Goal: Transaction & Acquisition: Purchase product/service

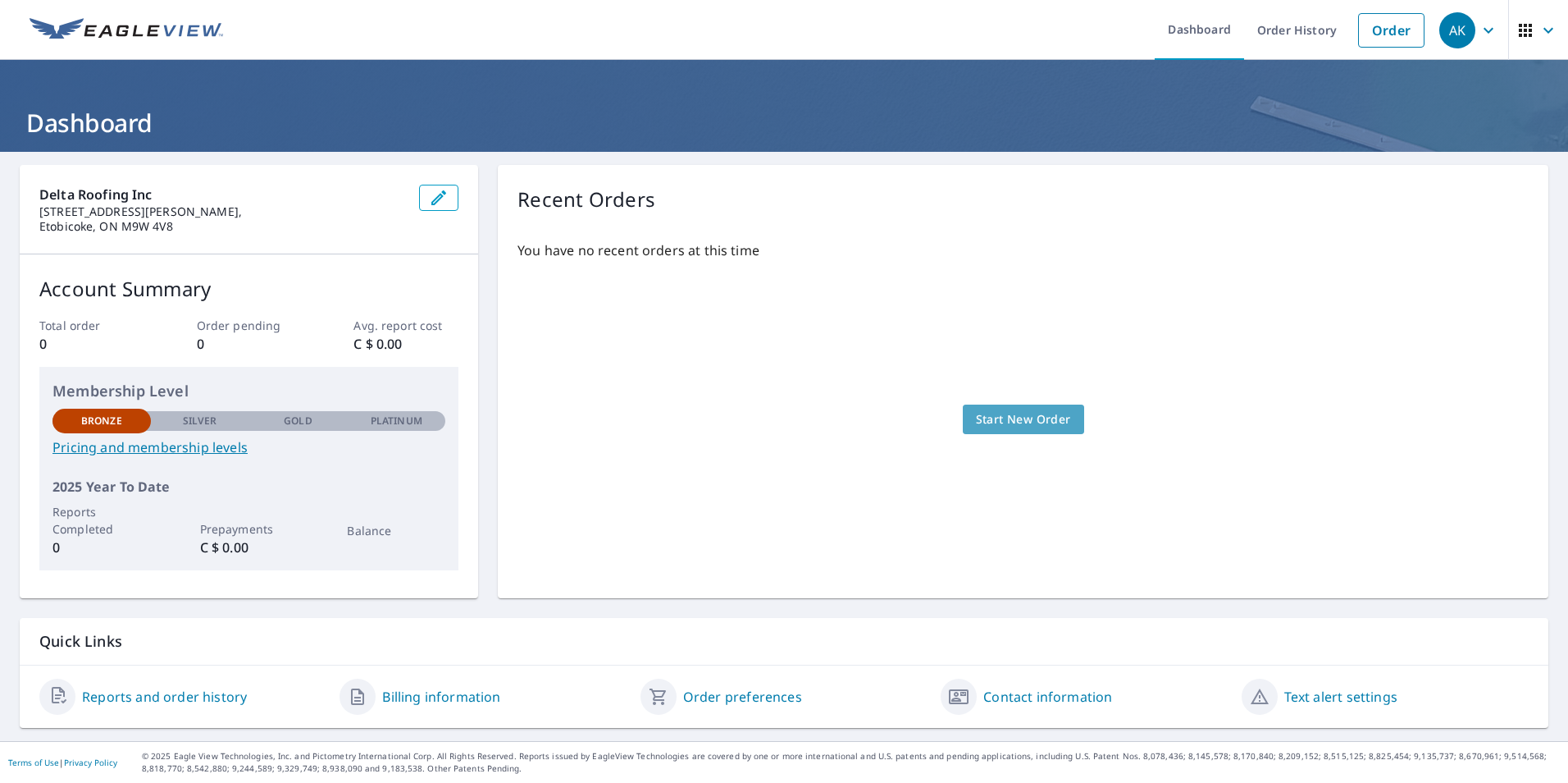
click at [1022, 419] on span "Start New Order" at bounding box center [1024, 419] width 95 height 21
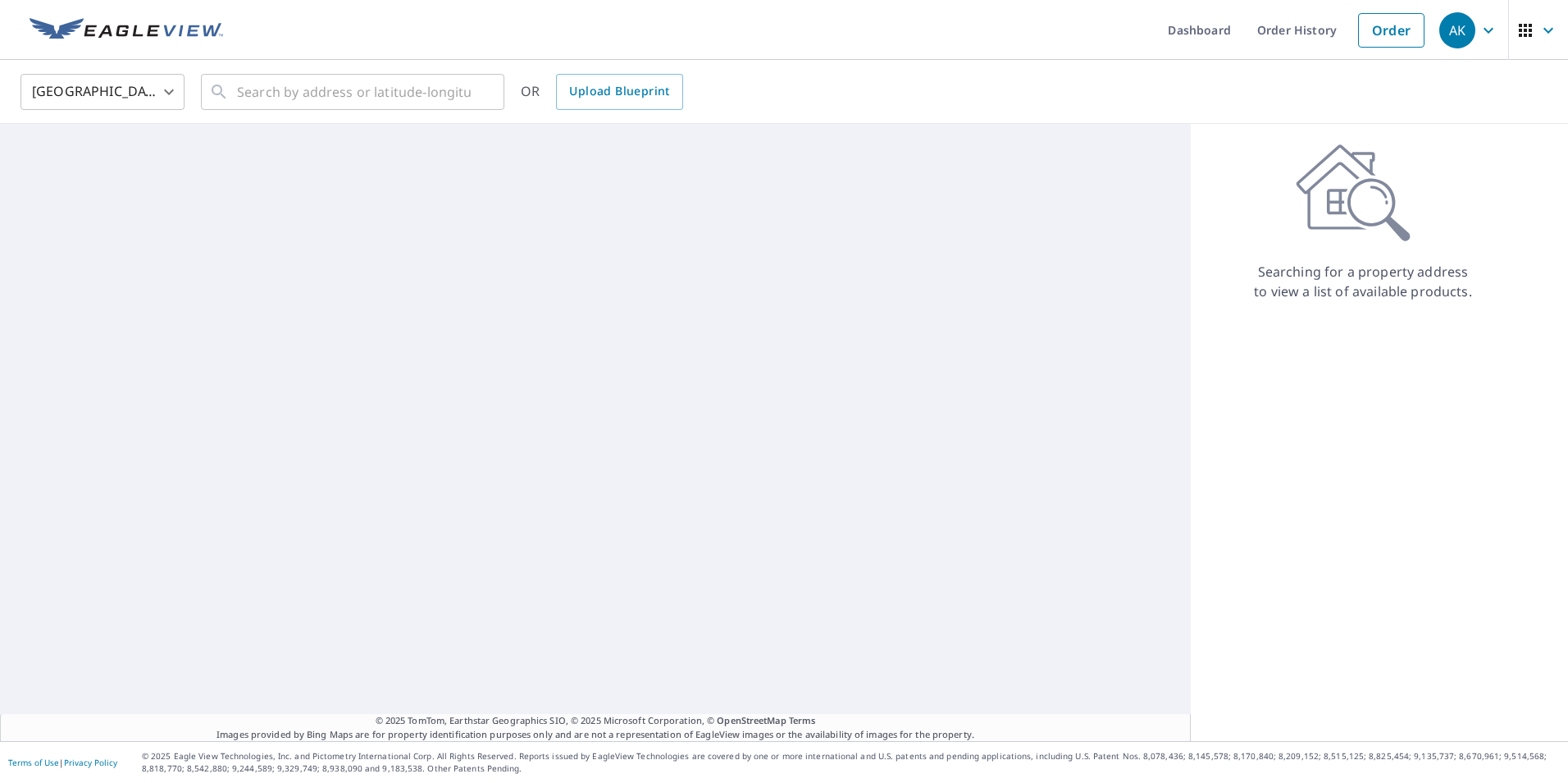
click at [134, 96] on body "AK AK Dashboard Order History Order AK [GEOGRAPHIC_DATA] [GEOGRAPHIC_DATA] ​ ​ …" at bounding box center [784, 391] width 1568 height 783
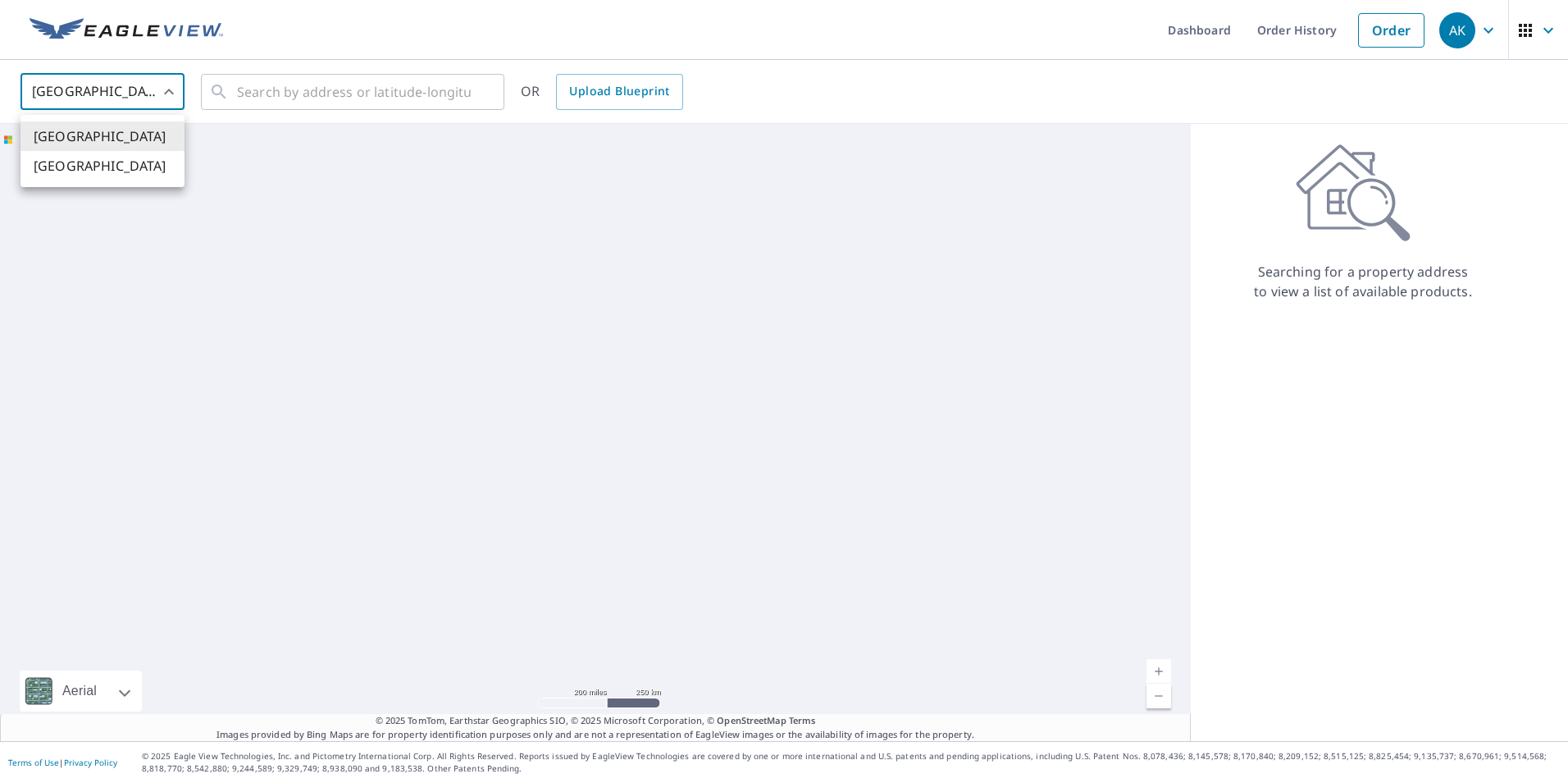
click at [121, 148] on li "[GEOGRAPHIC_DATA]" at bounding box center [103, 136] width 164 height 29
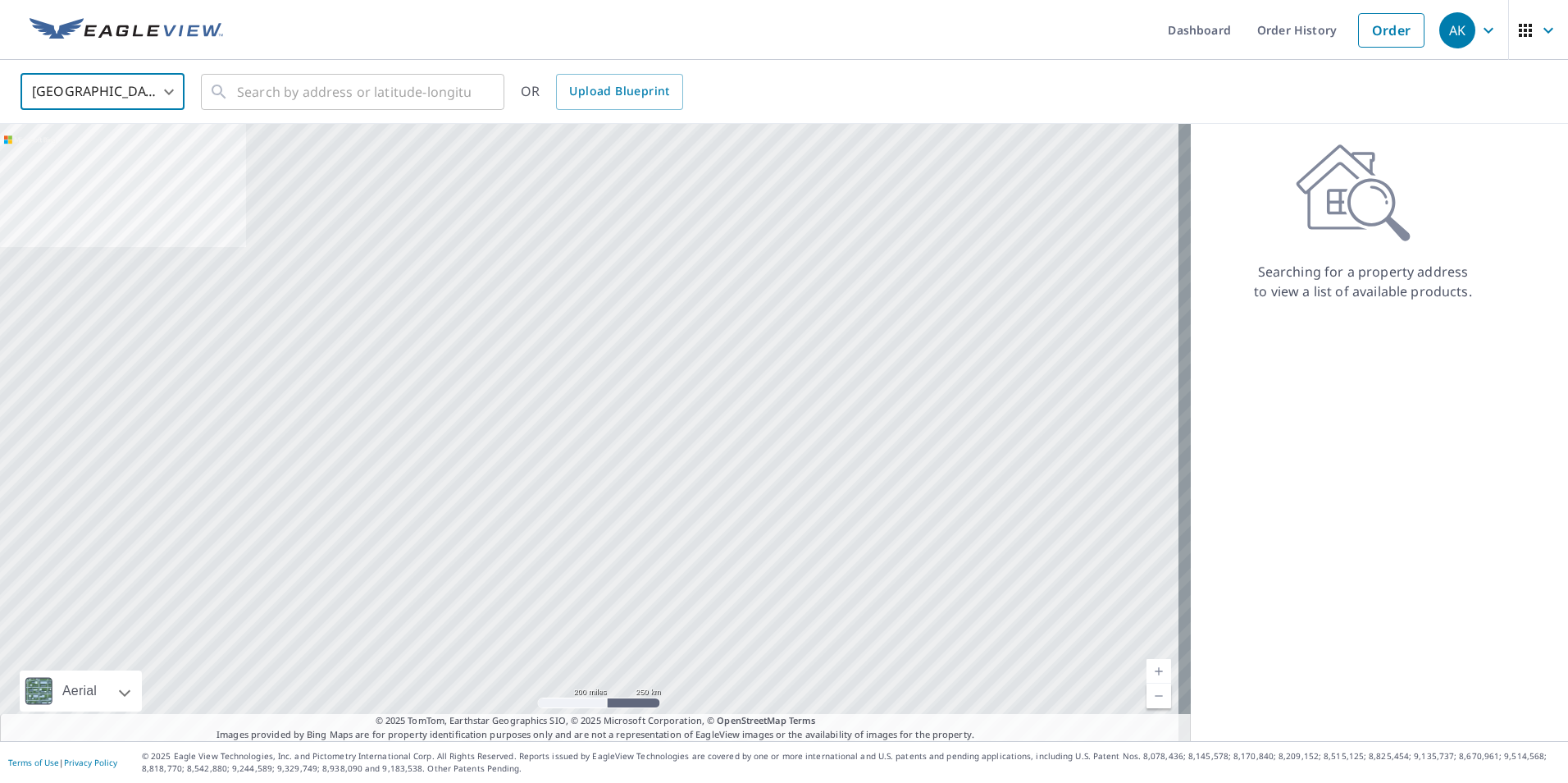
click at [116, 86] on body "AK AK Dashboard Order History Order AK United States US ​ ​ OR Upload Blueprint…" at bounding box center [784, 391] width 1568 height 783
click at [97, 163] on li "[GEOGRAPHIC_DATA]" at bounding box center [103, 165] width 164 height 29
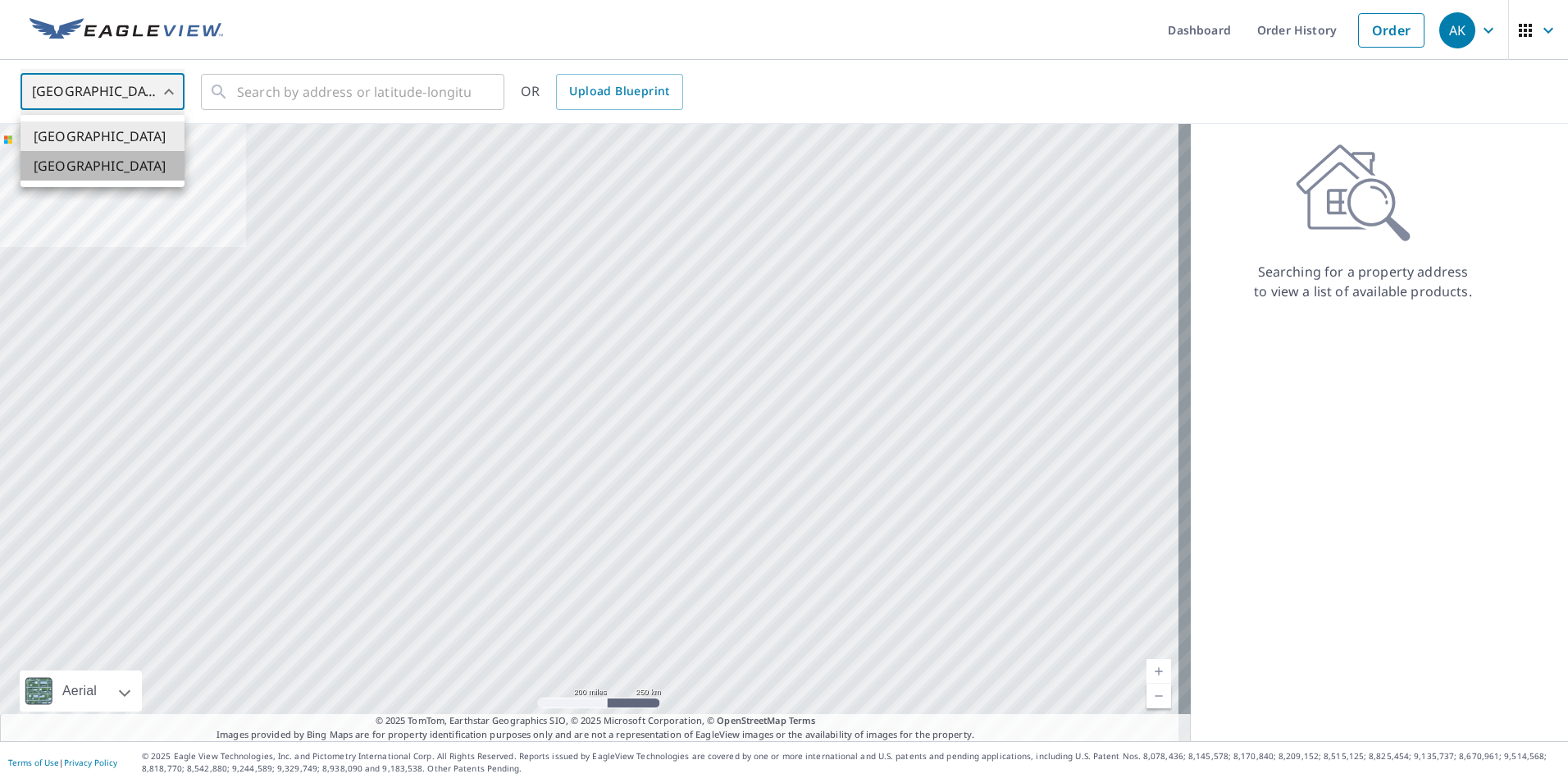
type input "CA"
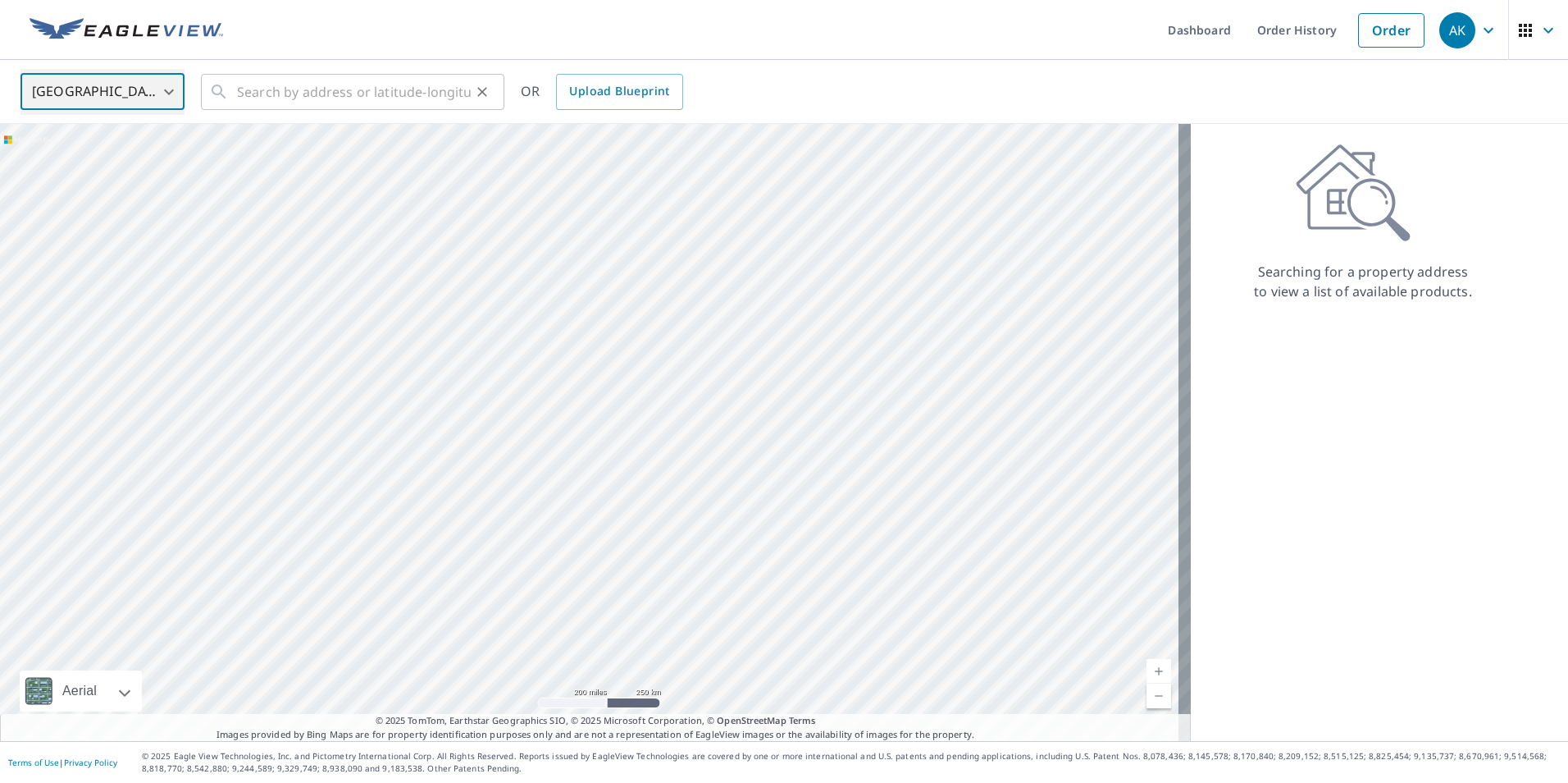
click at [229, 96] on div "​" at bounding box center [353, 92] width 303 height 36
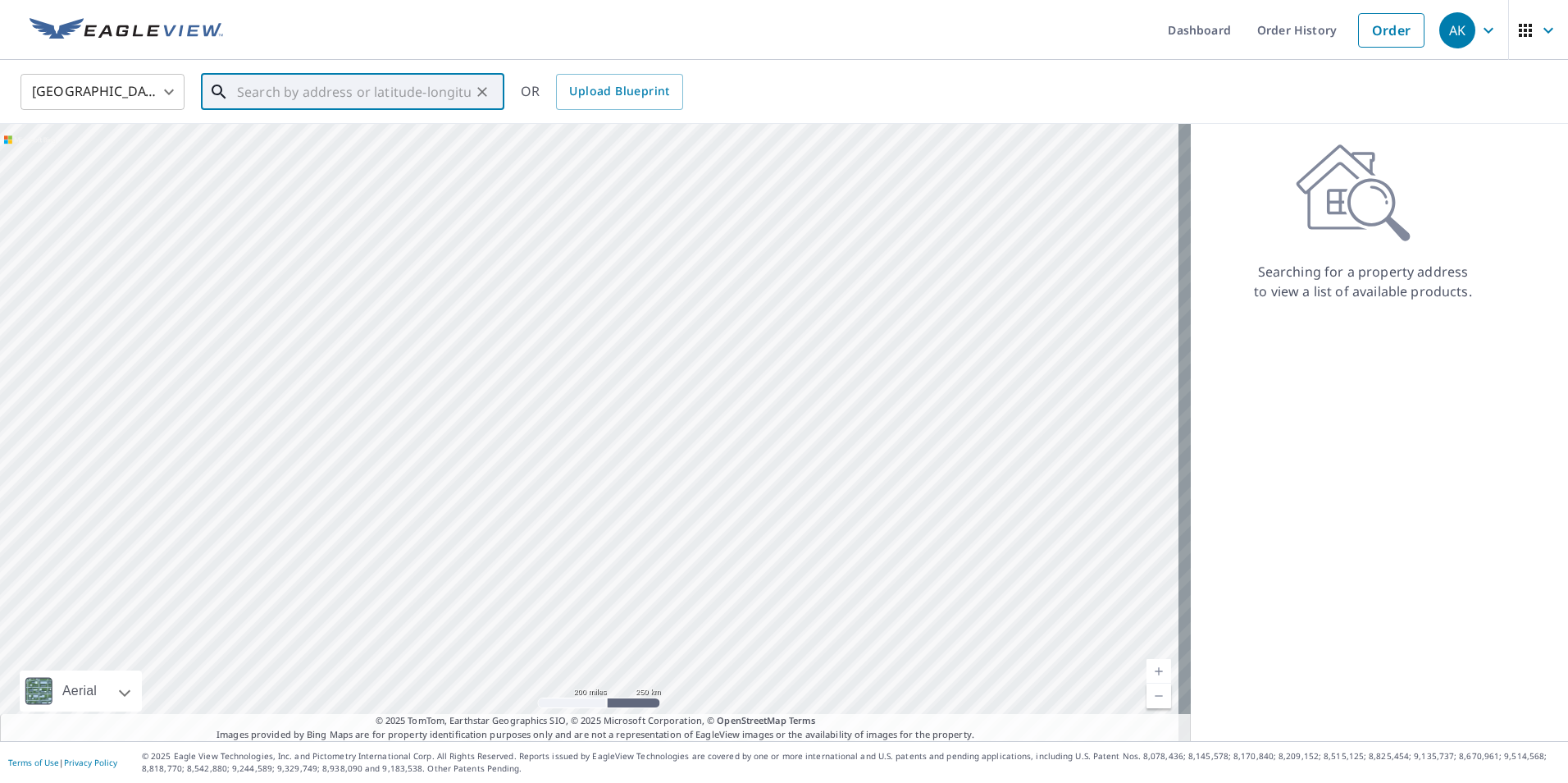
paste input "[STREET_ADDRESS]"
drag, startPoint x: 430, startPoint y: 147, endPoint x: 526, endPoint y: 126, distance: 98.3
click at [430, 148] on span "[STREET_ADDRESS]" at bounding box center [362, 139] width 258 height 20
type input "[STREET_ADDRESS]"
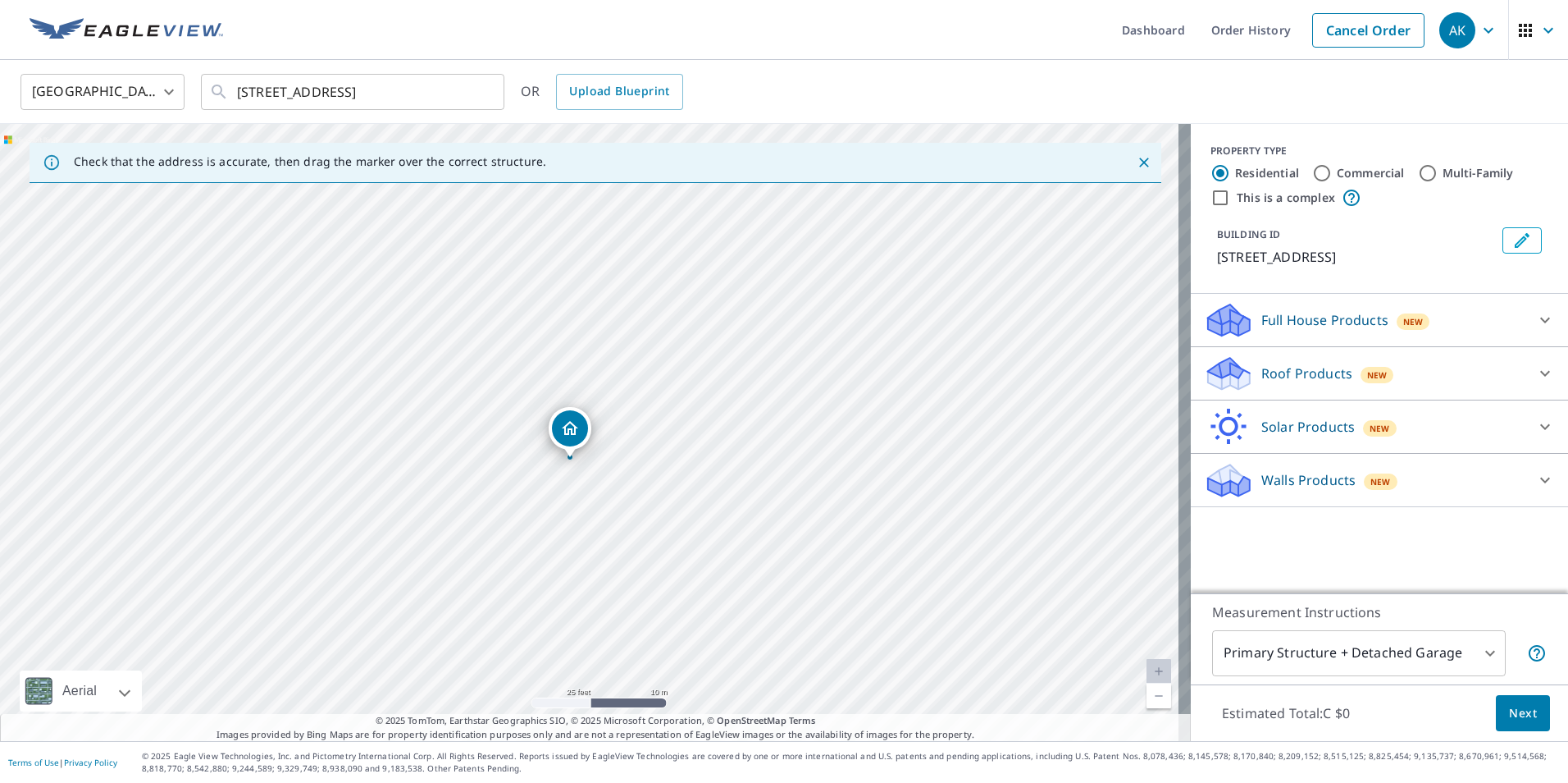
click at [1017, 93] on div "Canada CA ​ [STREET_ADDRESS] ​ OR Upload Blueprint" at bounding box center [779, 92] width 1540 height 38
click at [1487, 393] on div "Roof Products New" at bounding box center [1365, 374] width 322 height 38
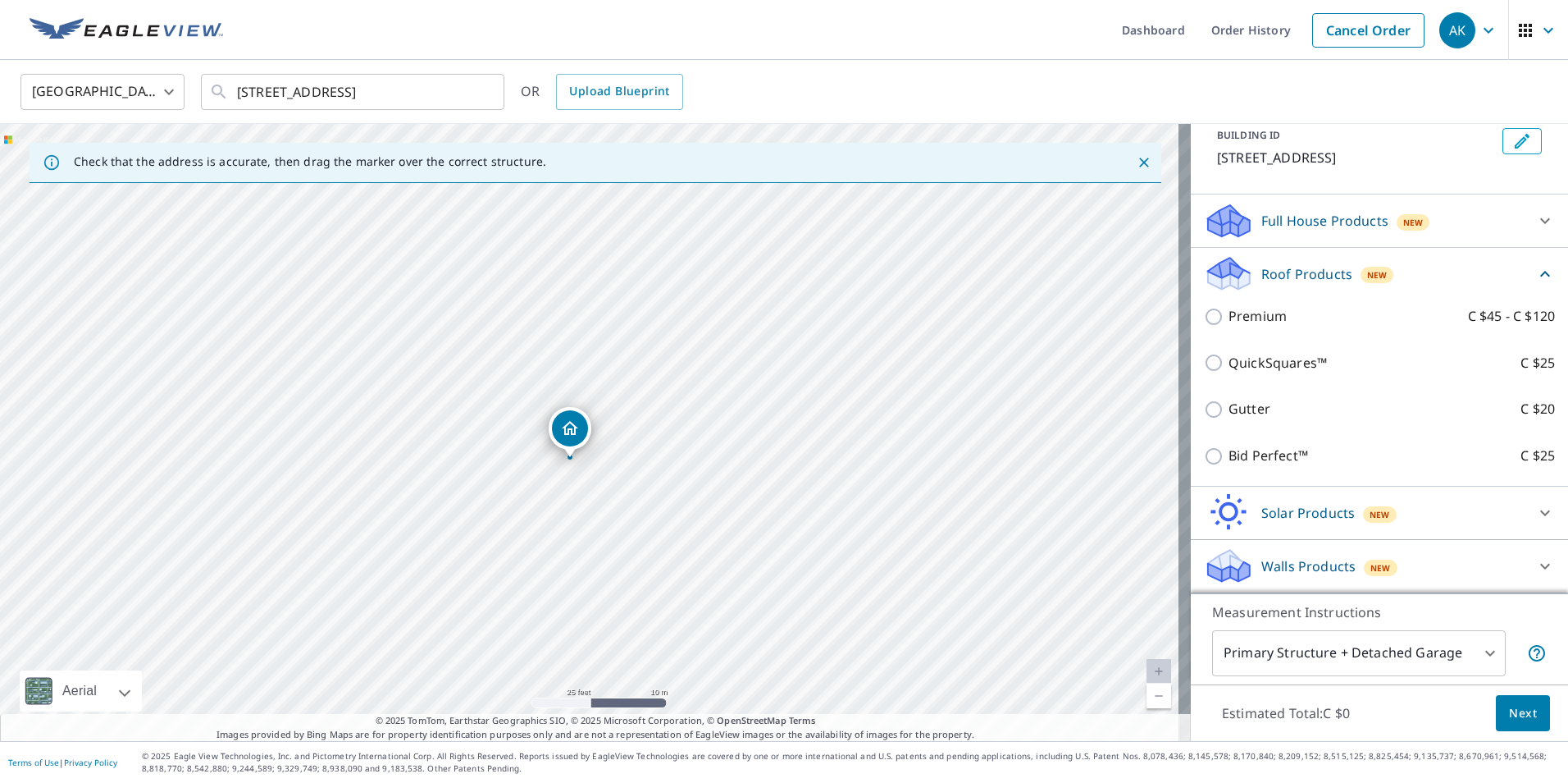
scroll to position [37, 0]
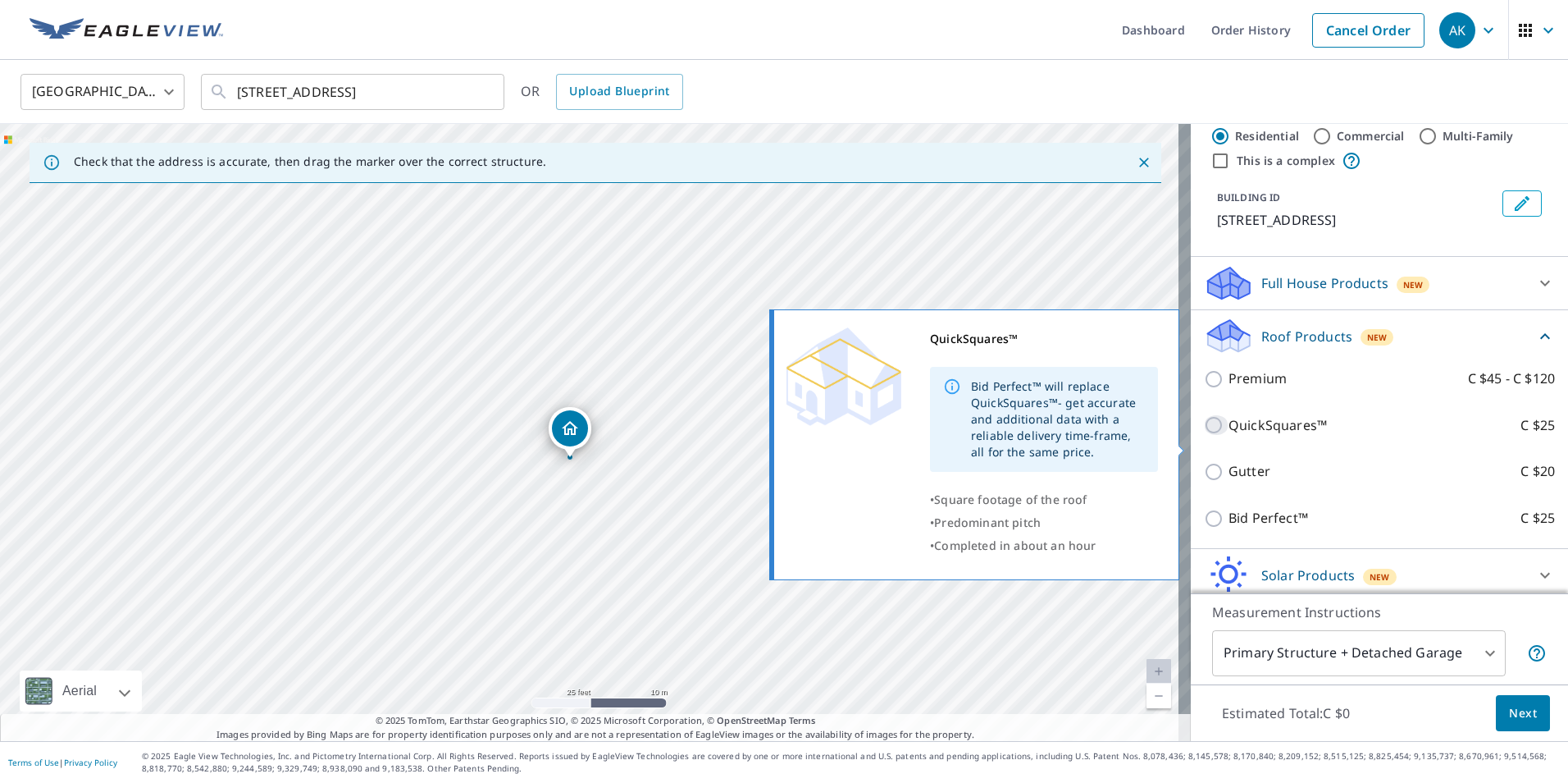
click at [1204, 434] on input "QuickSquares™ C $25" at bounding box center [1216, 425] width 25 height 20
checkbox input "true"
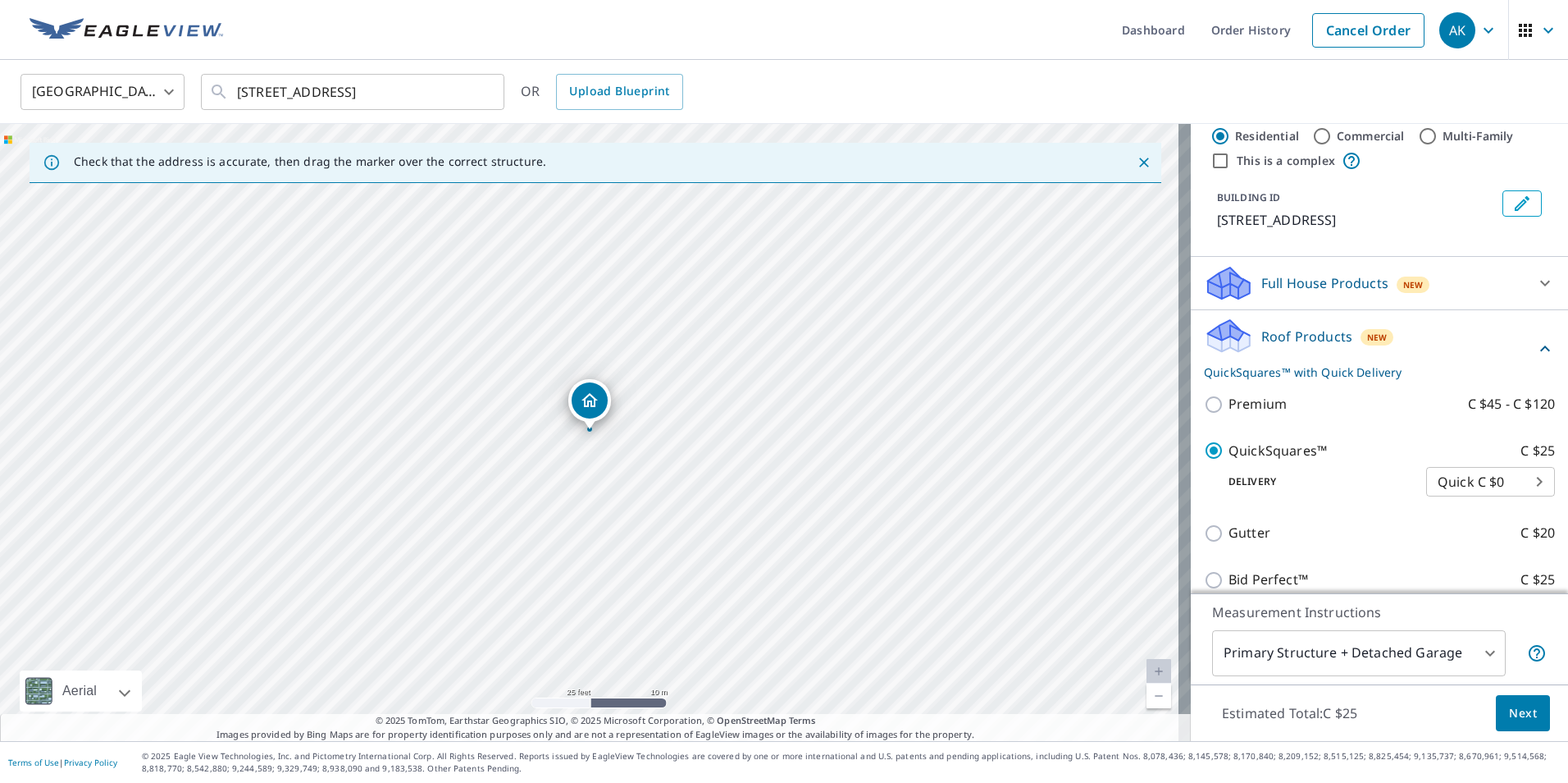
click at [1467, 504] on body "AK AK Dashboard Order History Cancel Order AK Canada CA ​ [STREET_ADDRESS] ​ OR…" at bounding box center [784, 391] width 1568 height 783
click at [1467, 504] on li "Quick C $0" at bounding box center [1465, 500] width 128 height 29
click at [1515, 506] on body "AK AK Dashboard Order History Cancel Order AK Canada CA ​ [STREET_ADDRESS] ​ OR…" at bounding box center [784, 391] width 1568 height 783
click at [1515, 506] on li "Quick C $0" at bounding box center [1465, 500] width 128 height 29
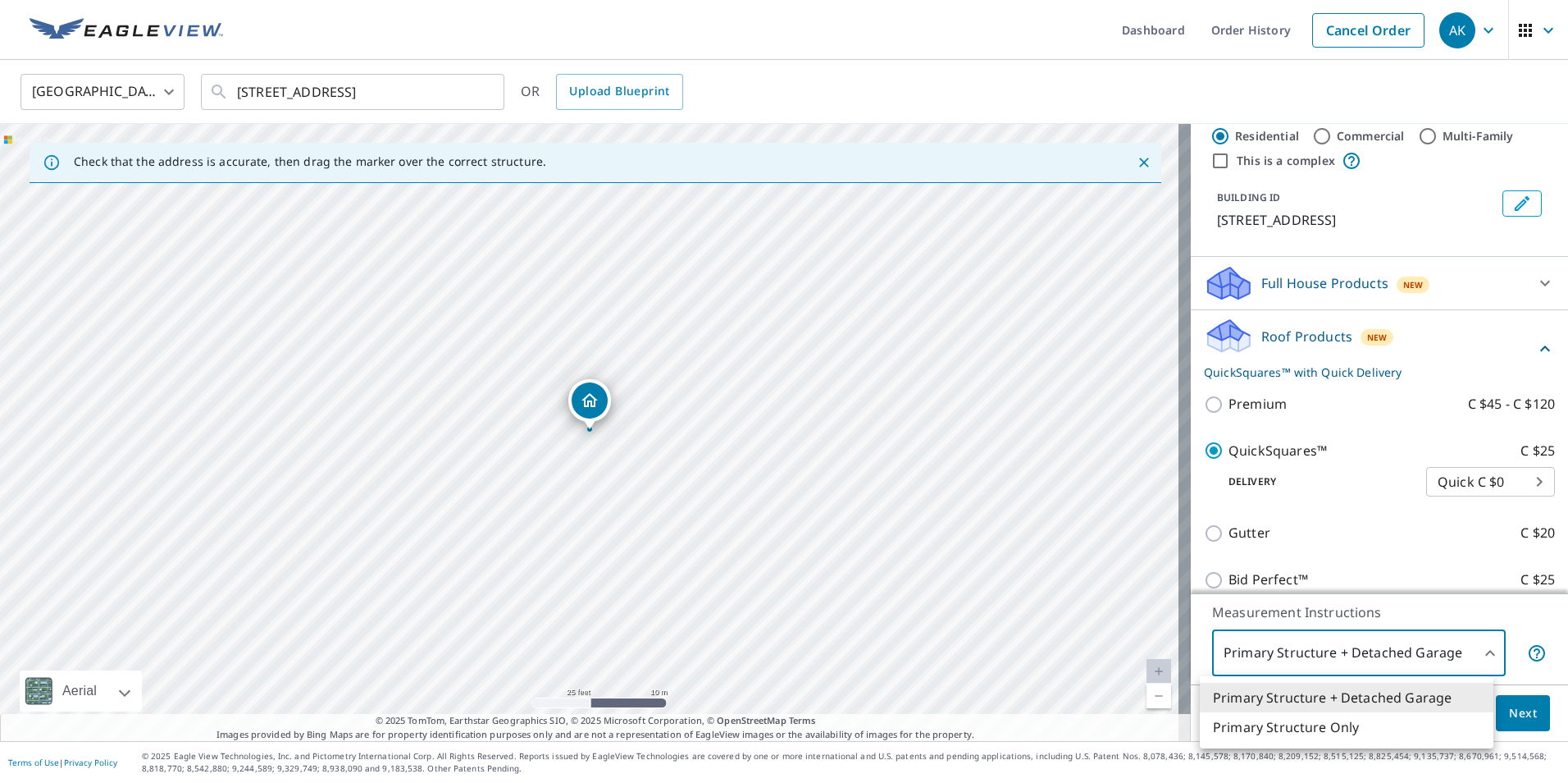
click at [1422, 653] on body "AK AK Dashboard Order History Cancel Order AK Canada CA ​ [STREET_ADDRESS] ​ OR…" at bounding box center [784, 391] width 1568 height 783
click at [1305, 729] on li "Primary Structure Only" at bounding box center [1346, 726] width 293 height 29
click at [1442, 654] on body "AK AK Dashboard Order History Cancel Order AK Canada CA ​ [STREET_ADDRESS] ​ OR…" at bounding box center [784, 391] width 1568 height 783
click at [1331, 702] on li "Primary Structure + Detached Garage" at bounding box center [1346, 697] width 293 height 29
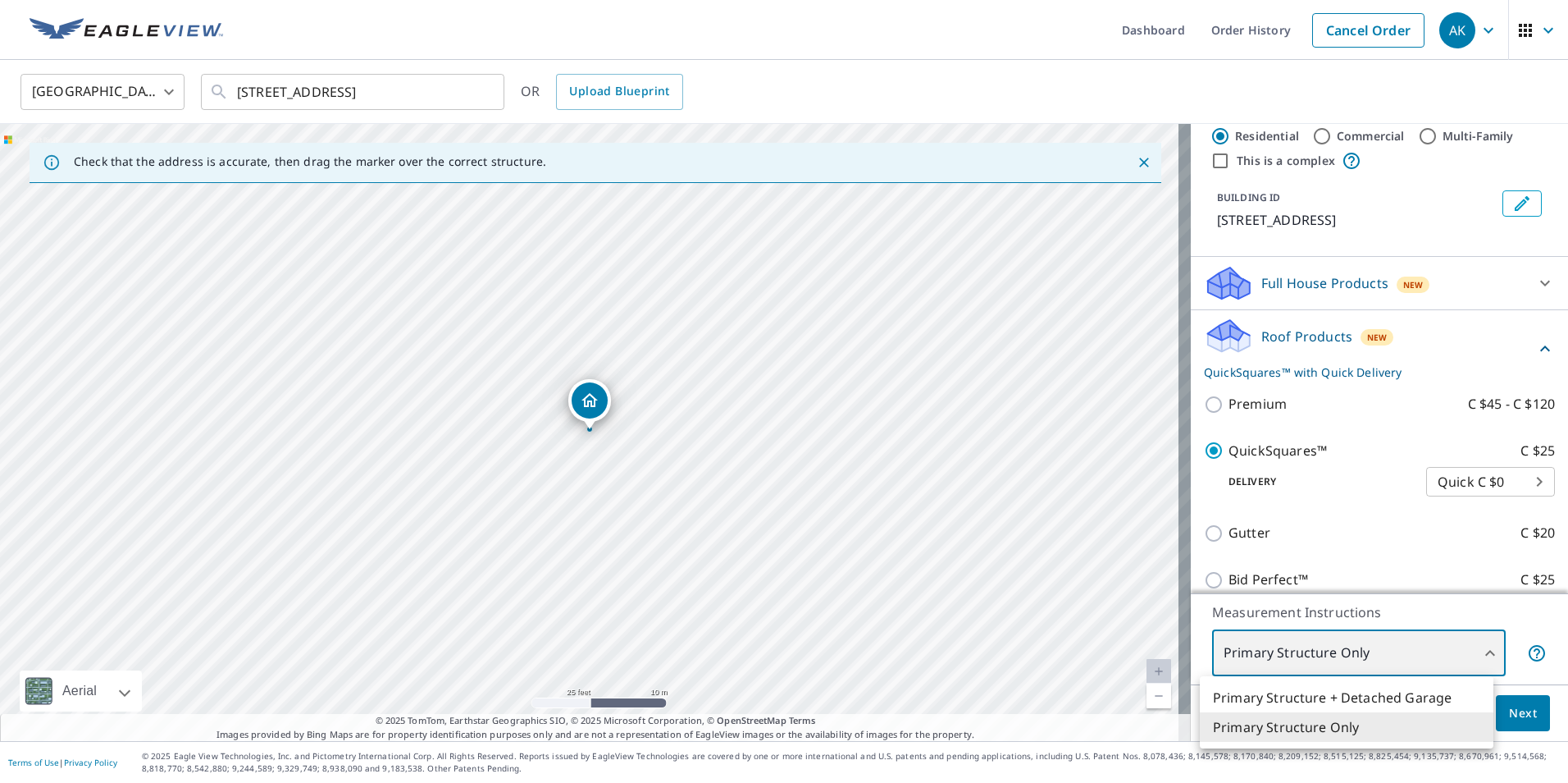
type input "1"
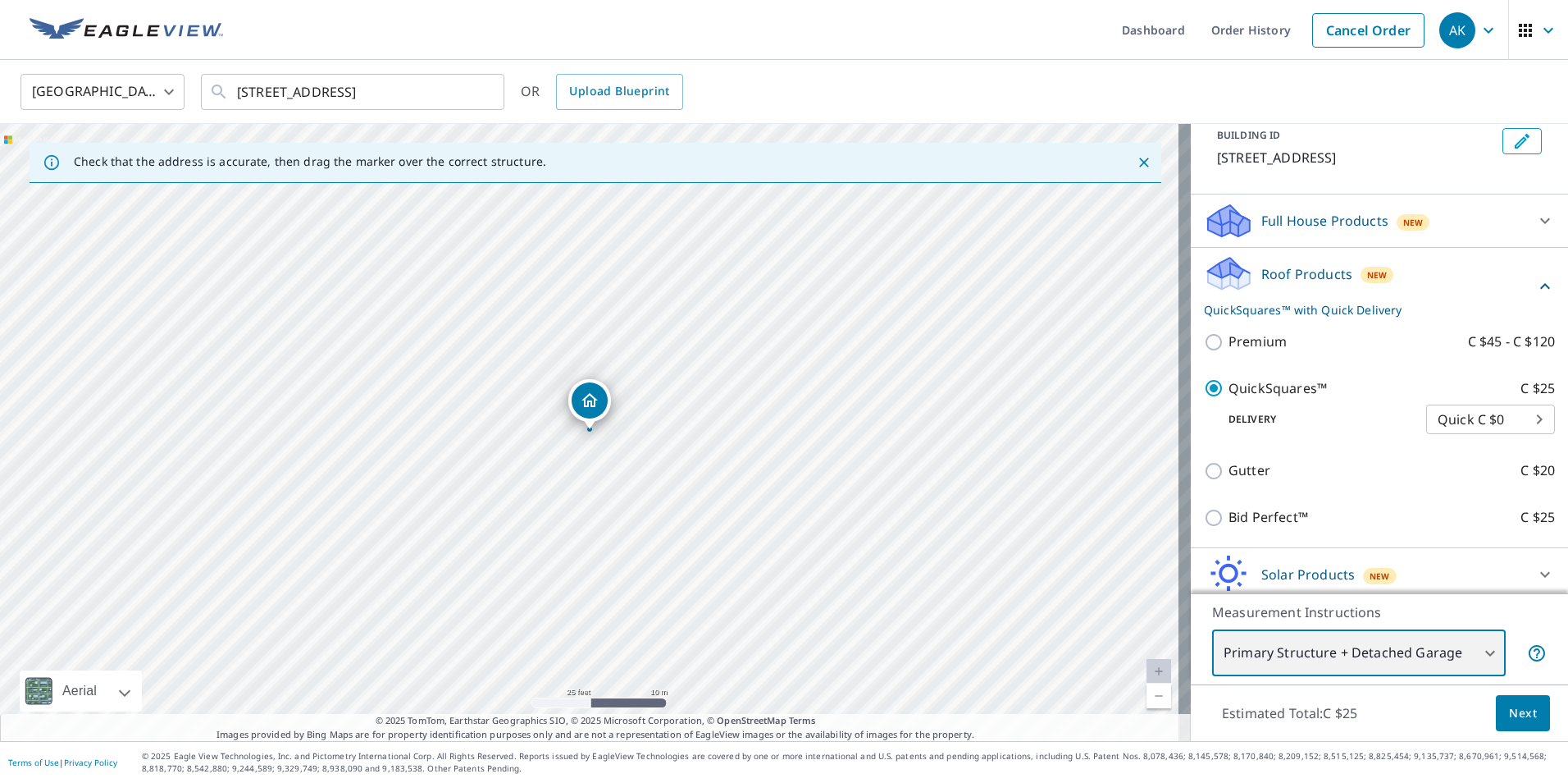
scroll to position [180, 0]
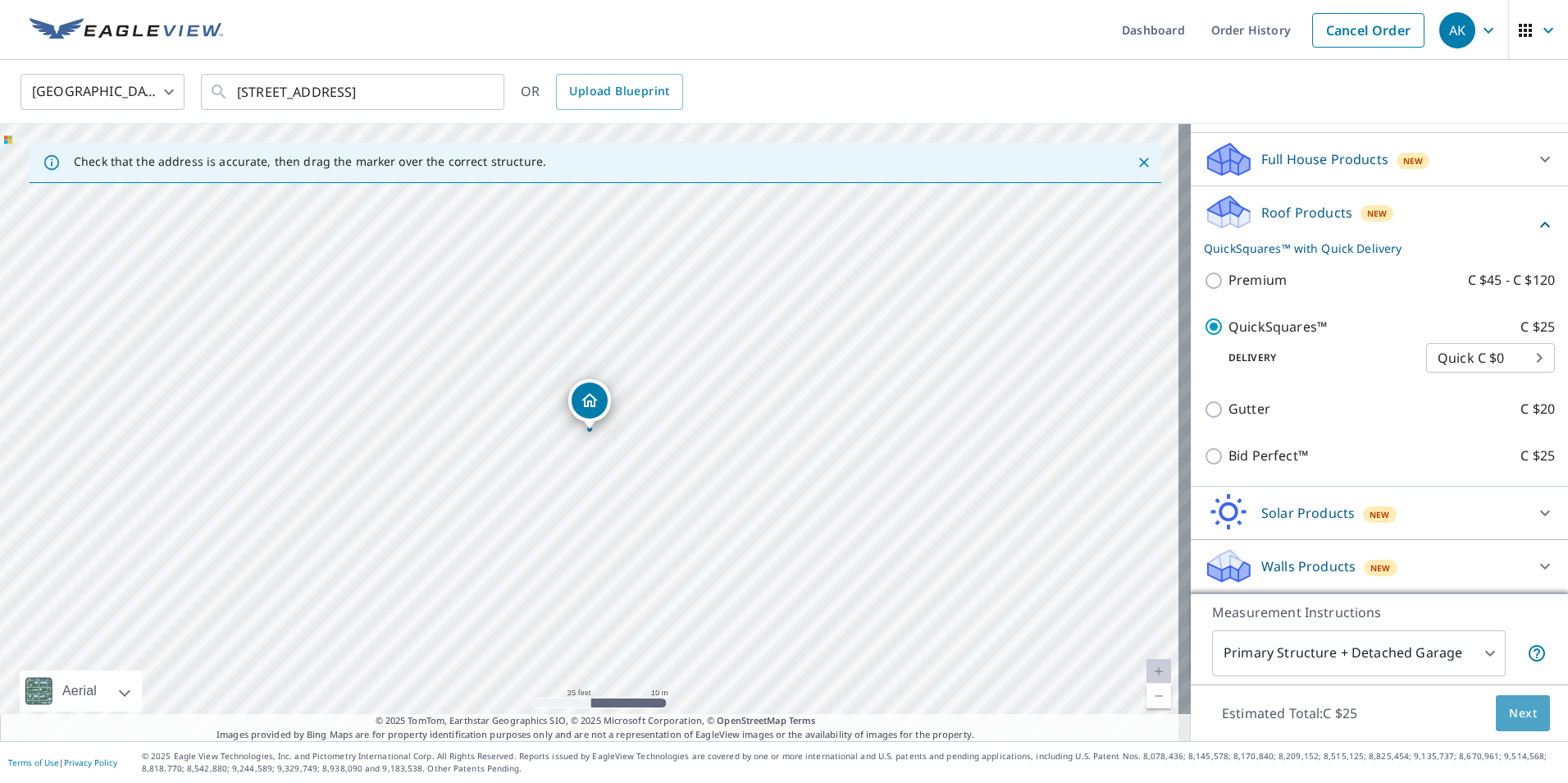
click at [1522, 716] on span "Next" at bounding box center [1522, 713] width 28 height 21
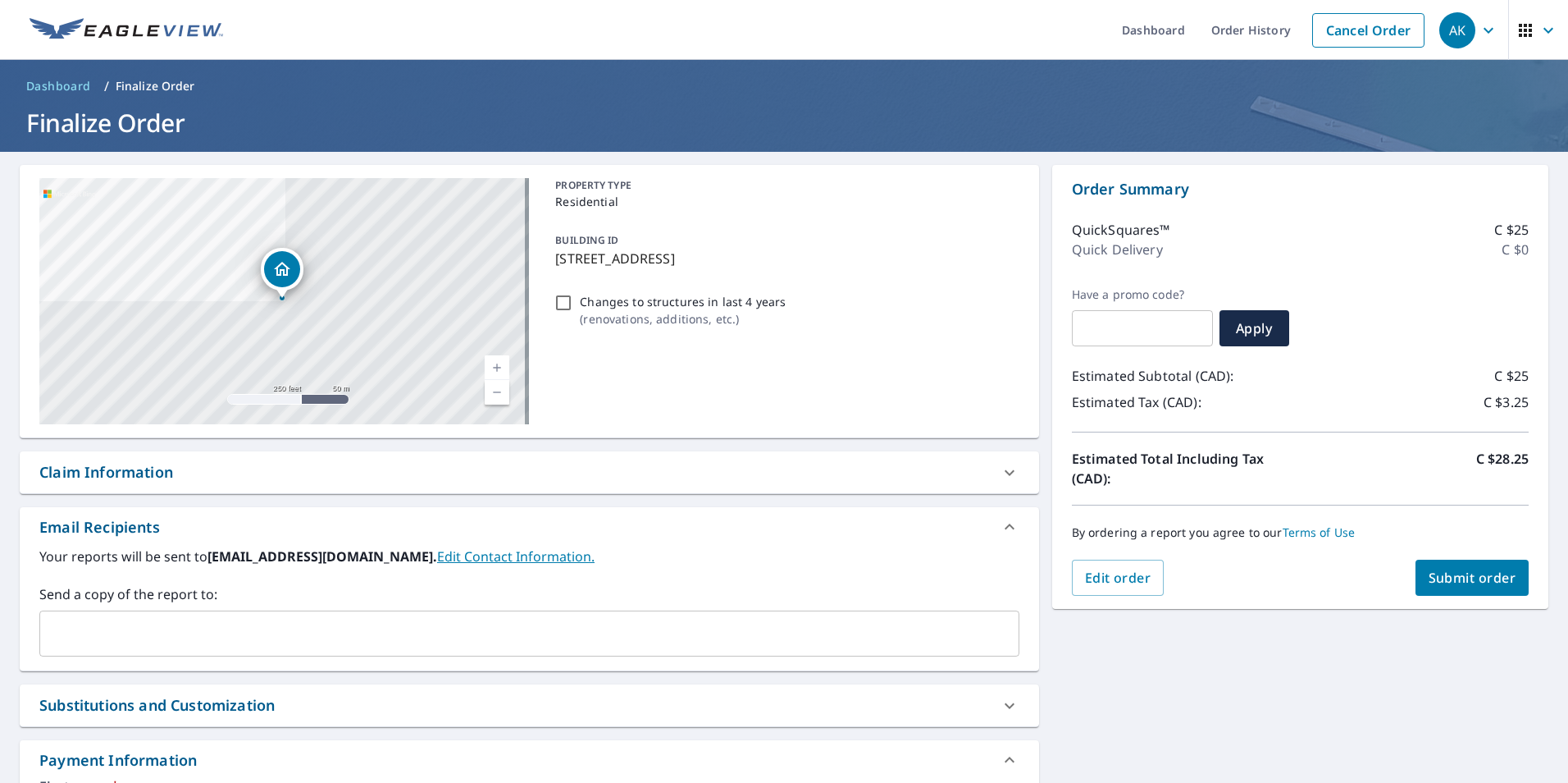
click at [594, 569] on div "Your reports will be sent to [PERSON_NAME][EMAIL_ADDRESS][DOMAIN_NAME]. Edit Co…" at bounding box center [529, 601] width 980 height 110
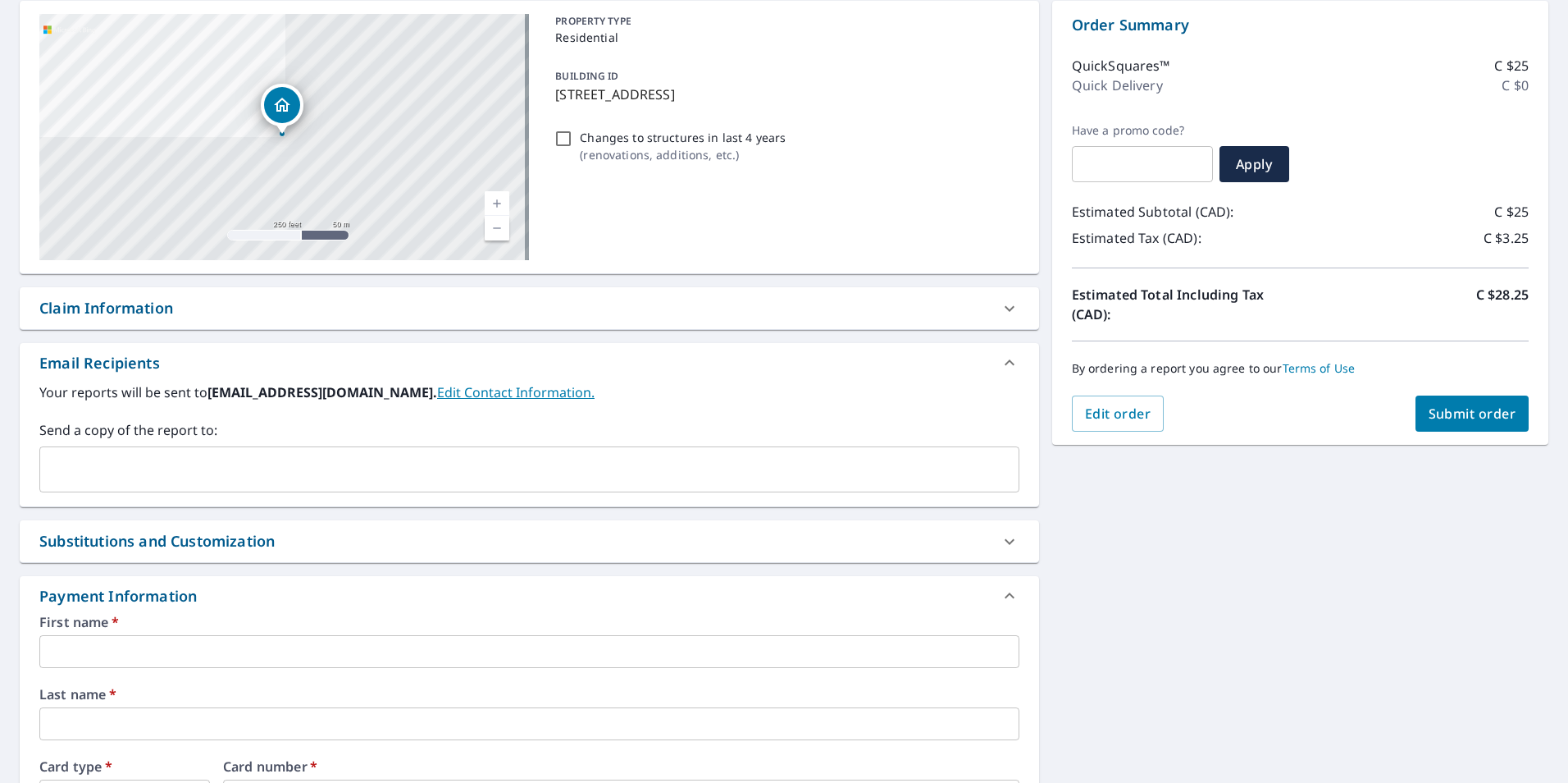
drag, startPoint x: 1480, startPoint y: 414, endPoint x: 677, endPoint y: 551, distance: 814.6
click at [703, 557] on div "[STREET_ADDRESS] Aerial Road A standard road map Aerial A detailed look from ab…" at bounding box center [784, 515] width 1568 height 1056
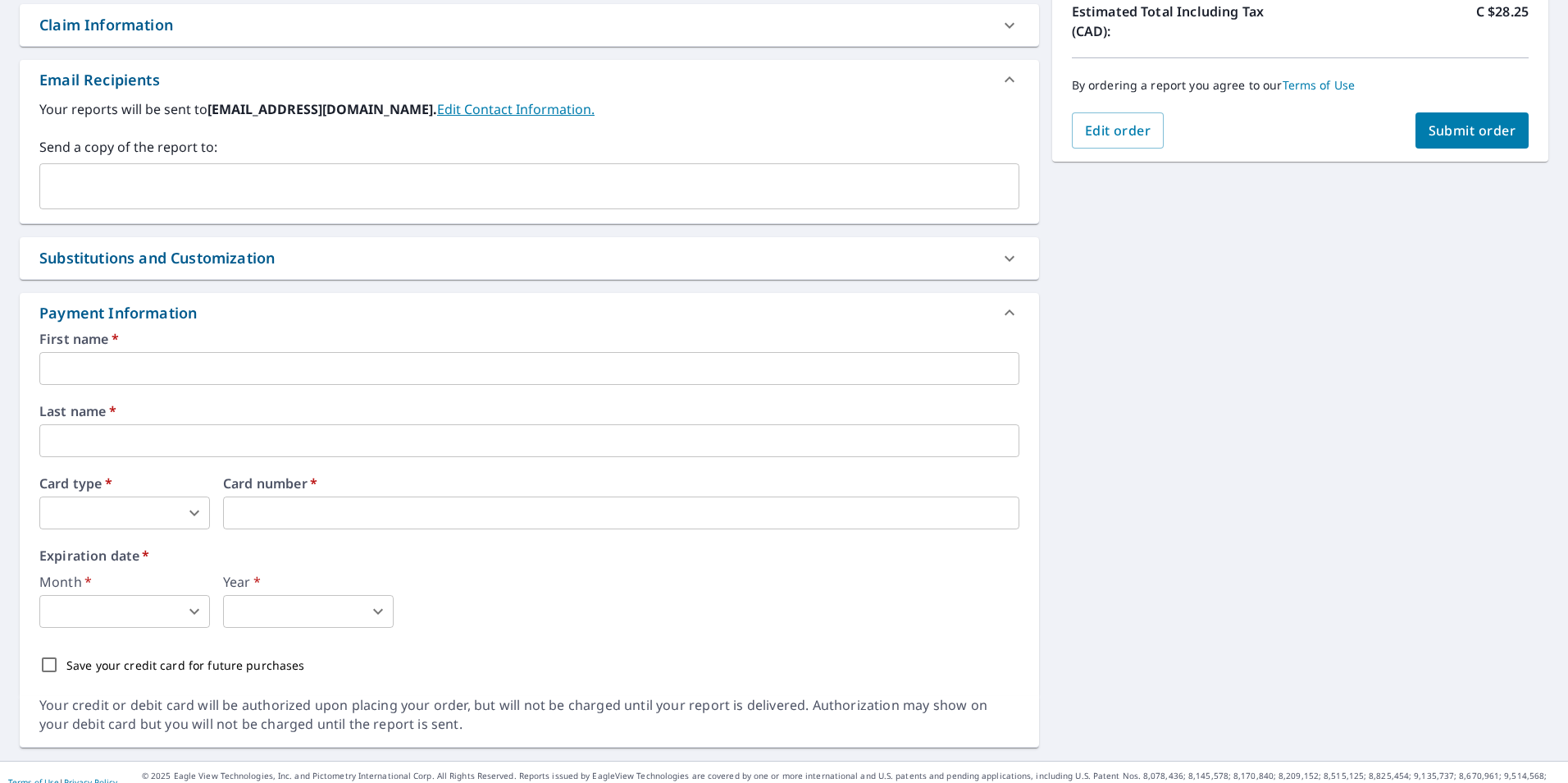
scroll to position [467, 0]
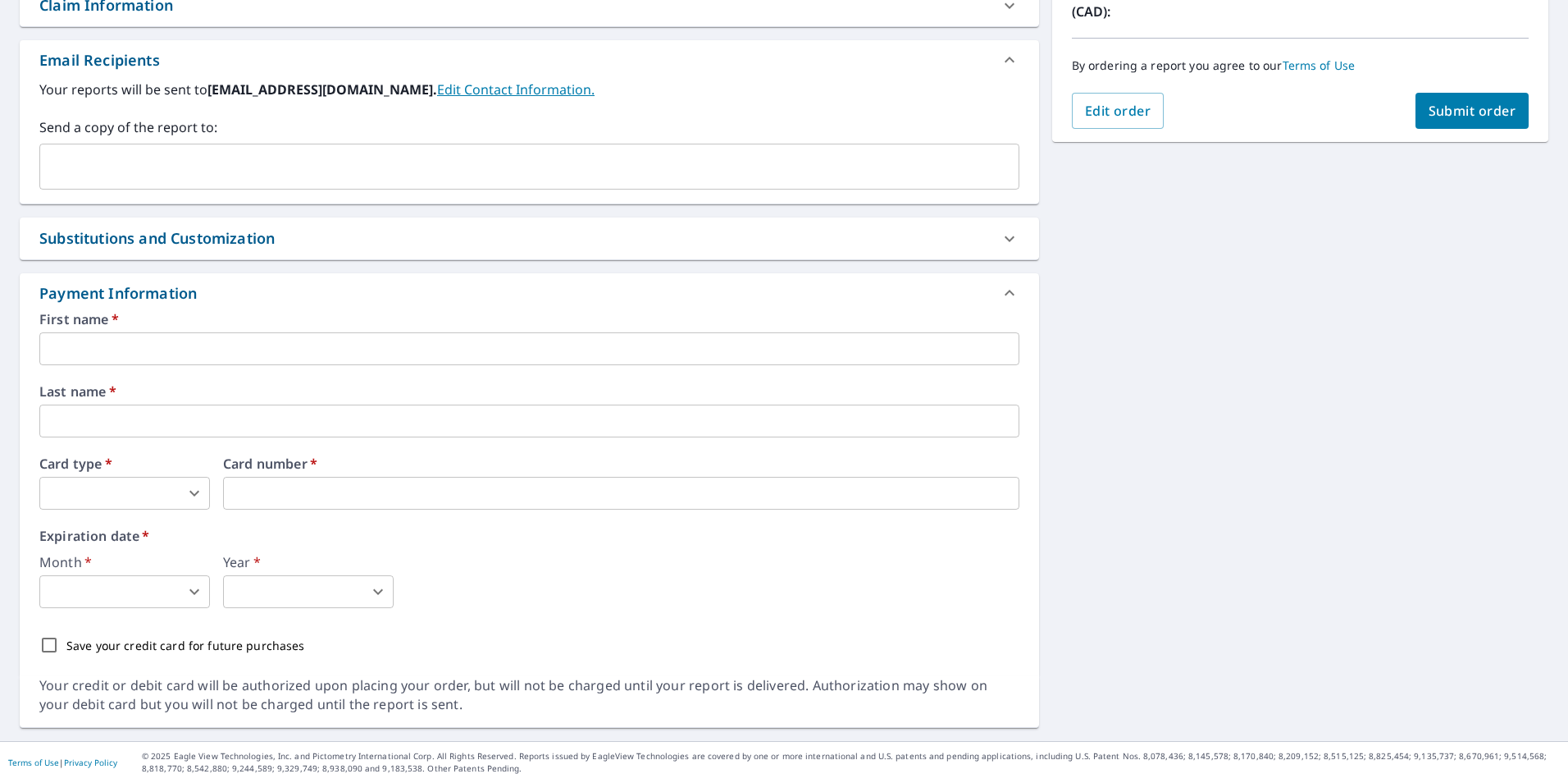
click at [298, 342] on input "text" at bounding box center [529, 348] width 980 height 33
click at [123, 494] on body "AK AK Dashboard Order History Cancel Order AK Dashboard / Finalize Order Finali…" at bounding box center [784, 391] width 1568 height 783
click at [341, 509] on div at bounding box center [784, 391] width 1568 height 783
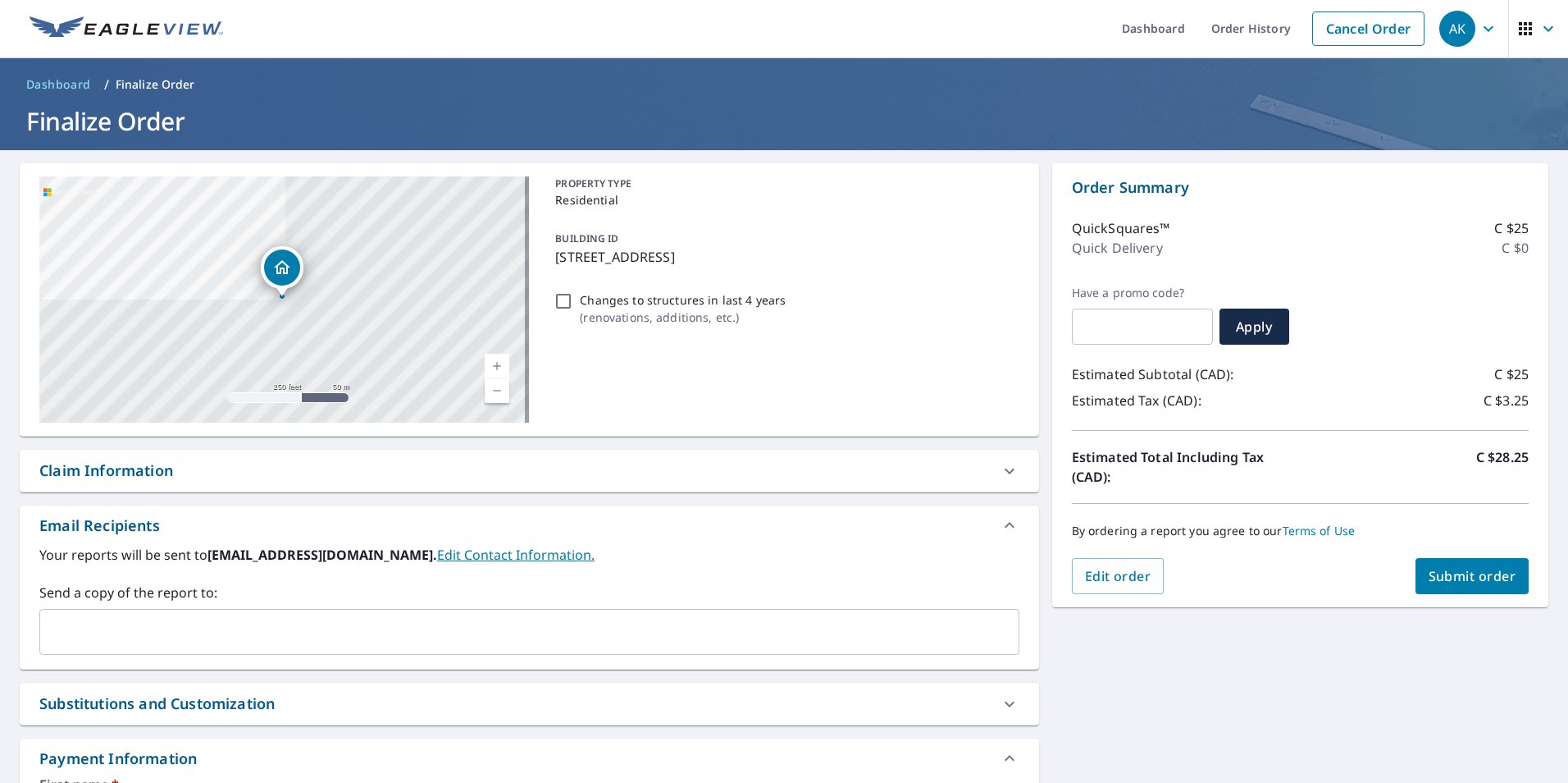
scroll to position [0, 0]
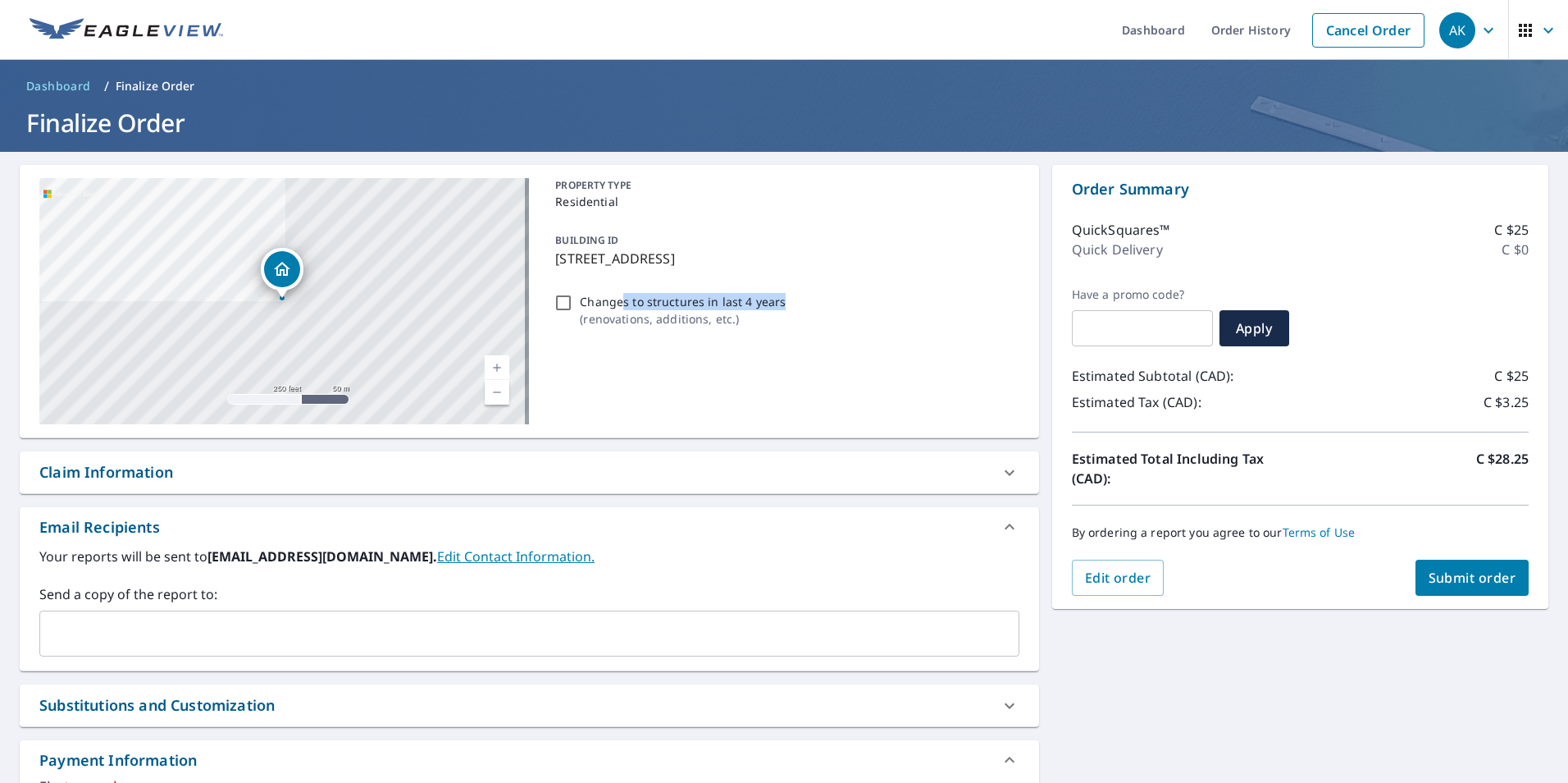
drag, startPoint x: 619, startPoint y: 301, endPoint x: 806, endPoint y: 303, distance: 187.0
click at [806, 303] on div "Changes to structures in last 4 years ( renovations, additions, etc. )" at bounding box center [784, 309] width 470 height 44
drag, startPoint x: 806, startPoint y: 303, endPoint x: 756, endPoint y: 316, distance: 51.7
click at [756, 316] on p "( renovations, additions, etc. )" at bounding box center [683, 319] width 206 height 18
click at [574, 313] on input "Changes to structures in last 4 years ( renovations, additions, etc. )" at bounding box center [564, 303] width 20 height 20
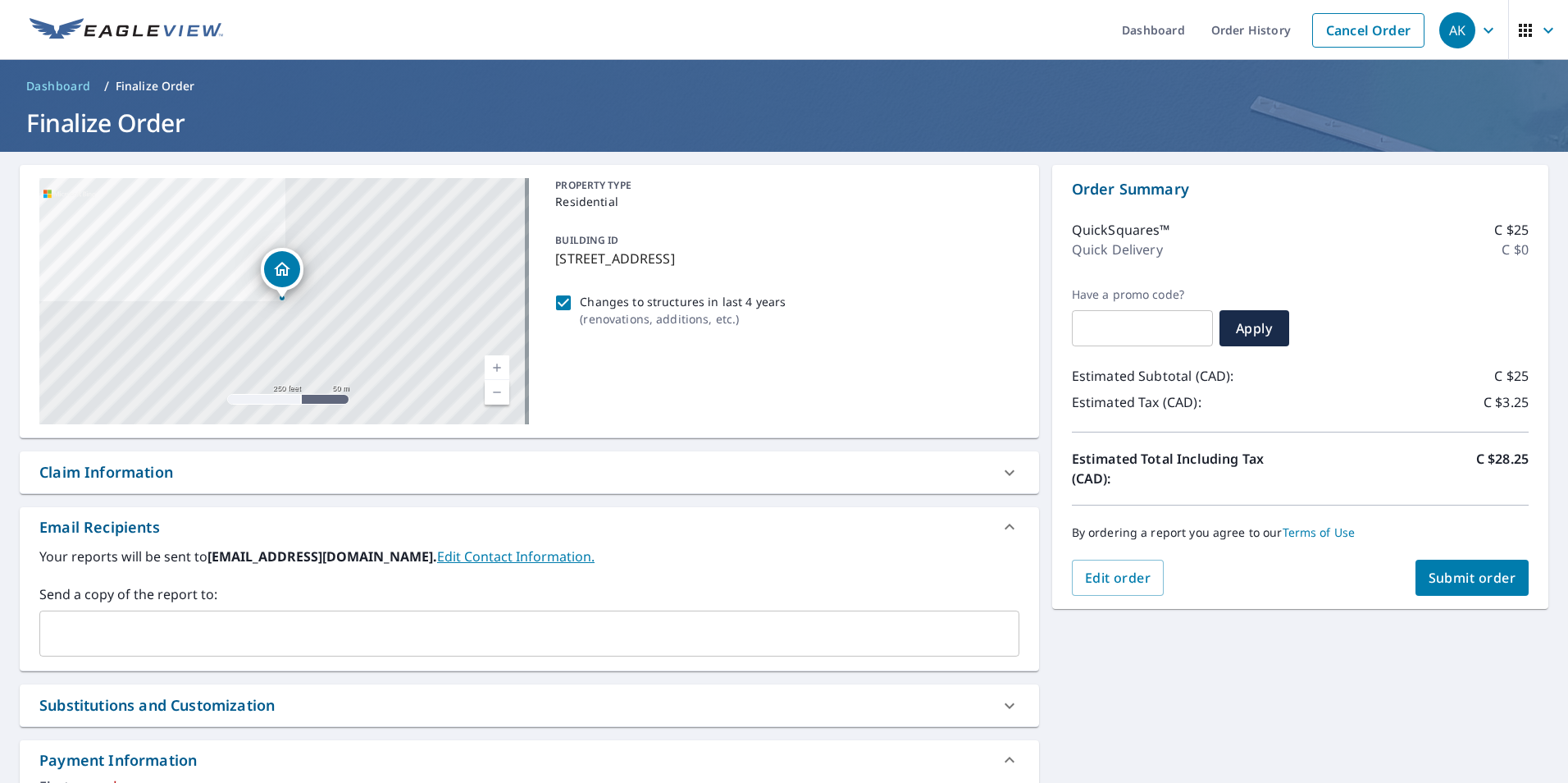
click at [567, 299] on input "Changes to structures in last 4 years ( renovations, additions, etc. )" at bounding box center [564, 303] width 20 height 20
checkbox input "false"
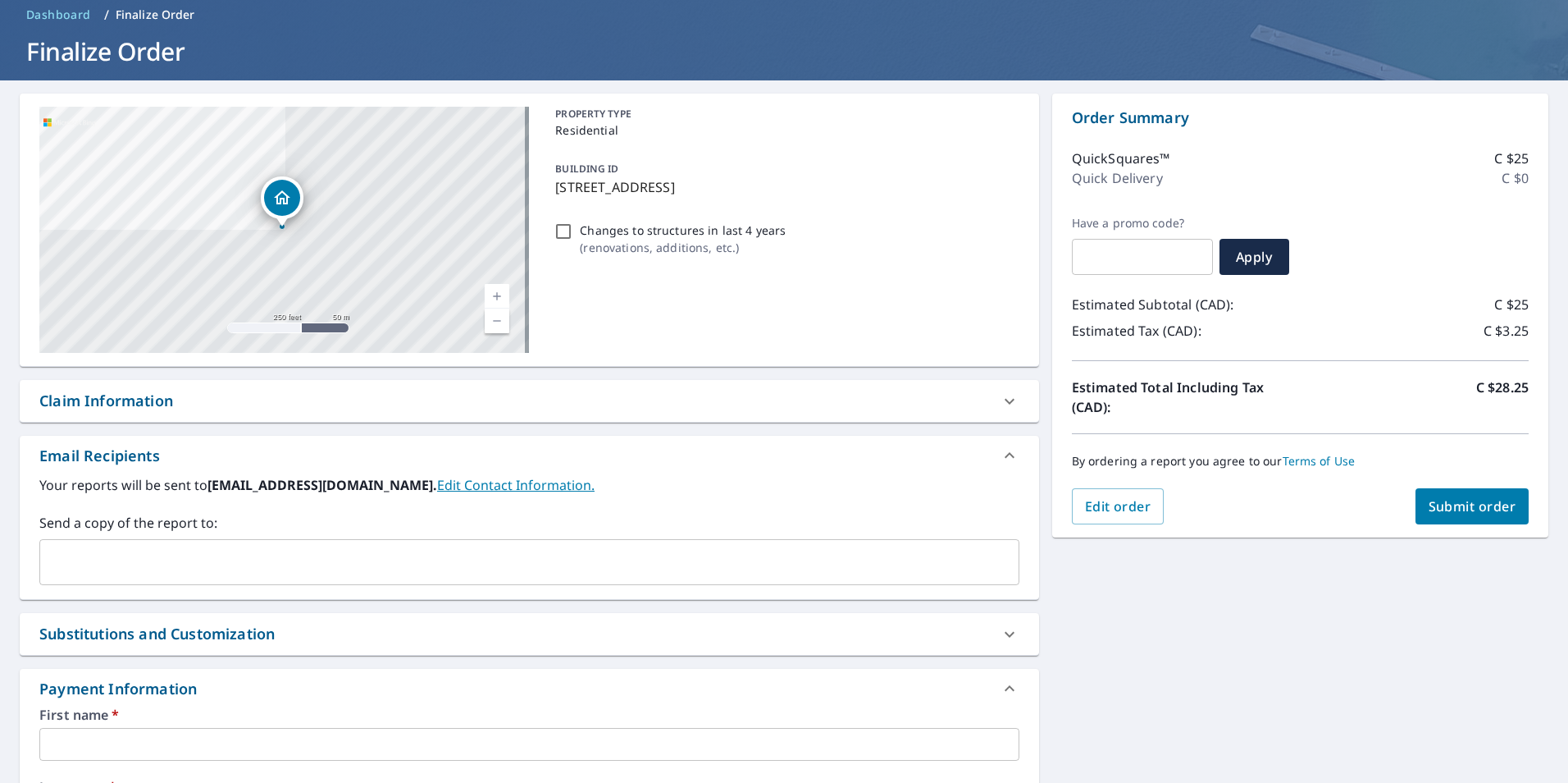
scroll to position [329, 0]
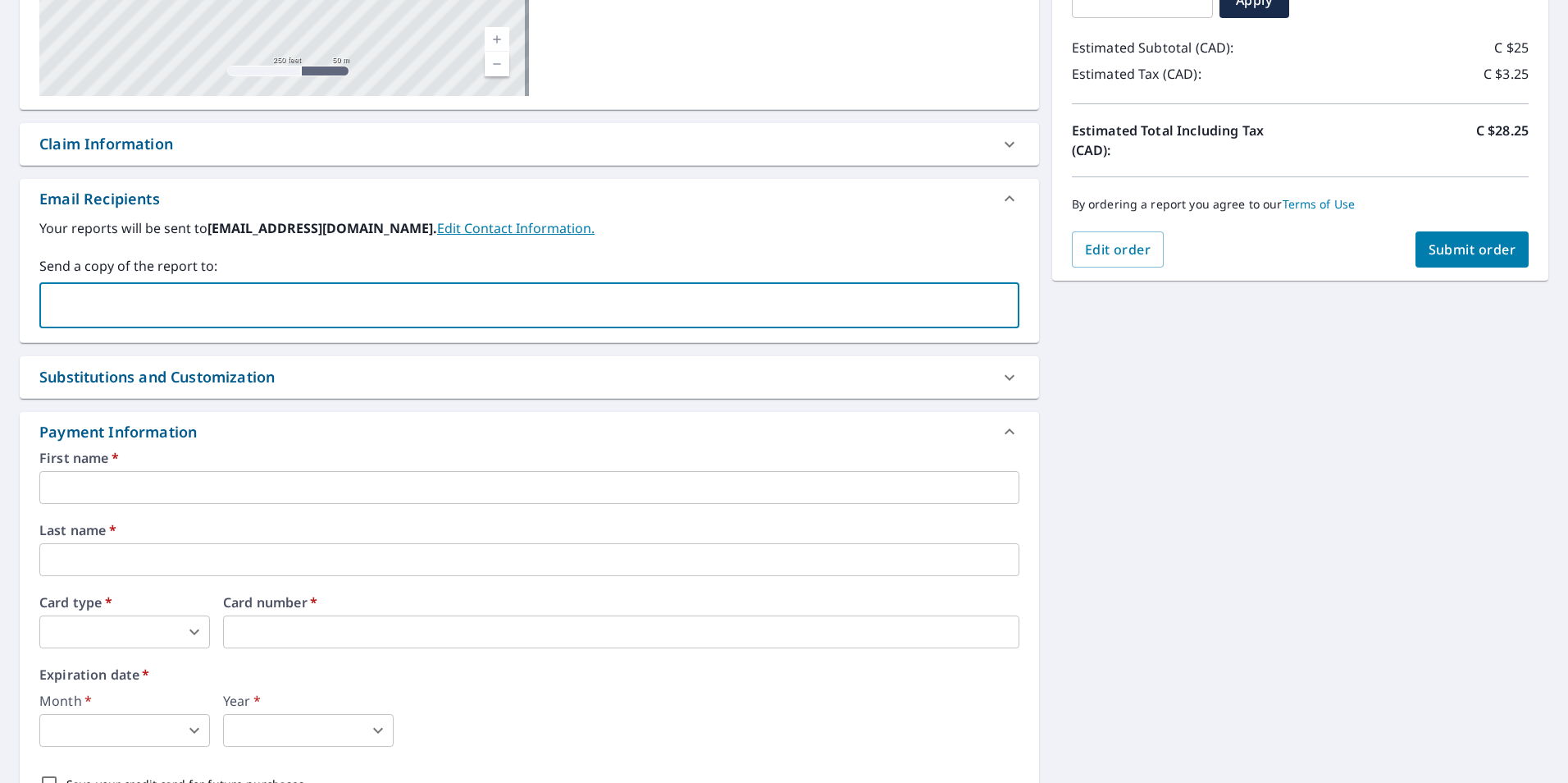
click at [185, 290] on input "text" at bounding box center [517, 304] width 941 height 31
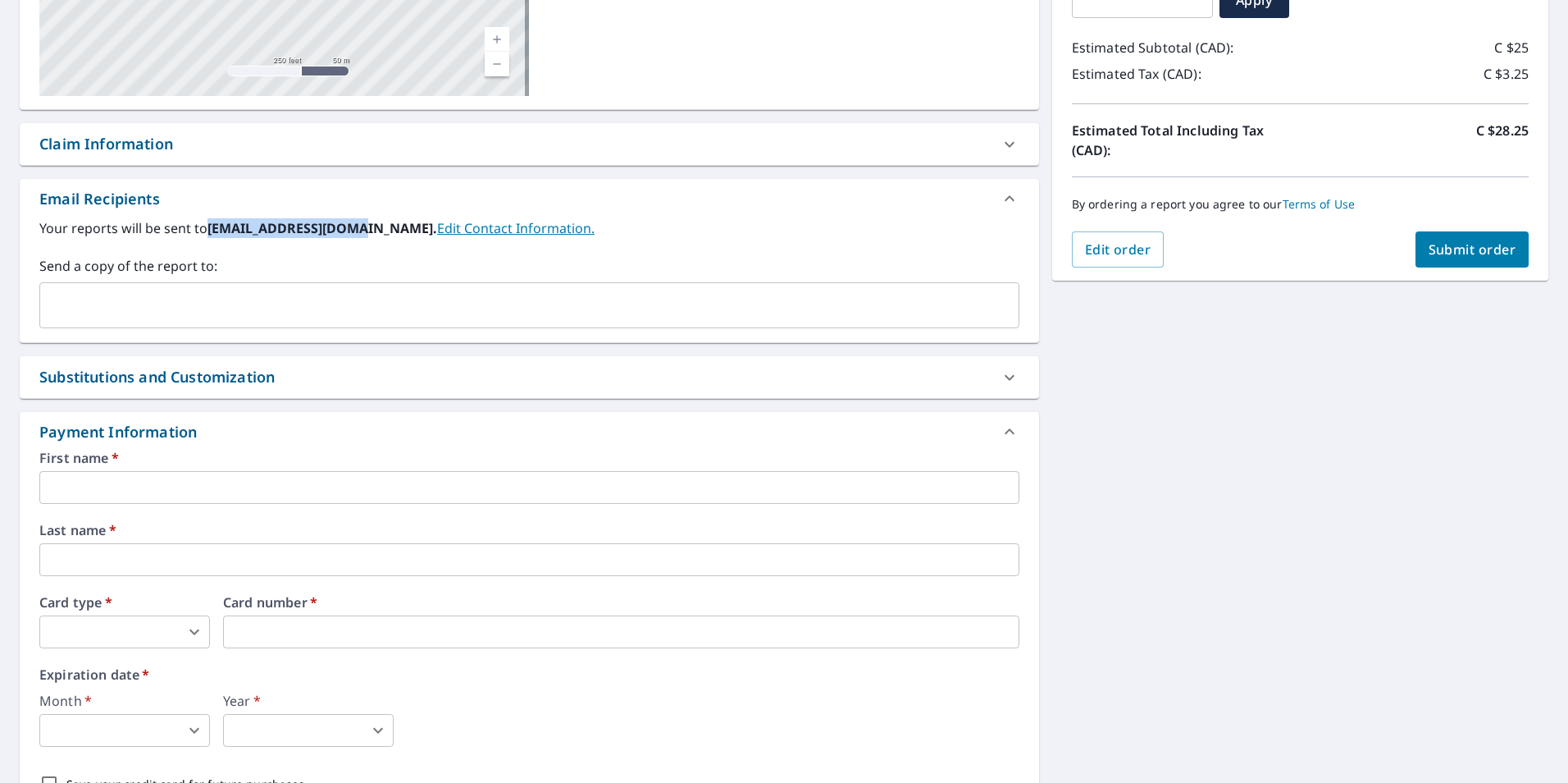
drag, startPoint x: 348, startPoint y: 227, endPoint x: 208, endPoint y: 228, distance: 140.0
click at [208, 228] on b "[EMAIL_ADDRESS][DOMAIN_NAME]." at bounding box center [322, 228] width 229 height 18
copy b "[EMAIL_ADDRESS][DOMAIN_NAME]"
click at [217, 325] on div "​" at bounding box center [529, 304] width 980 height 46
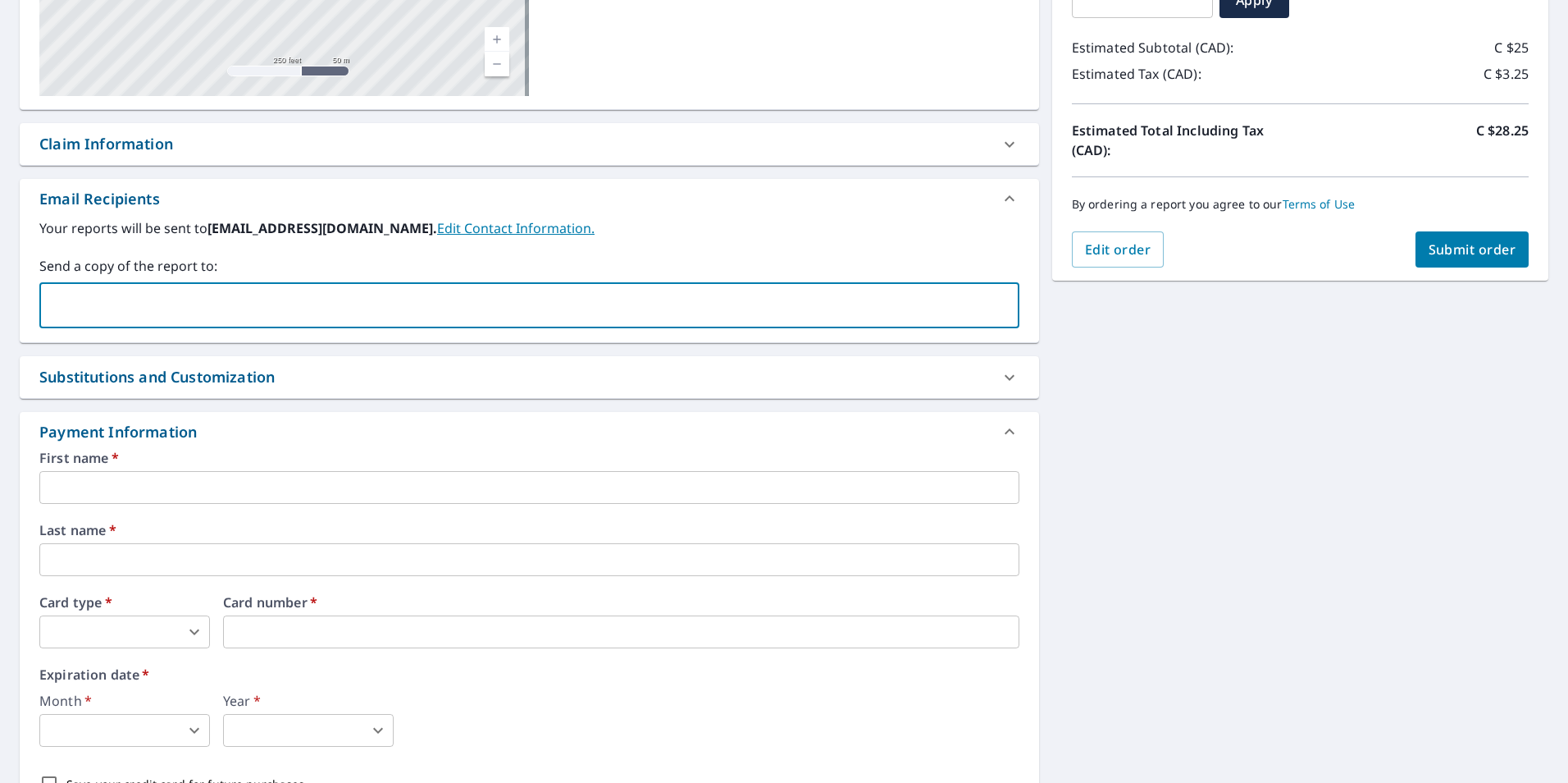
click at [198, 499] on input "text" at bounding box center [529, 487] width 980 height 33
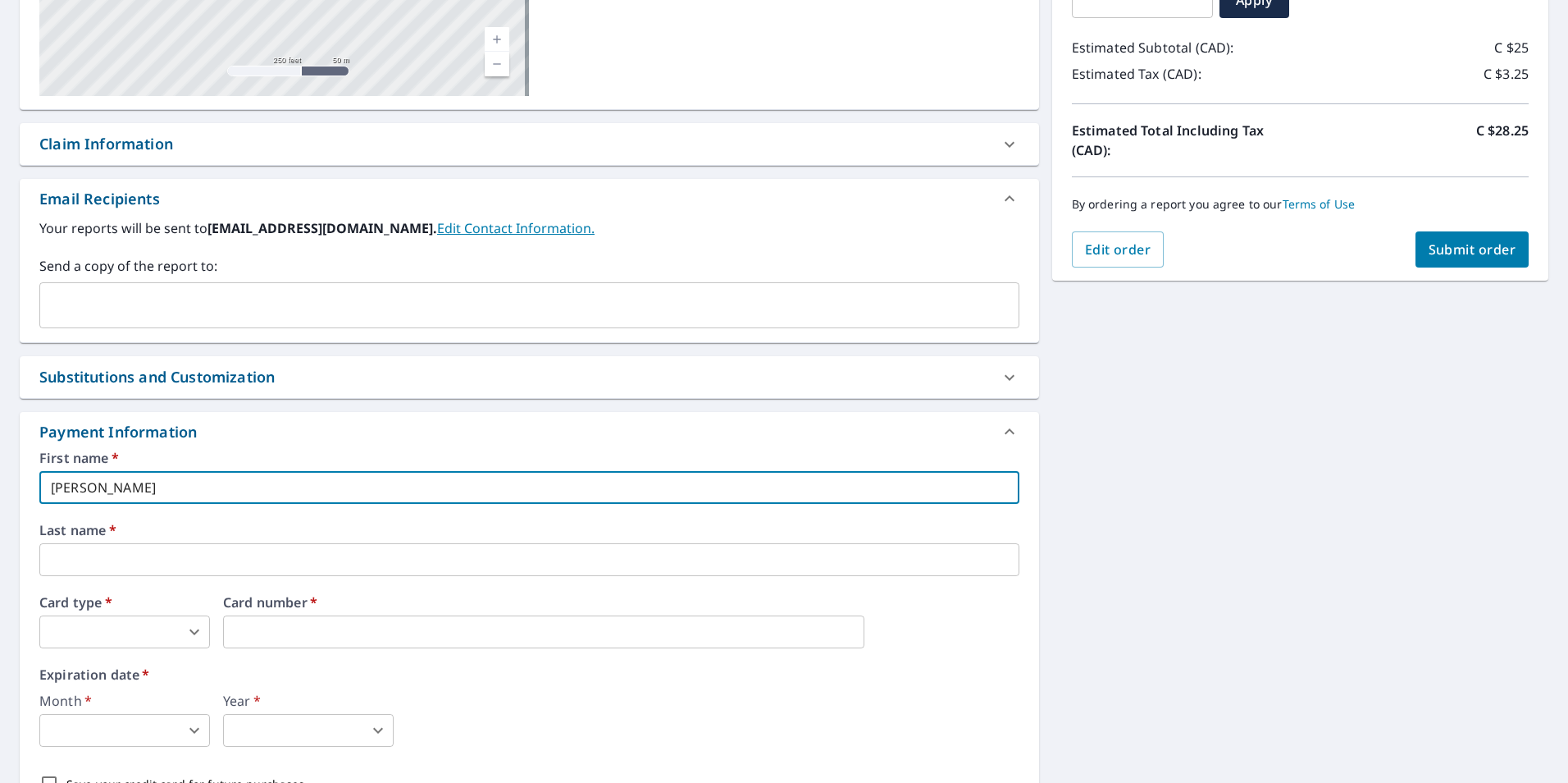
drag, startPoint x: 158, startPoint y: 483, endPoint x: 107, endPoint y: 487, distance: 51.2
click at [107, 487] on input "[PERSON_NAME]" at bounding box center [529, 487] width 980 height 33
type input "[PERSON_NAME]"
click at [93, 553] on input "text" at bounding box center [529, 559] width 980 height 33
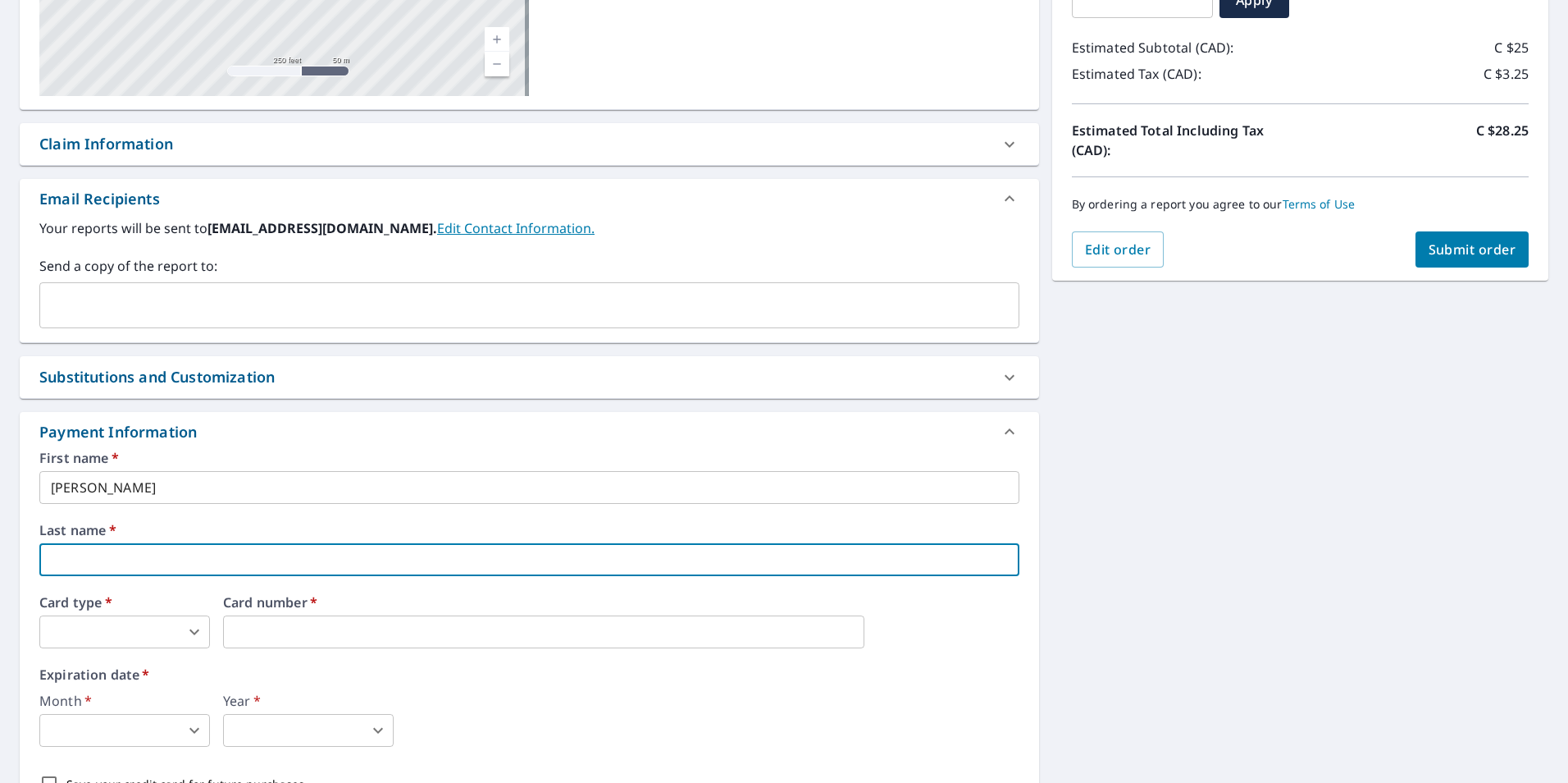
paste input "[PERSON_NAME]"
type input "[PERSON_NAME]"
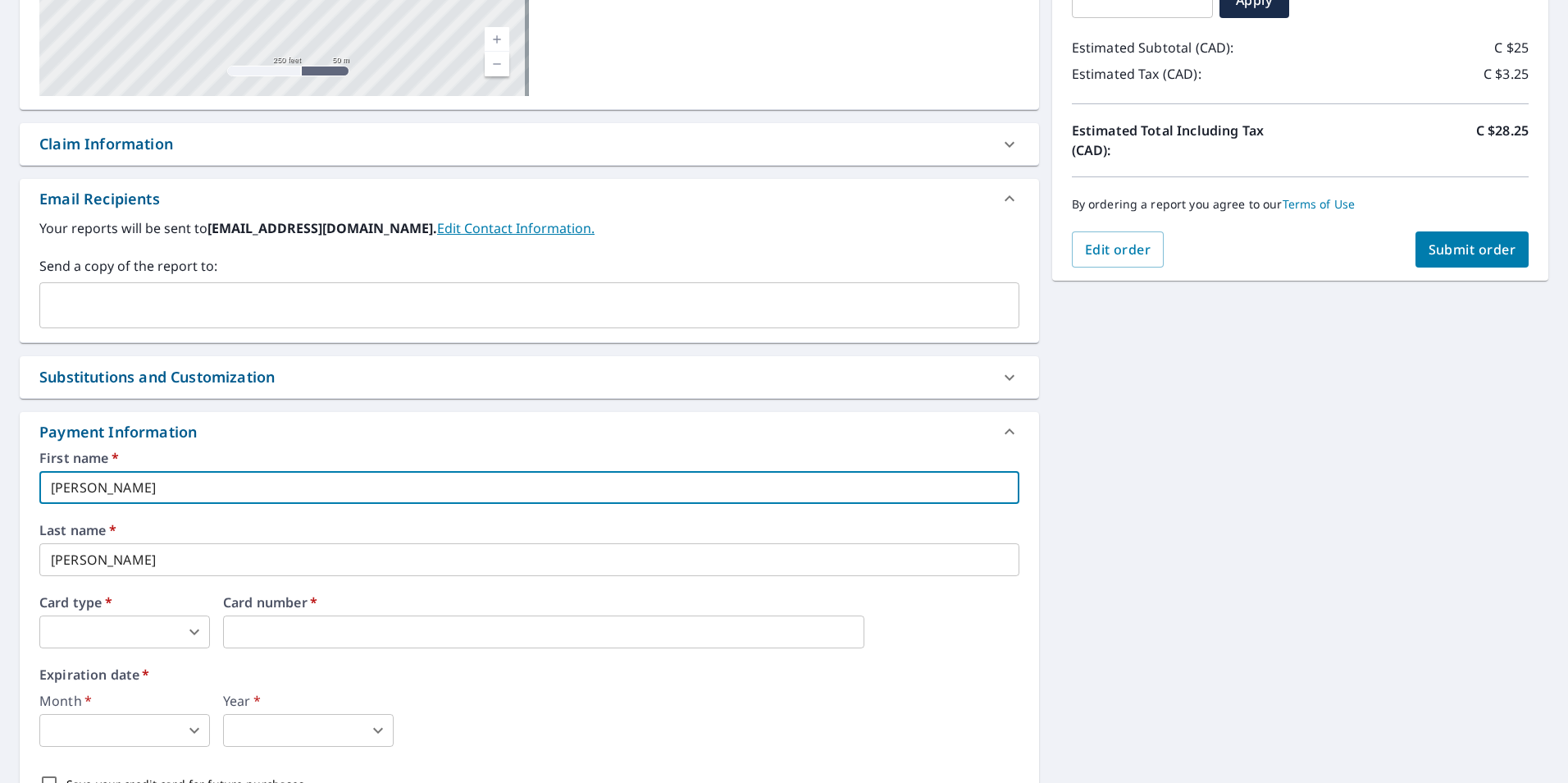
click at [163, 488] on input "[PERSON_NAME]" at bounding box center [529, 487] width 980 height 33
type input "[PERSON_NAME]"
click at [140, 640] on body "AK AK Dashboard Order History Cancel Order AK Dashboard / Finalize Order Finali…" at bounding box center [784, 391] width 1568 height 783
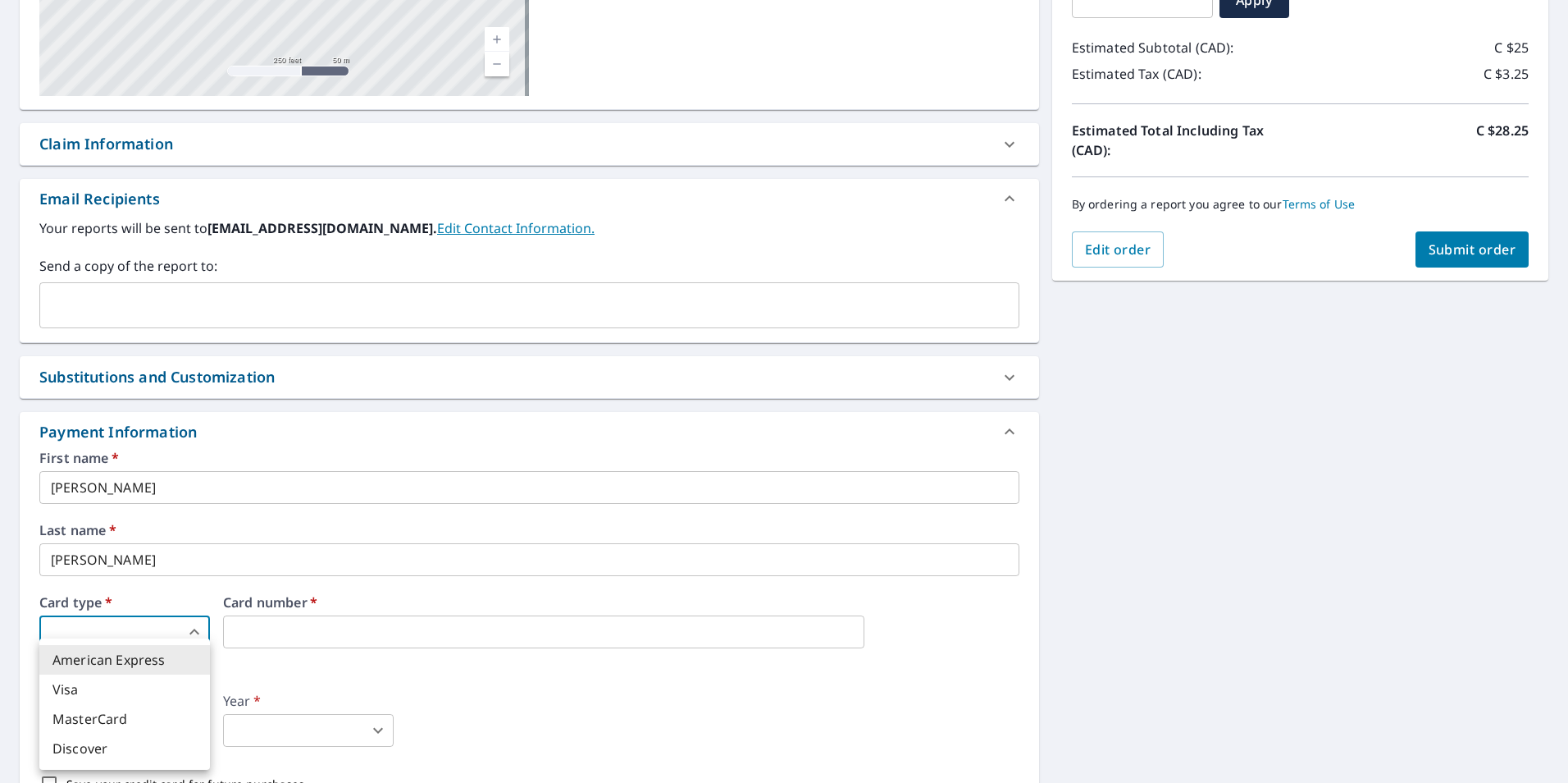
click at [115, 693] on li "Visa" at bounding box center [124, 689] width 171 height 29
type input "2"
click at [253, 644] on iframe at bounding box center [544, 631] width 641 height 33
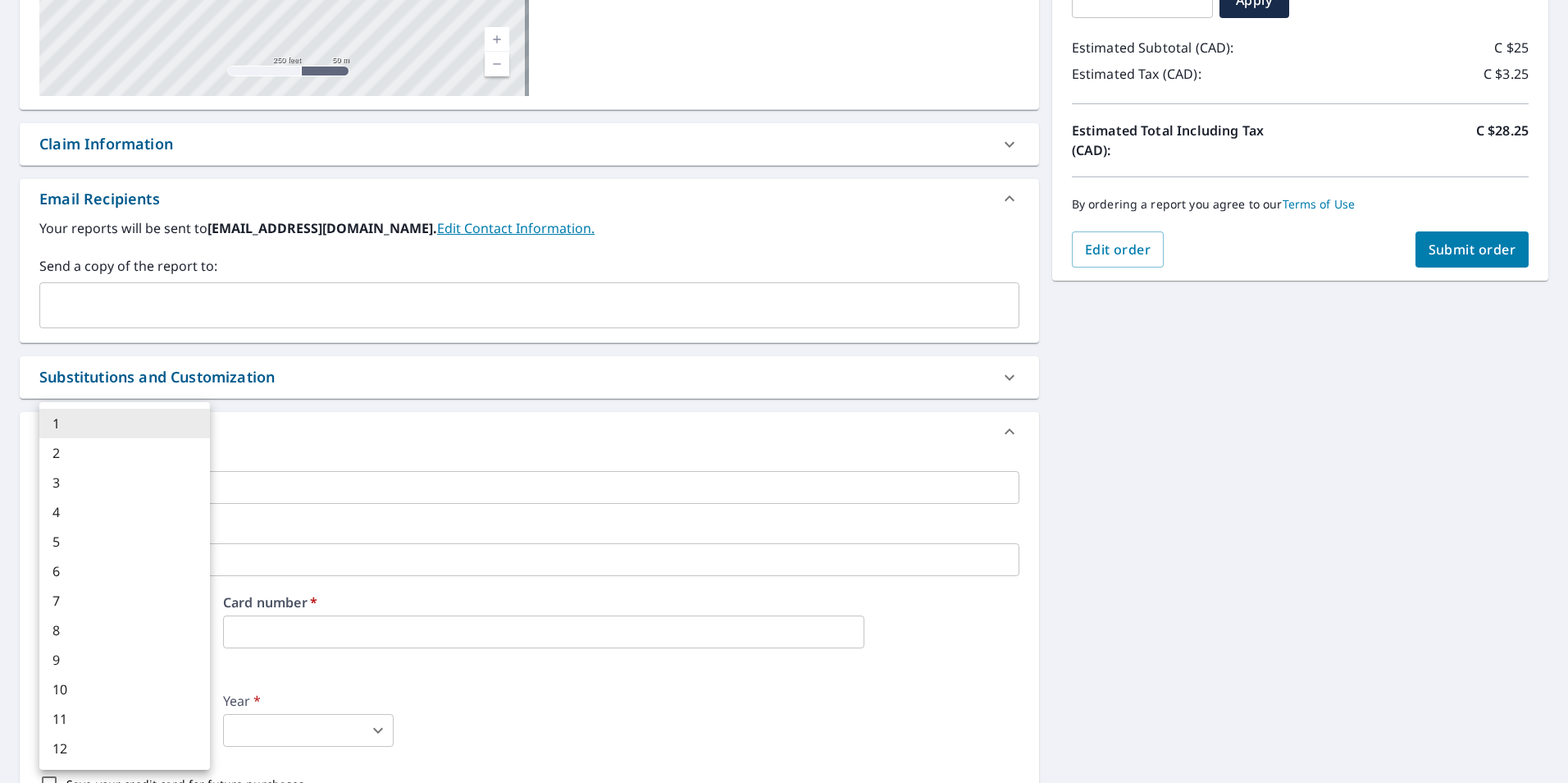
click at [148, 731] on body "AK AK Dashboard Order History Cancel Order AK Dashboard / Finalize Order Finali…" at bounding box center [784, 391] width 1568 height 783
click at [59, 543] on li "5" at bounding box center [124, 541] width 171 height 29
type input "5"
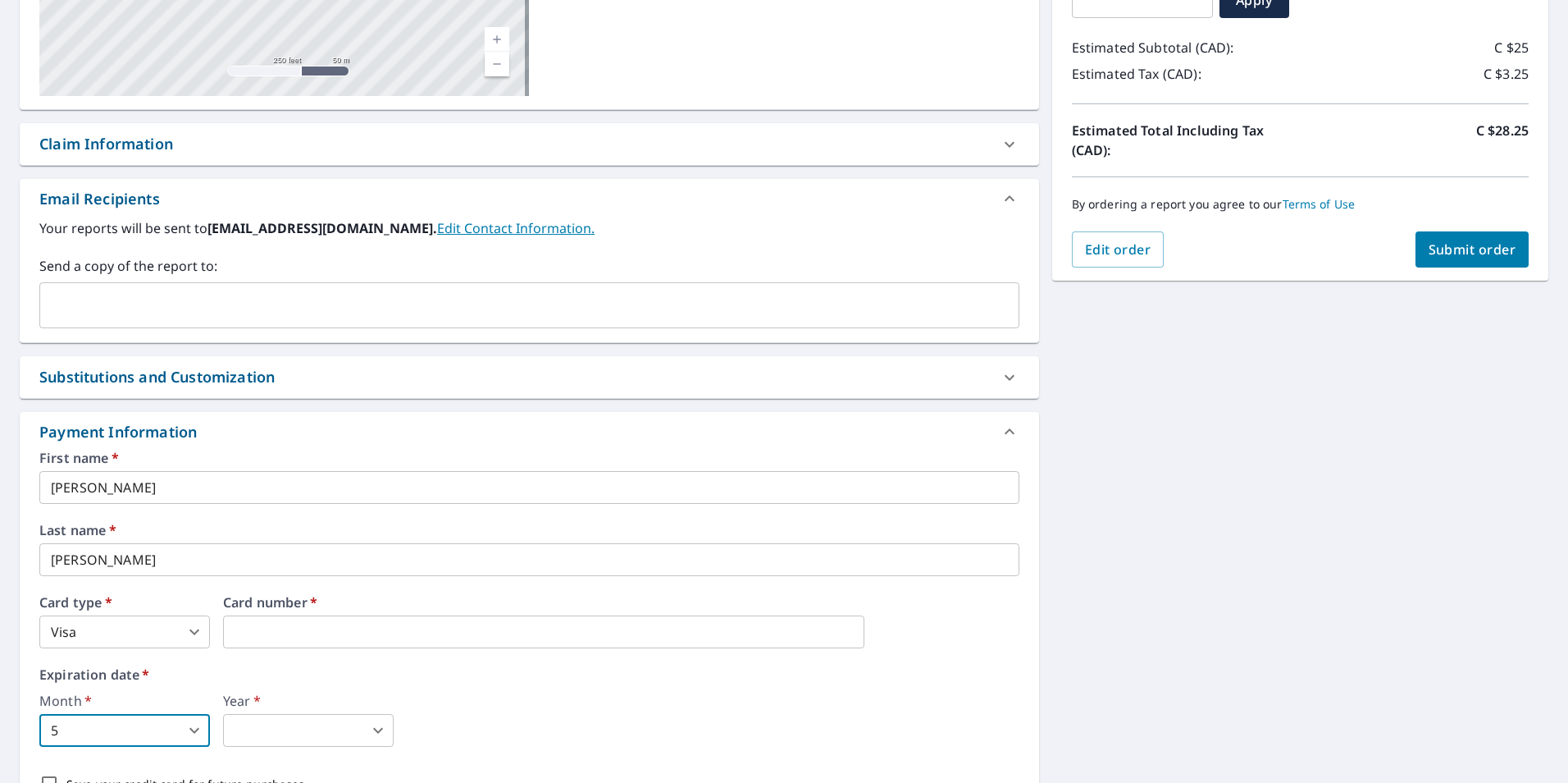
click at [273, 737] on body "AK AK Dashboard Order History Cancel Order AK Dashboard / Finalize Order Finali…" at bounding box center [784, 391] width 1568 height 783
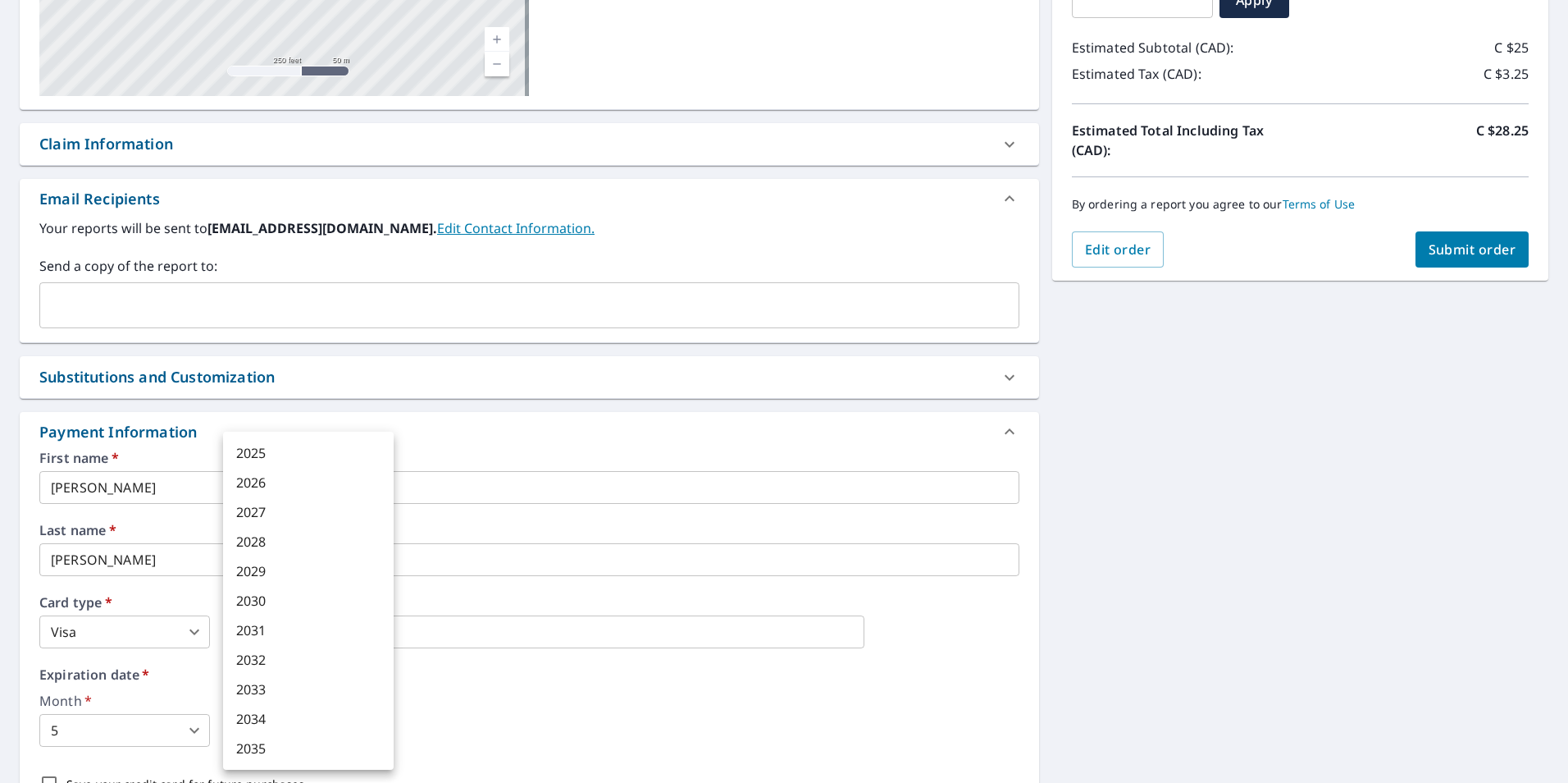
click at [256, 565] on li "2029" at bounding box center [308, 570] width 171 height 29
type input "2029"
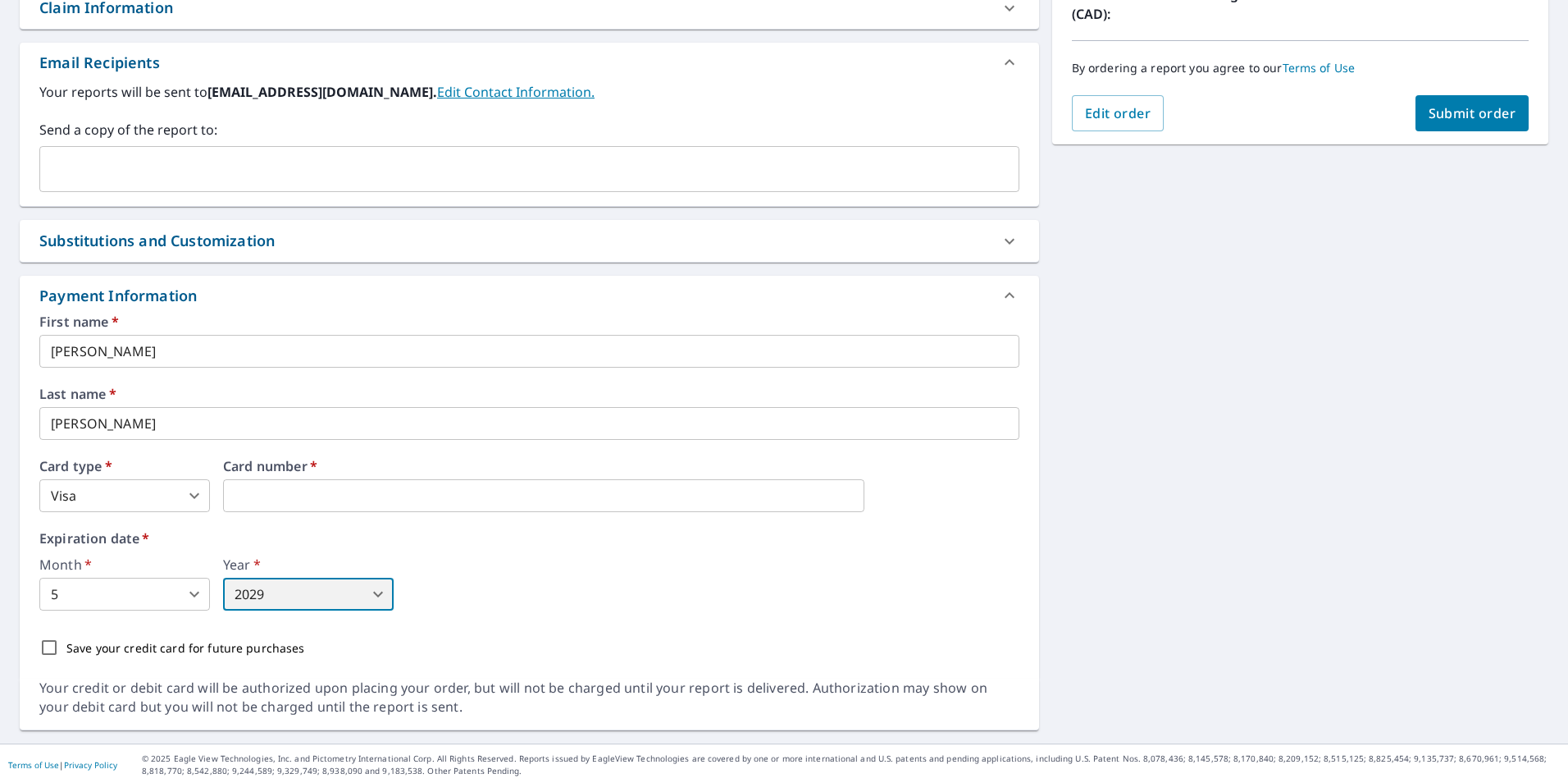
scroll to position [467, 0]
click at [58, 650] on input "Save your credit card for future purchases" at bounding box center [48, 645] width 34 height 34
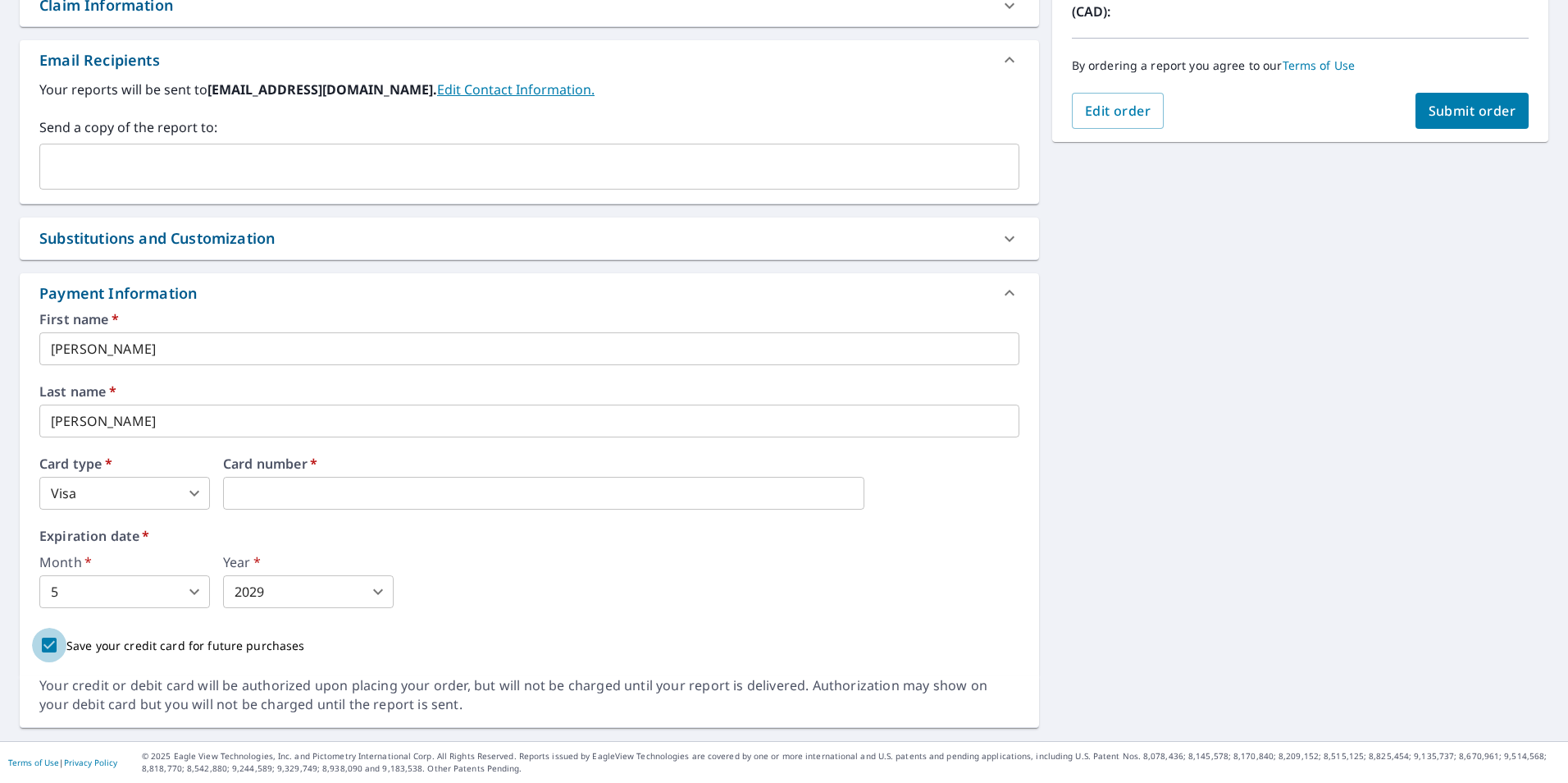
click at [56, 642] on input "Save your credit card for future purchases" at bounding box center [48, 645] width 34 height 34
checkbox input "false"
click at [610, 526] on div "First name   * [PERSON_NAME] A ​ Last name   * [PERSON_NAME] ​ Card type   * Vi…" at bounding box center [529, 487] width 980 height 349
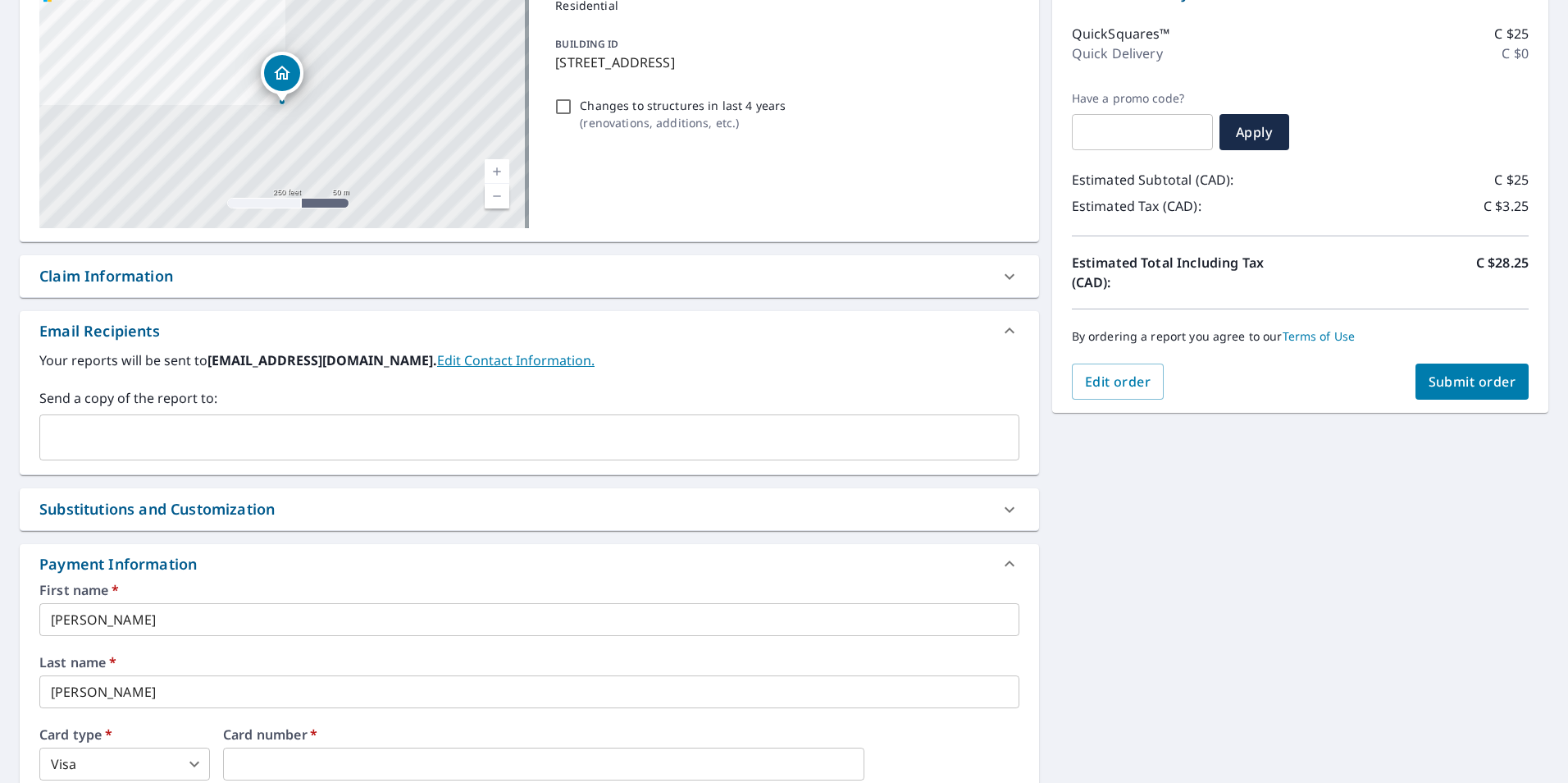
scroll to position [0, 0]
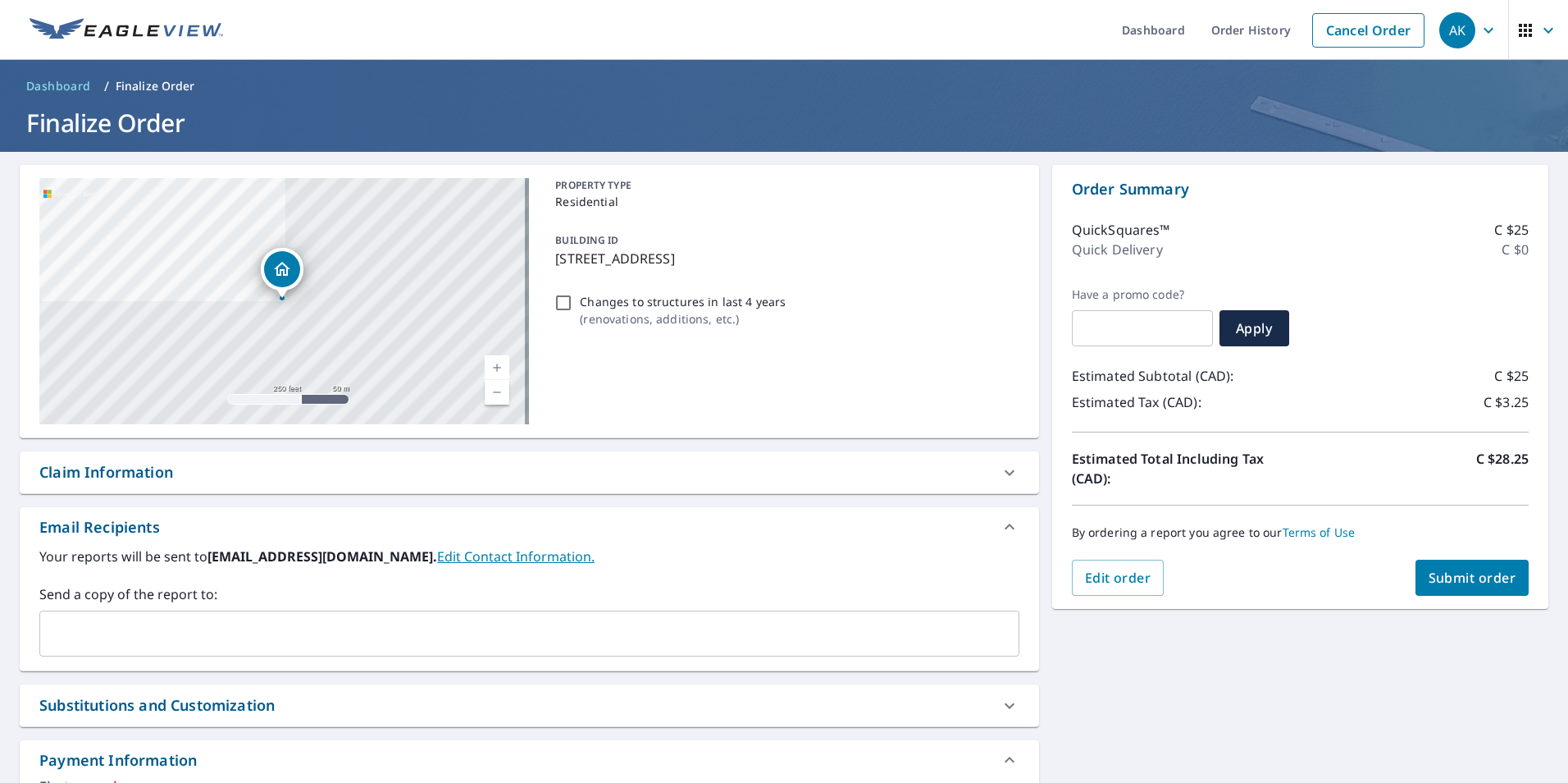
click at [1471, 575] on span "Submit order" at bounding box center [1472, 578] width 88 height 18
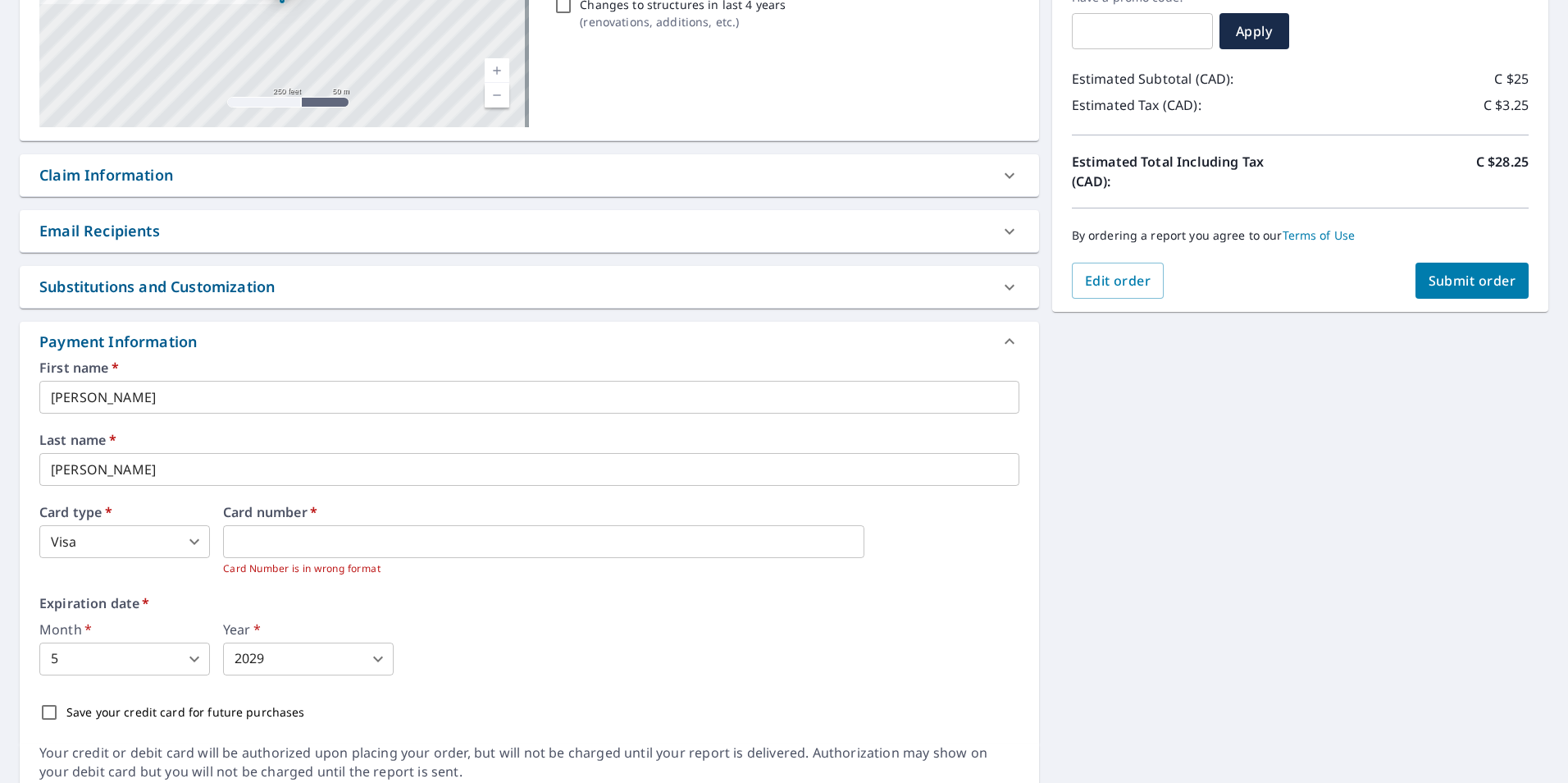
scroll to position [364, 0]
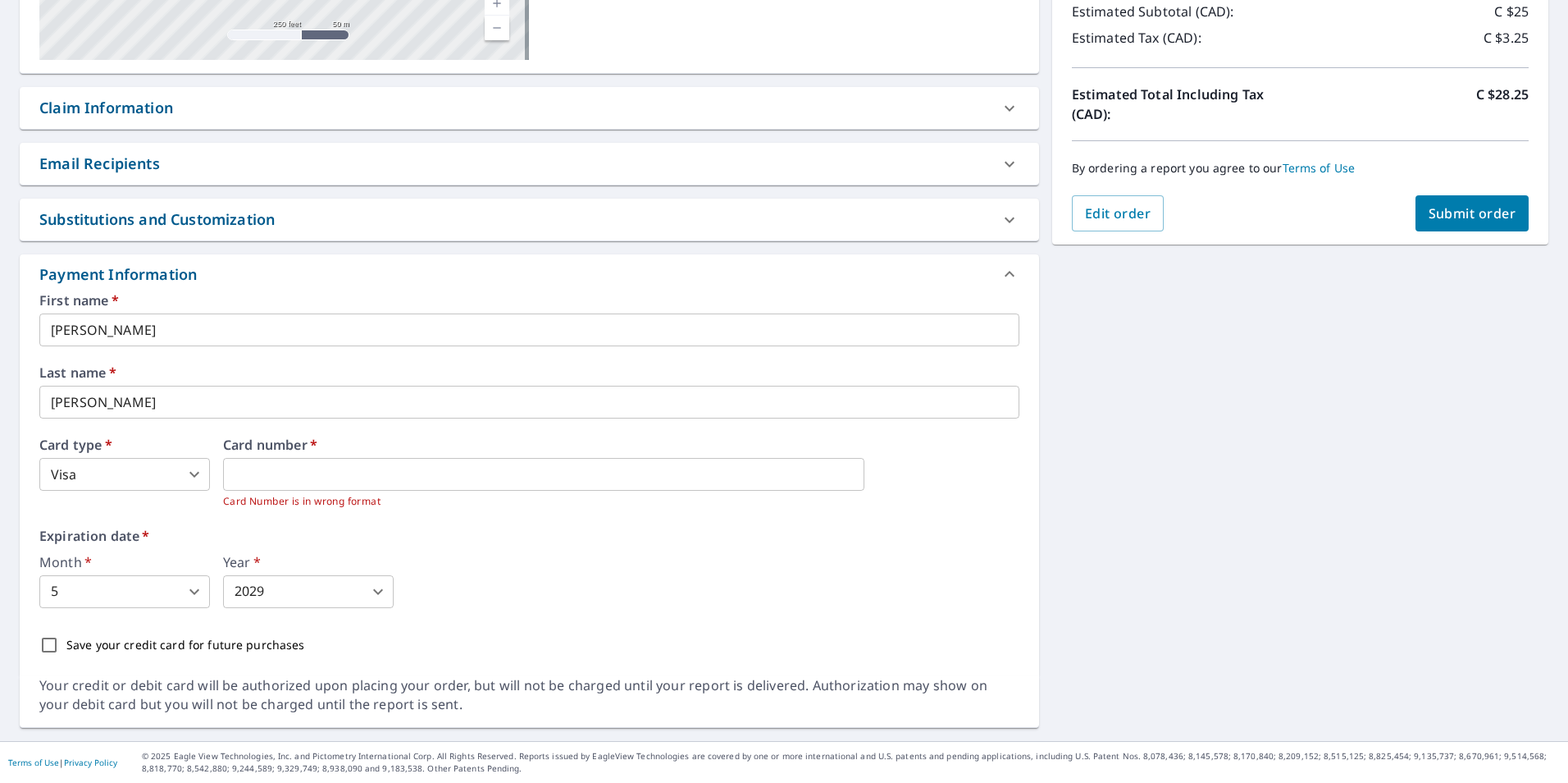
click at [588, 526] on div "First name   * [PERSON_NAME] A ​ Last name   * [PERSON_NAME] ​ Card type   * Vi…" at bounding box center [529, 478] width 980 height 369
click at [1441, 216] on span "Submit order" at bounding box center [1472, 213] width 88 height 18
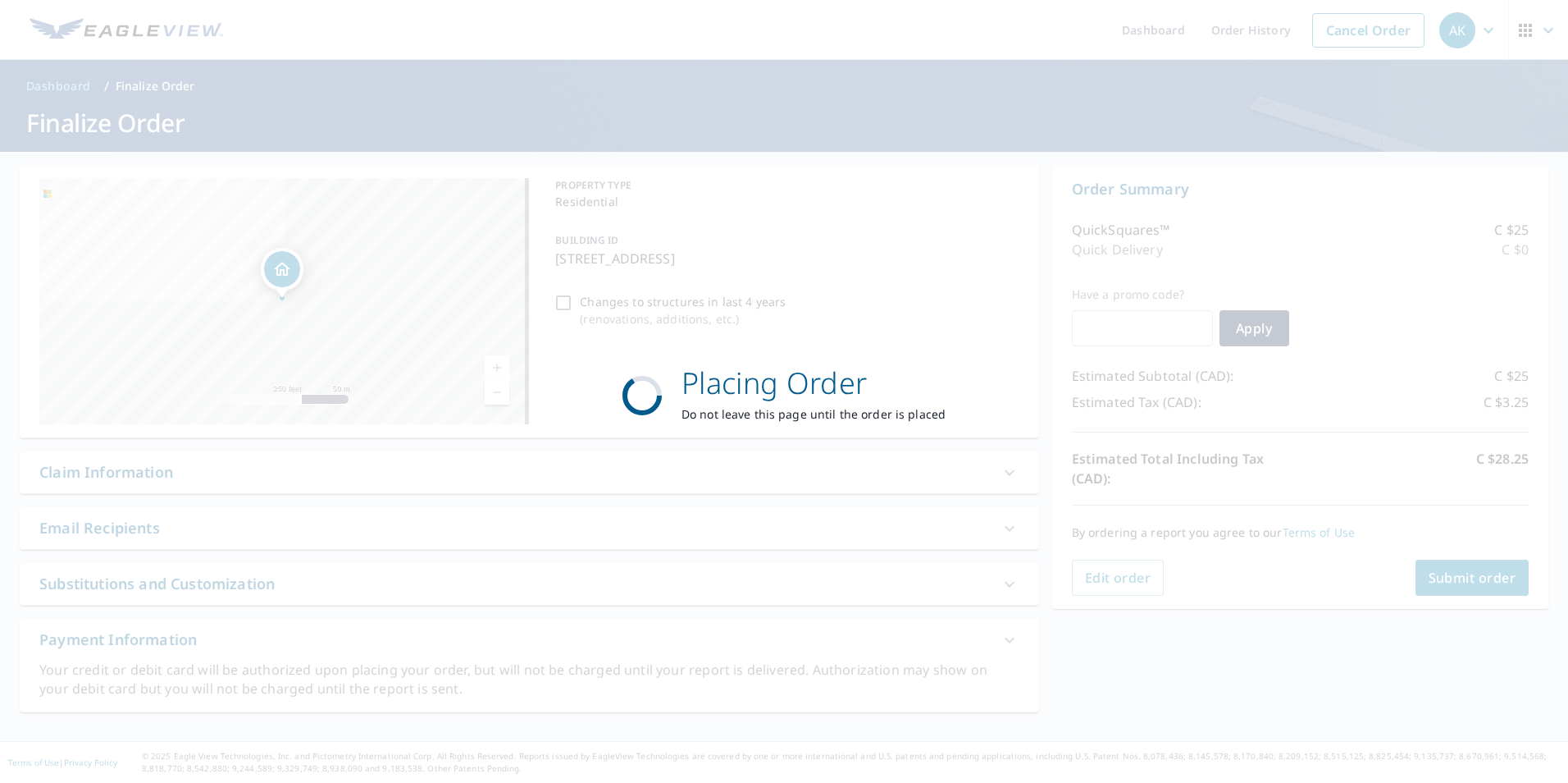
scroll to position [0, 0]
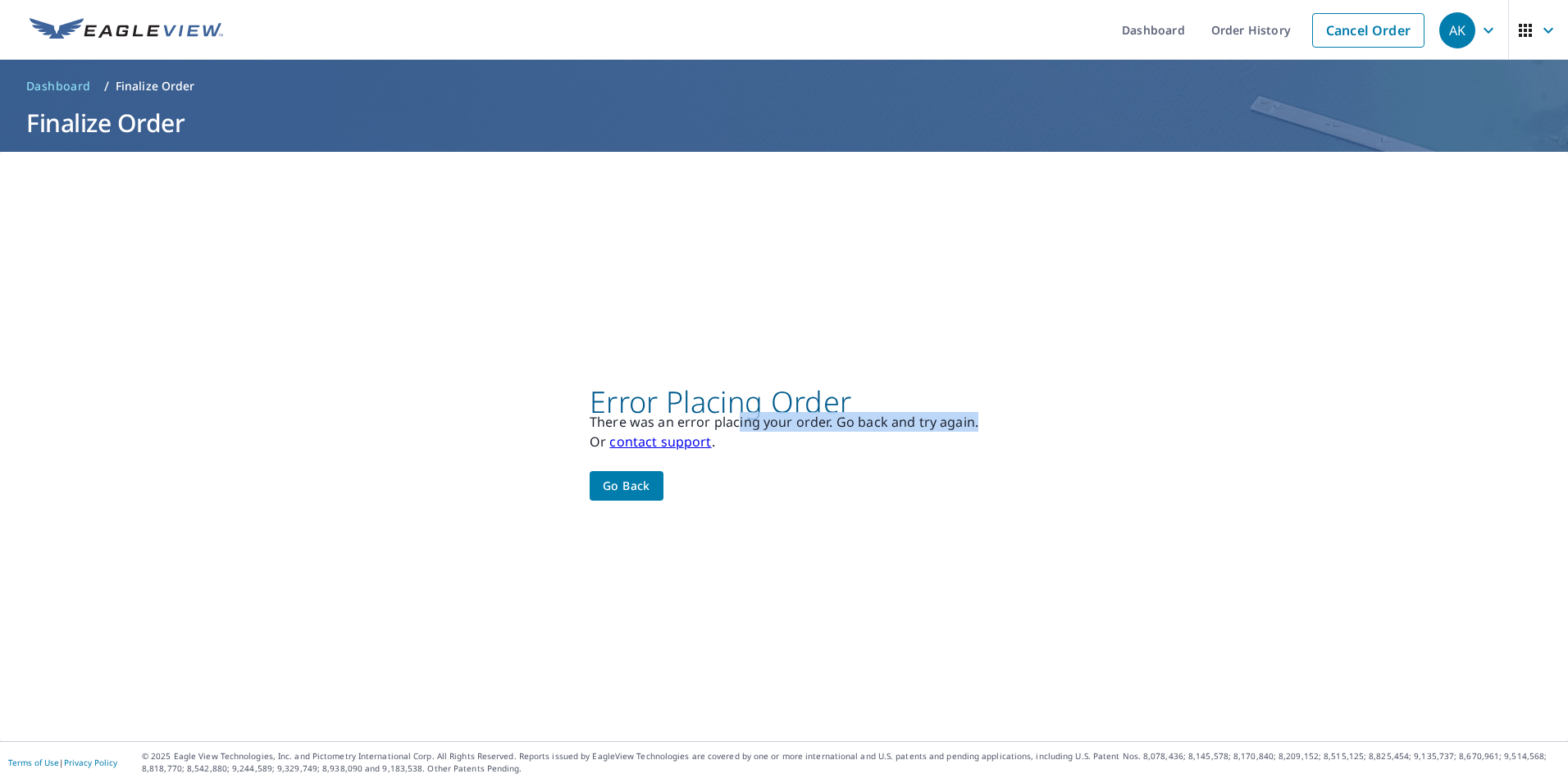
drag, startPoint x: 731, startPoint y: 421, endPoint x: 1010, endPoint y: 416, distance: 279.0
click at [1010, 416] on div "Error Placing Order There was an error placing your order. Go back and try agai…" at bounding box center [784, 446] width 1568 height 589
click at [627, 484] on span "Go back" at bounding box center [626, 486] width 48 height 21
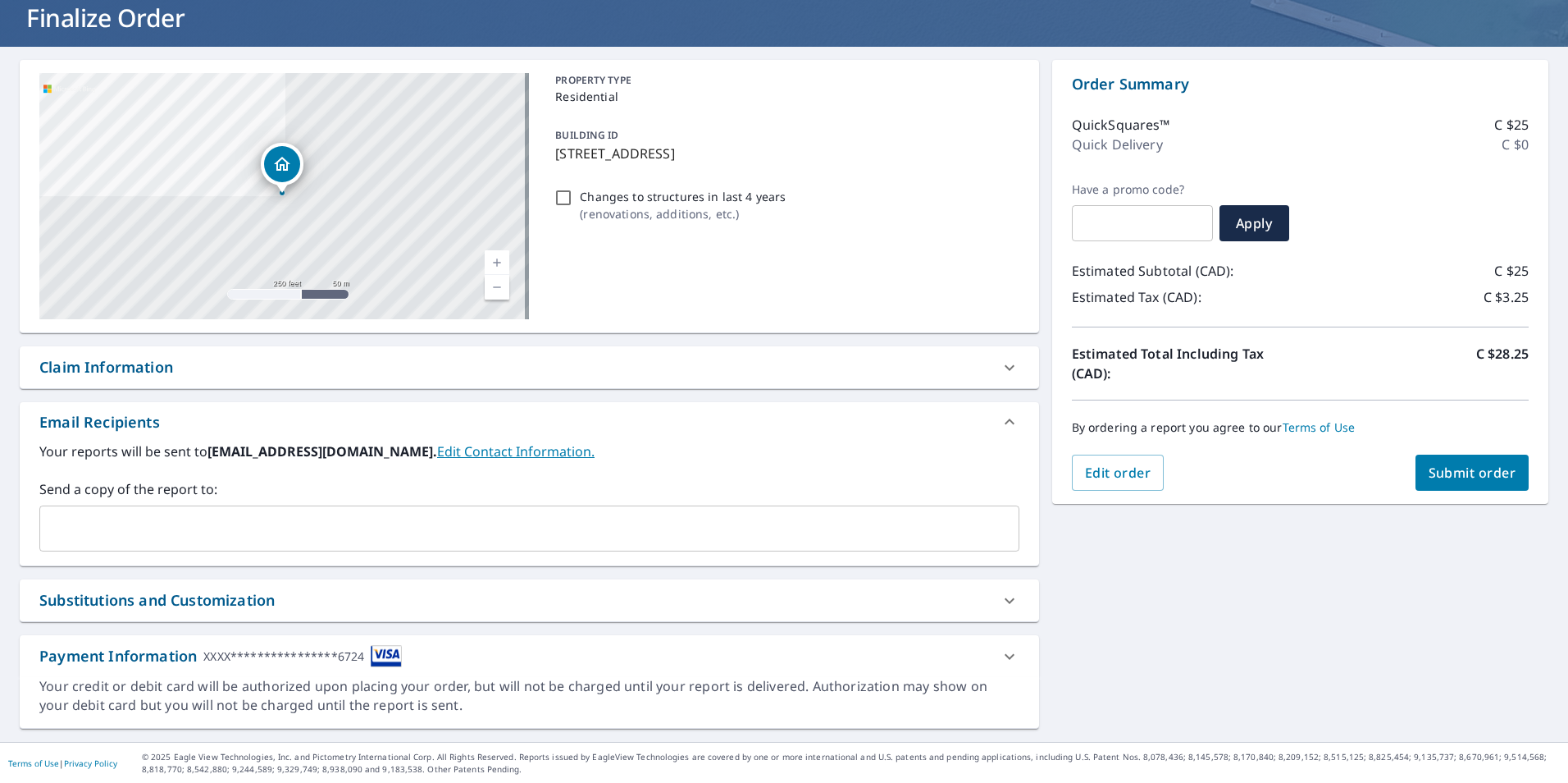
scroll to position [106, 0]
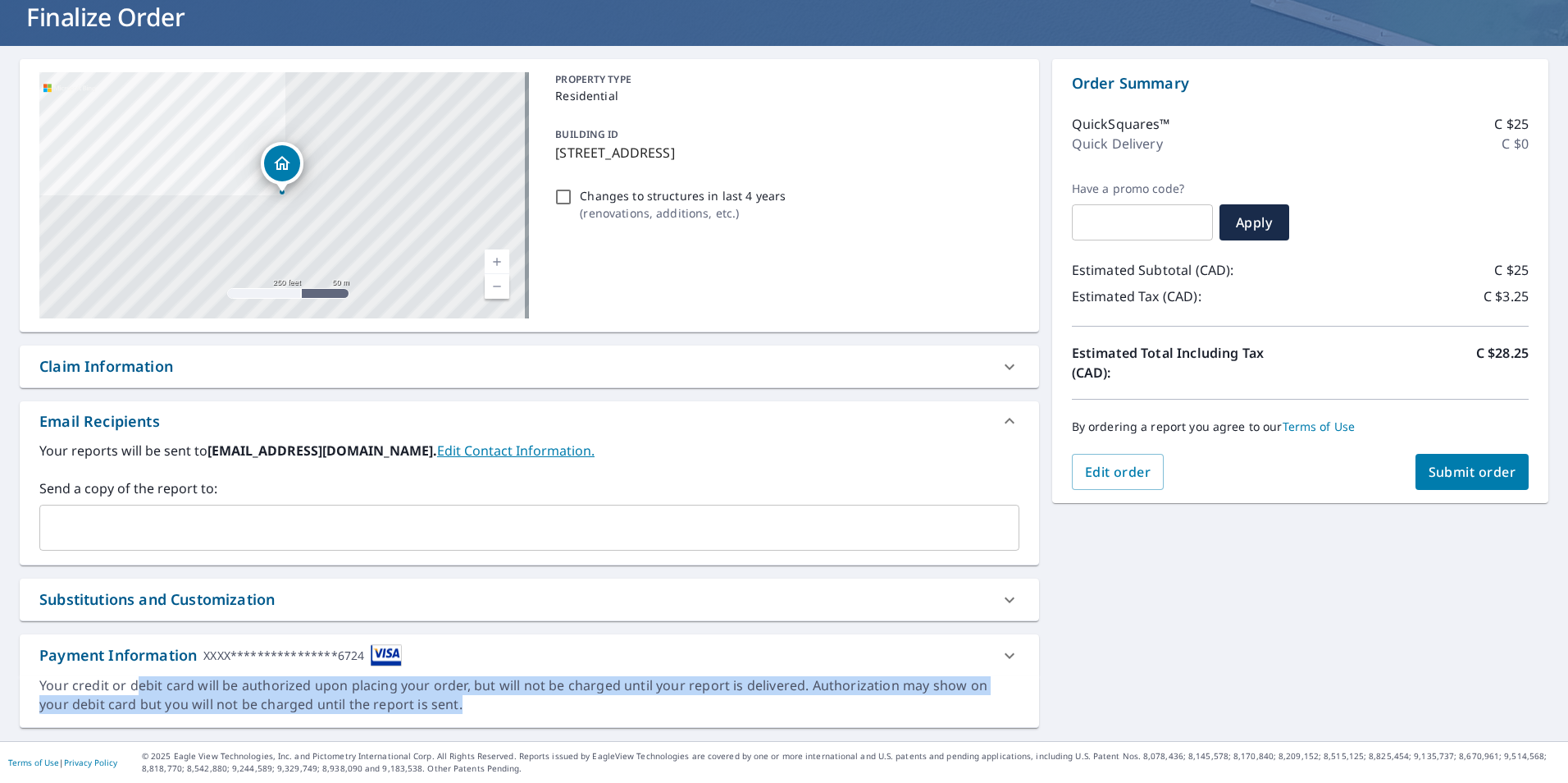
drag, startPoint x: 140, startPoint y: 690, endPoint x: 766, endPoint y: 703, distance: 626.1
click at [766, 703] on div "Your credit or debit card will be authorized upon placing your order, but will …" at bounding box center [529, 695] width 980 height 38
click at [1004, 656] on icon at bounding box center [1009, 655] width 20 height 20
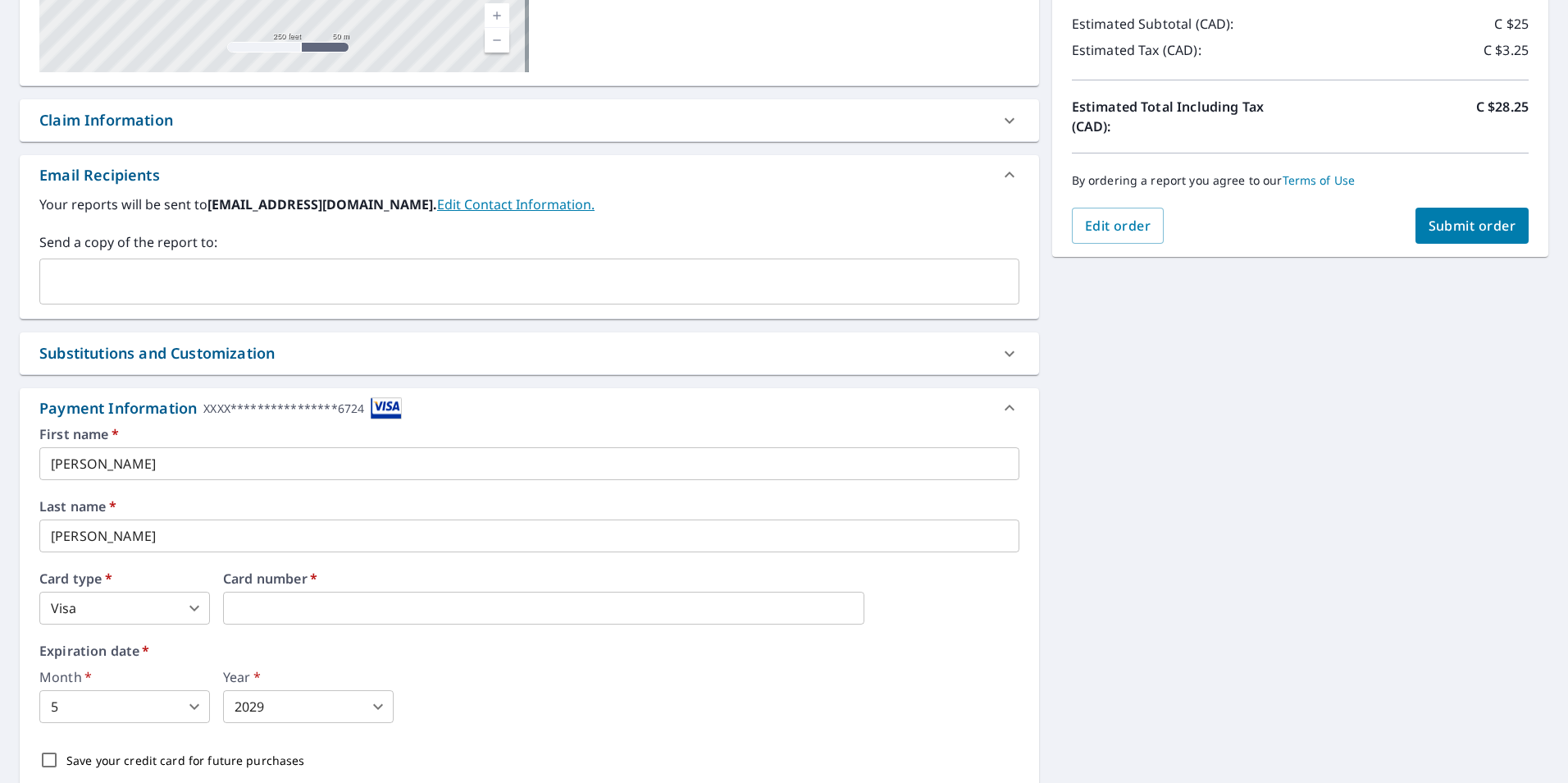
scroll to position [0, 0]
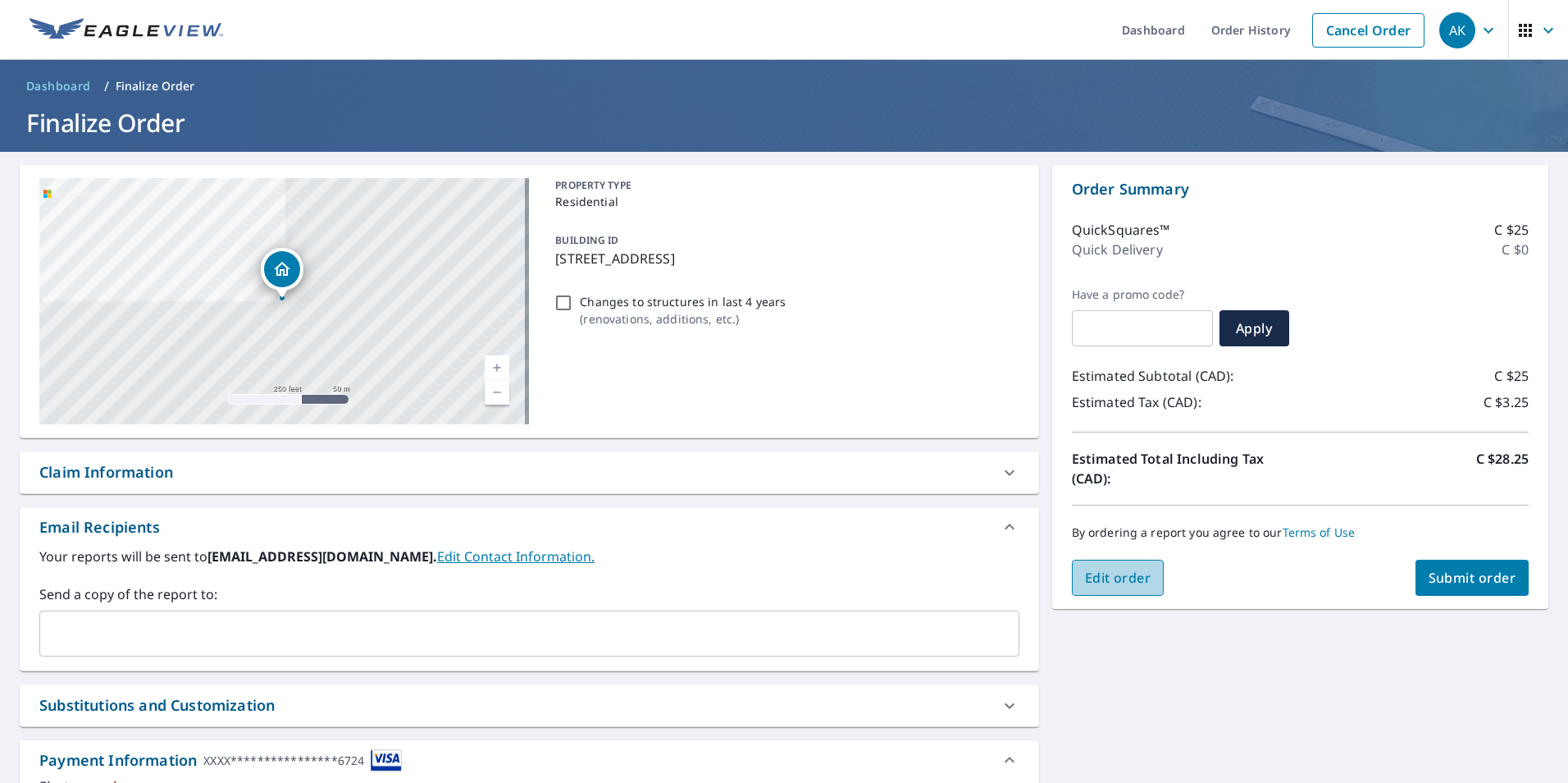
click at [1113, 579] on span "Edit order" at bounding box center [1119, 578] width 67 height 18
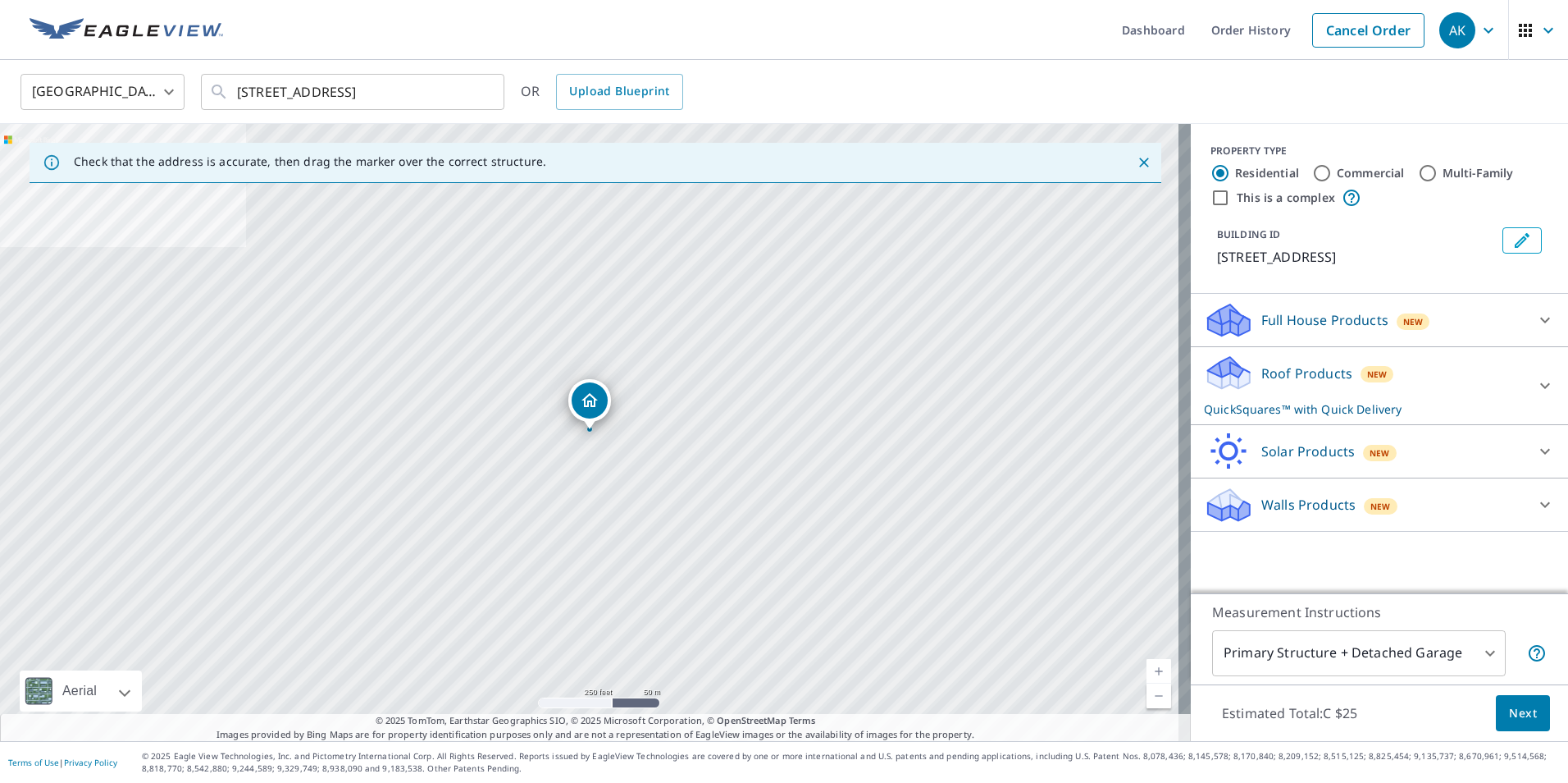
click at [1509, 711] on span "Next" at bounding box center [1522, 713] width 28 height 21
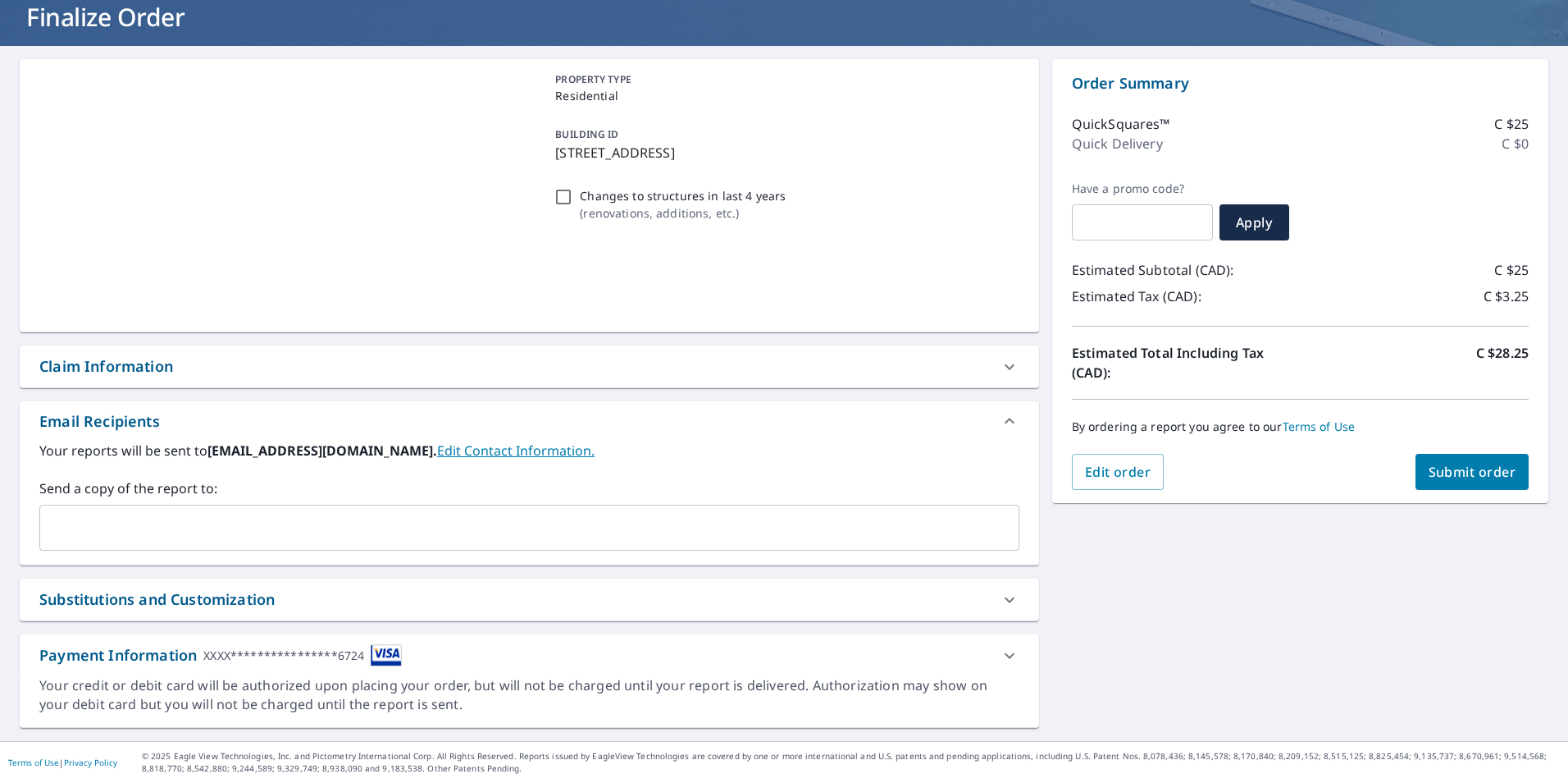
scroll to position [106, 0]
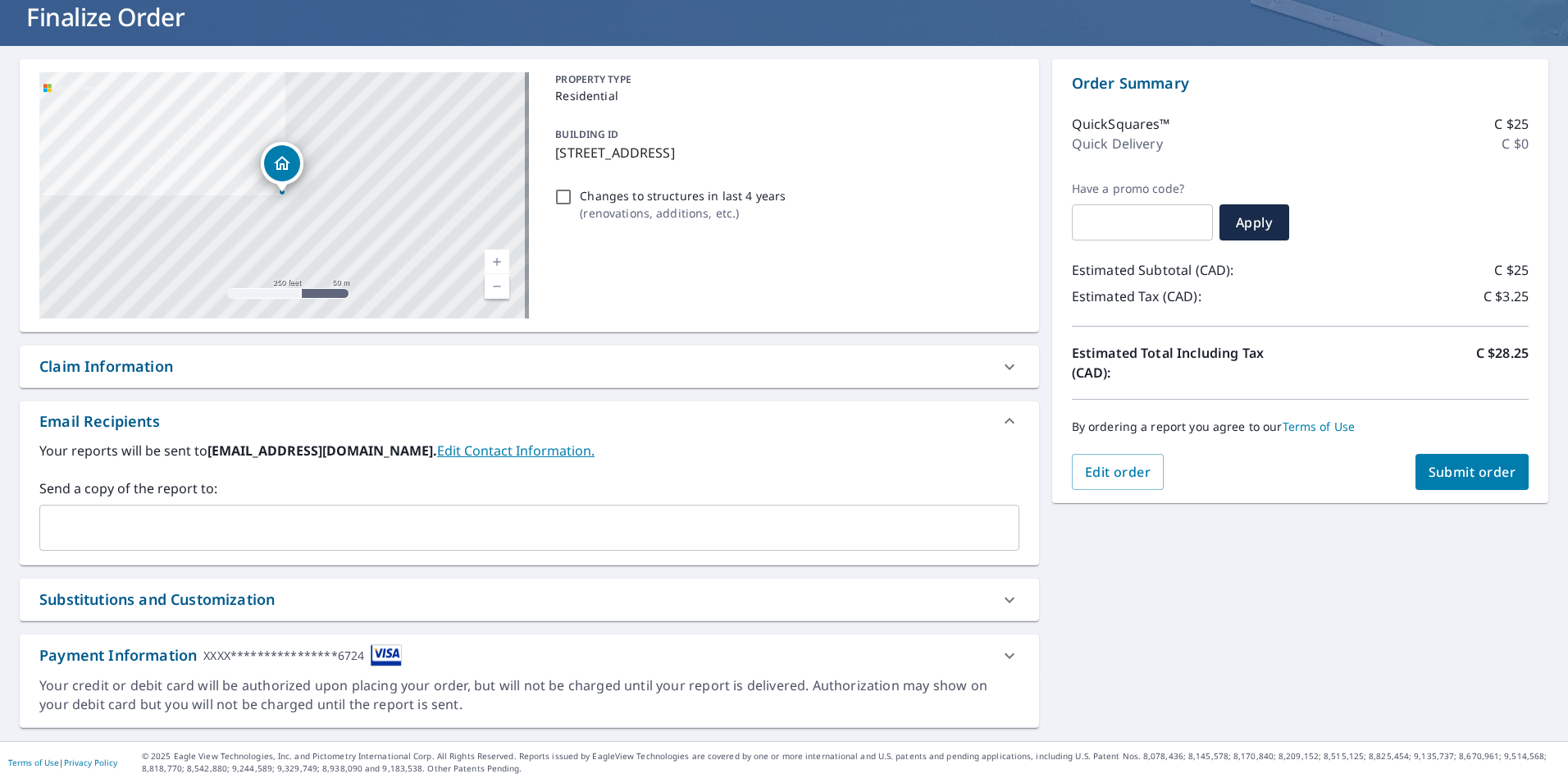
click at [1002, 654] on icon at bounding box center [1009, 655] width 20 height 20
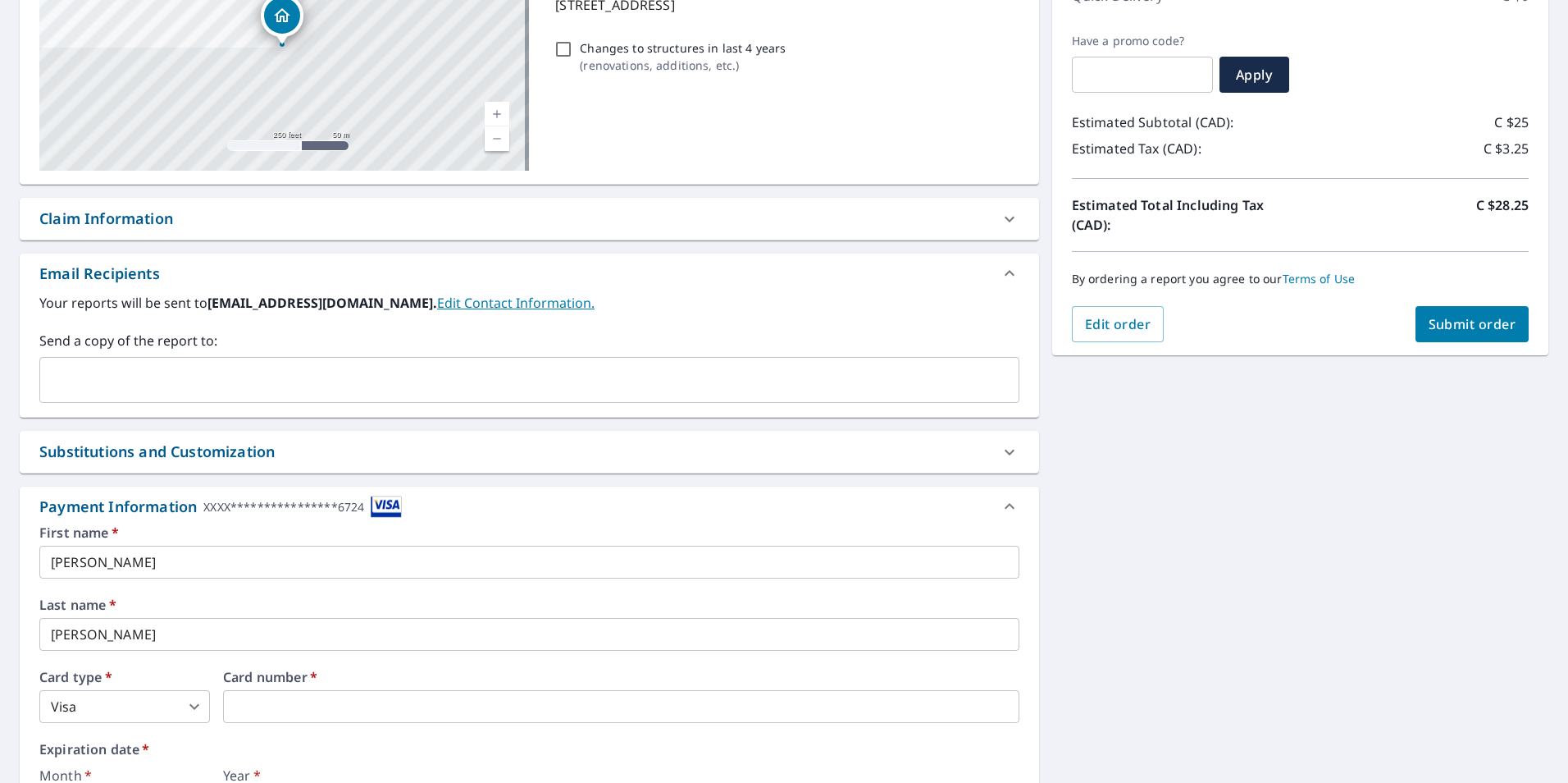
scroll to position [434, 0]
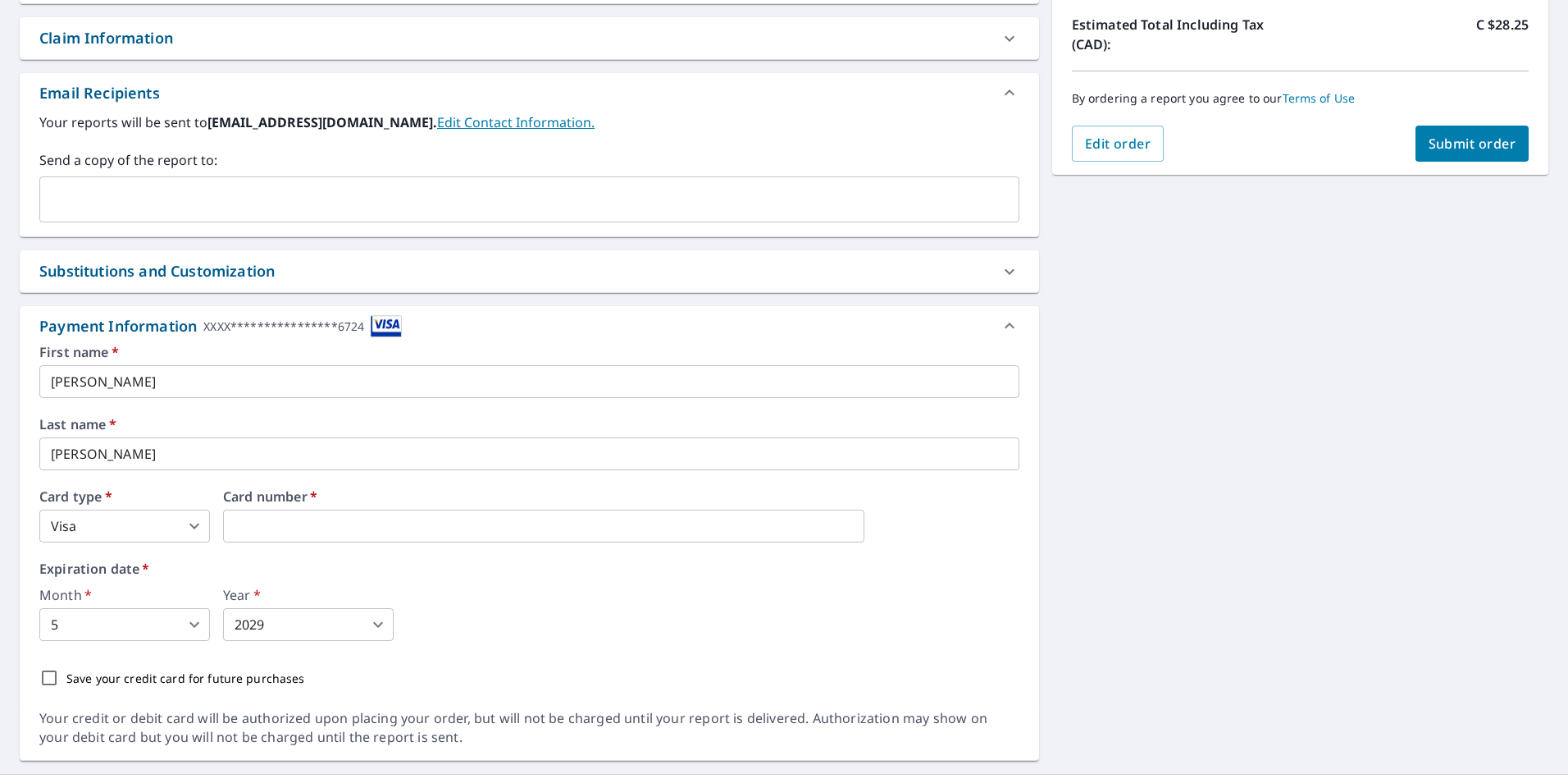
click at [595, 644] on div "First name   * [PERSON_NAME] A ​ Last name   * [PERSON_NAME] ​ Card type   * Vi…" at bounding box center [529, 519] width 980 height 349
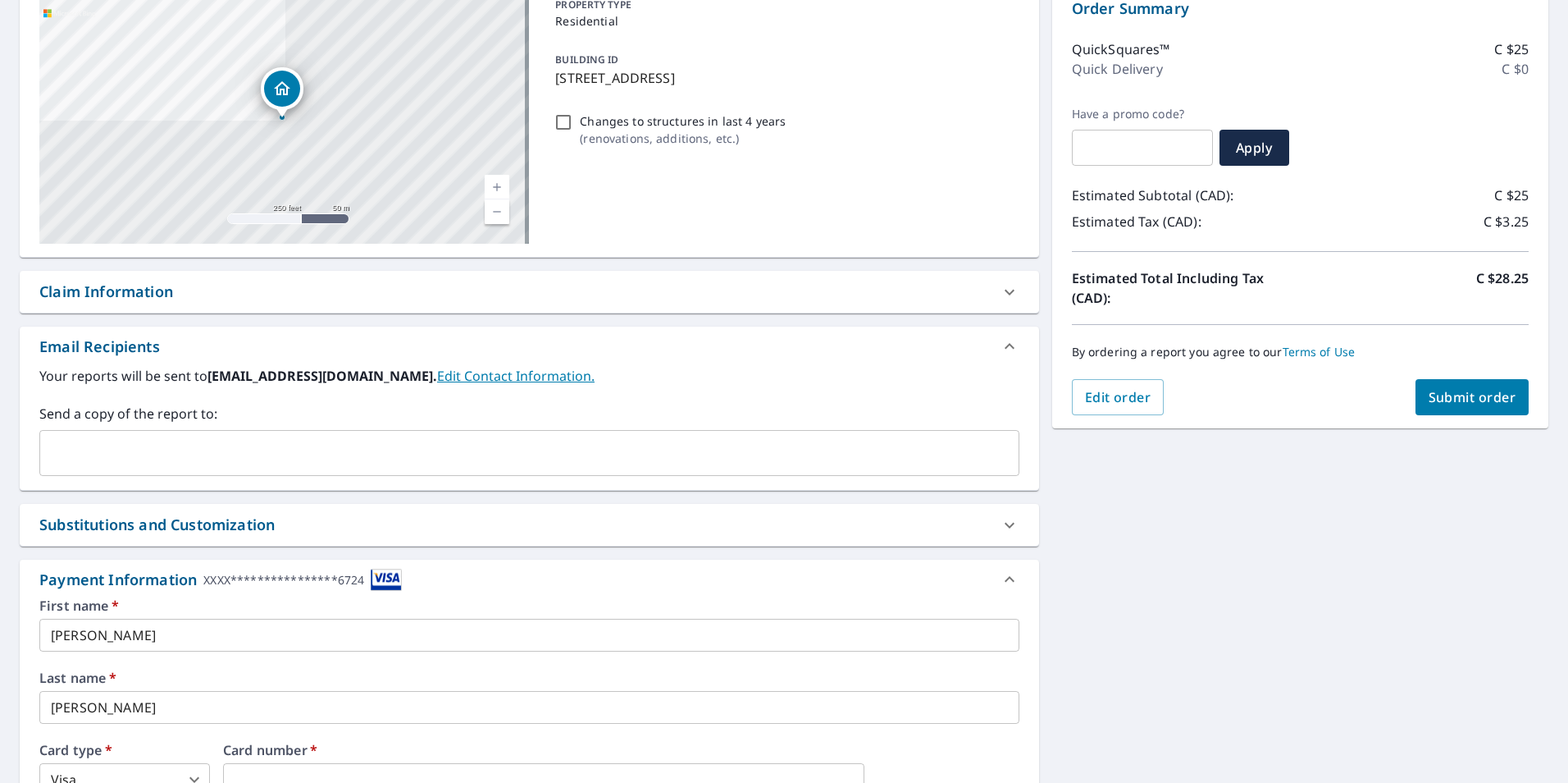
scroll to position [303, 0]
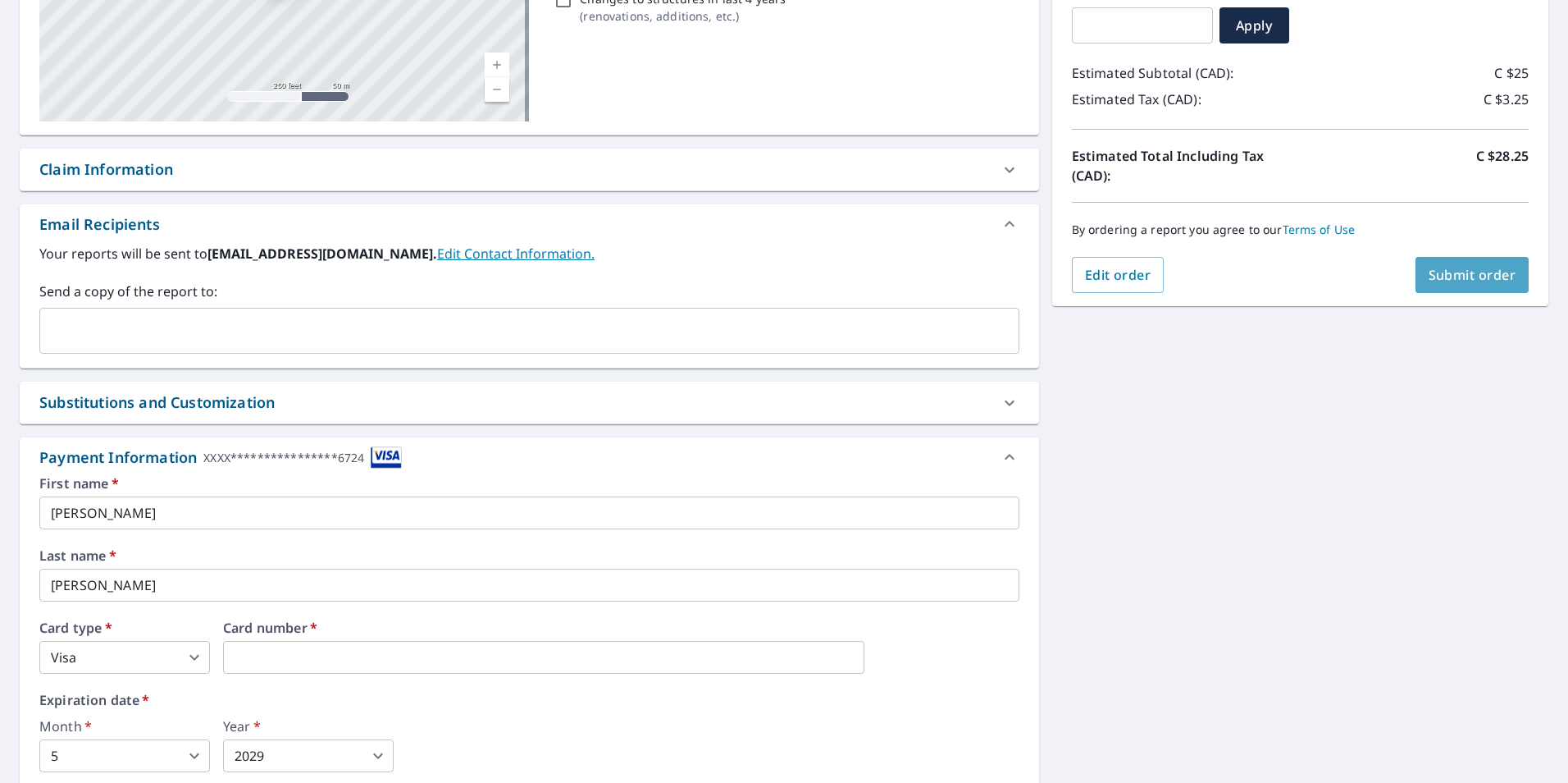
click at [1485, 279] on span "Submit order" at bounding box center [1472, 275] width 88 height 18
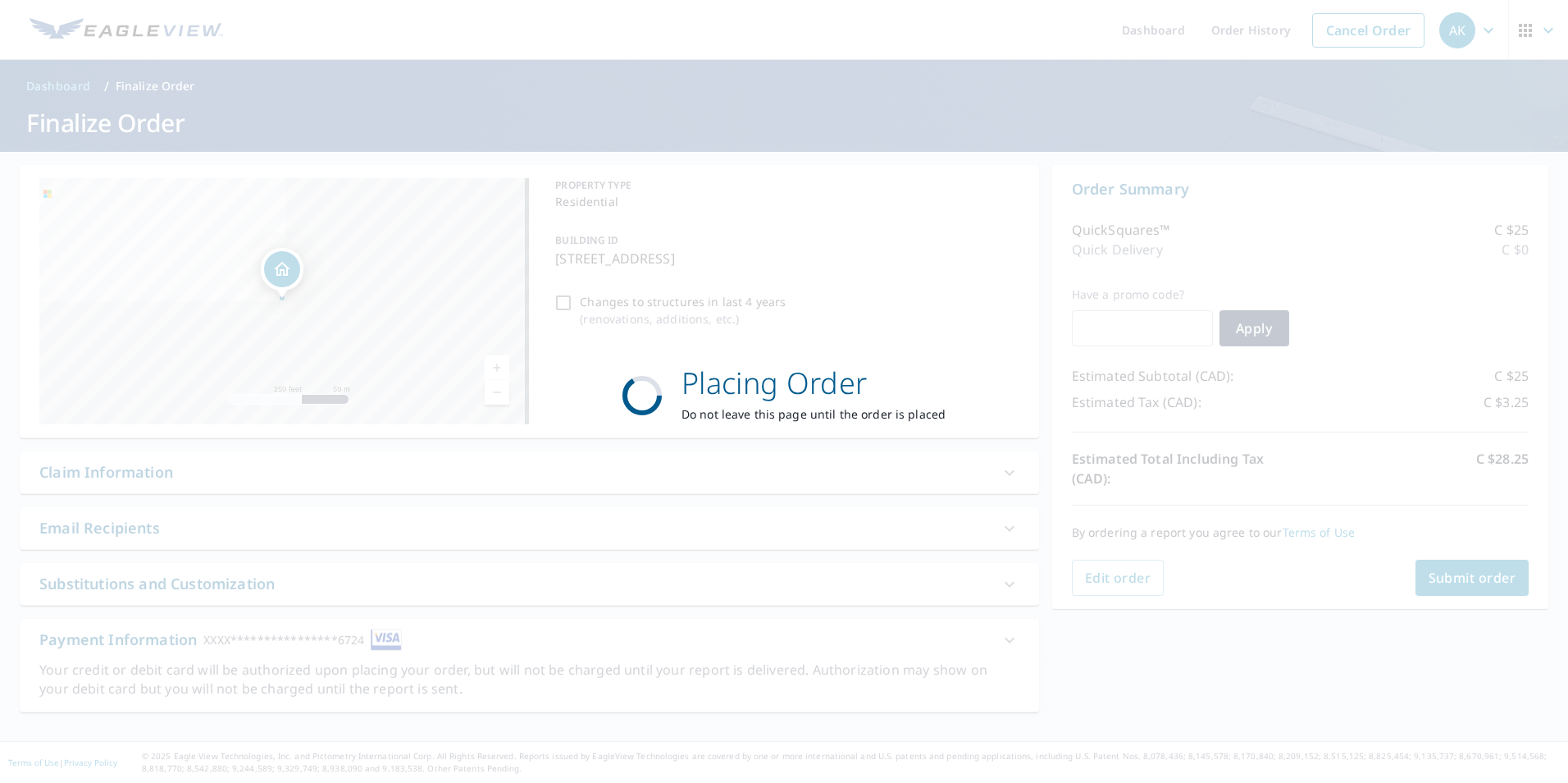
scroll to position [0, 0]
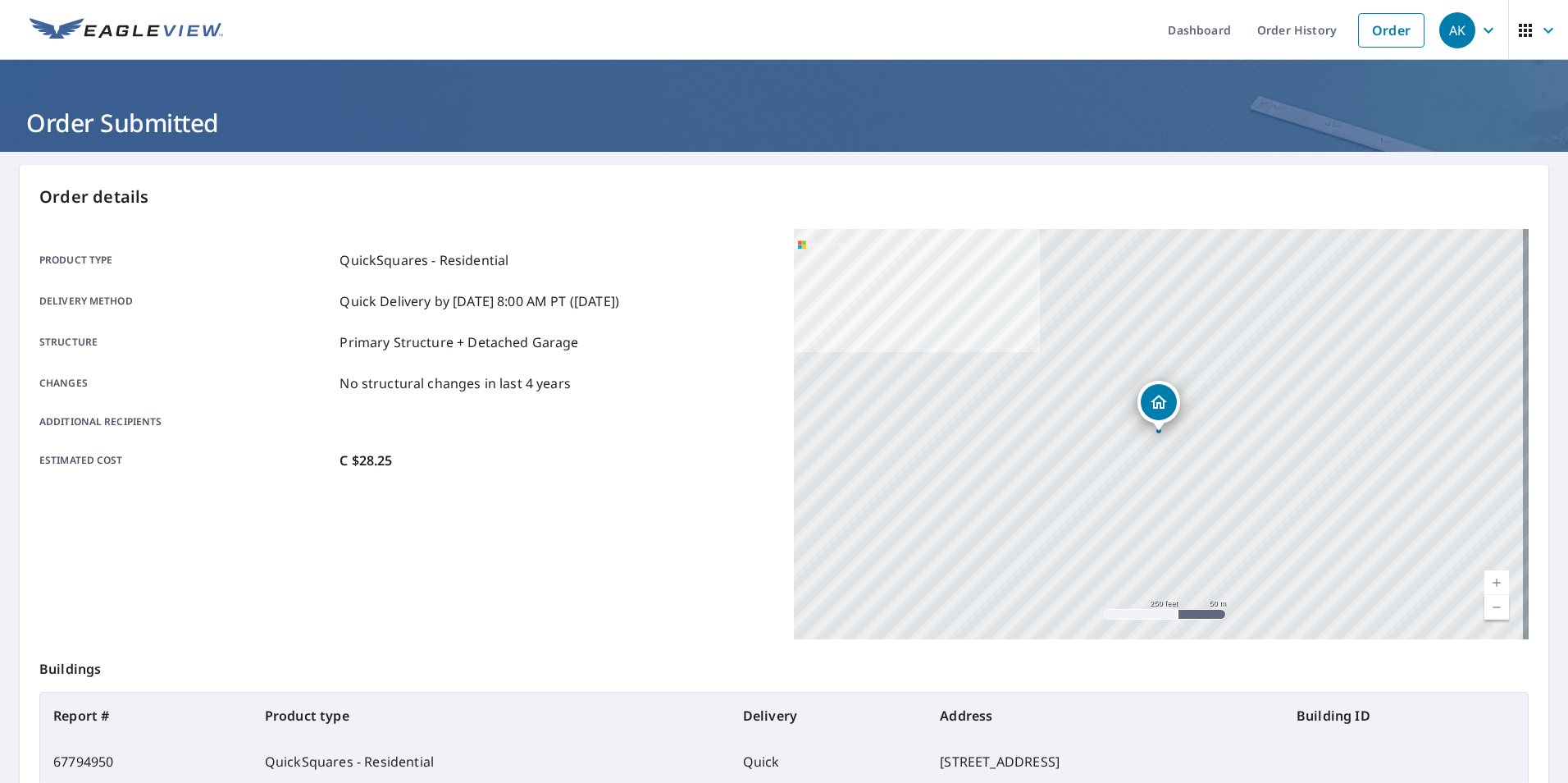
drag, startPoint x: 394, startPoint y: 304, endPoint x: 633, endPoint y: 319, distance: 239.5
click at [633, 319] on div "Product type QuickSquares - Residential Delivery method Quick Delivery by [DATE…" at bounding box center [407, 360] width 735 height 220
drag, startPoint x: 633, startPoint y: 319, endPoint x: 599, endPoint y: 346, distance: 43.4
click at [599, 346] on div "Structure Primary Structure + Detached Garage" at bounding box center [407, 342] width 735 height 20
drag, startPoint x: 452, startPoint y: 302, endPoint x: 574, endPoint y: 306, distance: 122.1
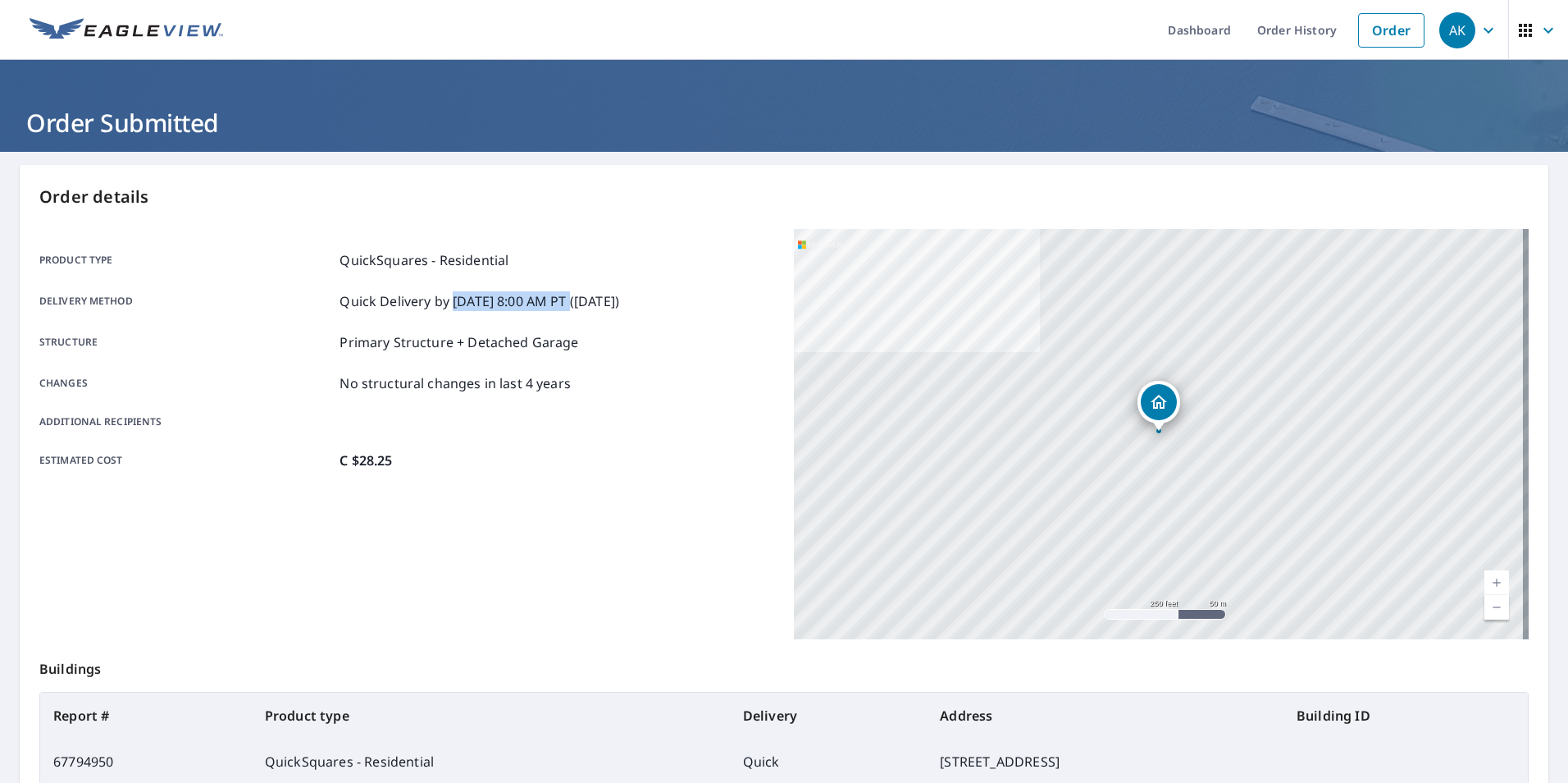
click at [574, 306] on p "Quick Delivery by [DATE] 8:00 AM PT ([DATE])" at bounding box center [479, 301] width 280 height 20
drag, startPoint x: 574, startPoint y: 306, endPoint x: 599, endPoint y: 330, distance: 34.7
click at [599, 330] on div "Product type QuickSquares - Residential Delivery method Quick Delivery by [DATE…" at bounding box center [407, 360] width 735 height 220
drag, startPoint x: 594, startPoint y: 304, endPoint x: 647, endPoint y: 300, distance: 53.2
click at [619, 300] on p "Quick Delivery by [DATE] 8:00 AM PT ([DATE])" at bounding box center [479, 301] width 280 height 20
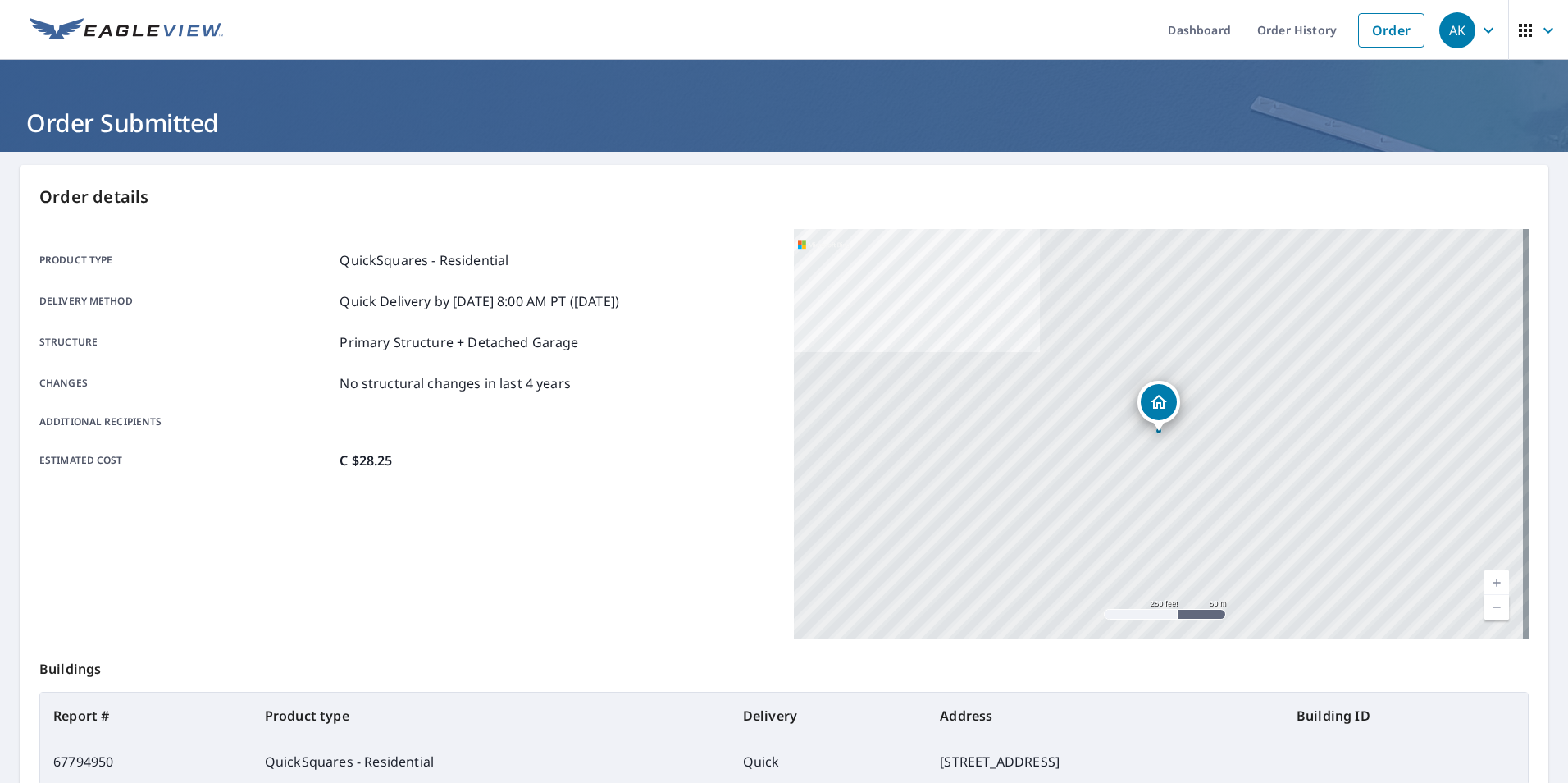
click at [483, 345] on p "Primary Structure + Detached Garage" at bounding box center [458, 342] width 238 height 20
drag, startPoint x: 394, startPoint y: 334, endPoint x: 534, endPoint y: 327, distance: 140.2
click at [534, 327] on div "Product type QuickSquares - Residential Delivery method Quick Delivery by [DATE…" at bounding box center [407, 360] width 735 height 220
drag, startPoint x: 534, startPoint y: 327, endPoint x: 422, endPoint y: 383, distance: 125.2
click at [423, 383] on p "No structural changes in last 4 years" at bounding box center [454, 384] width 231 height 20
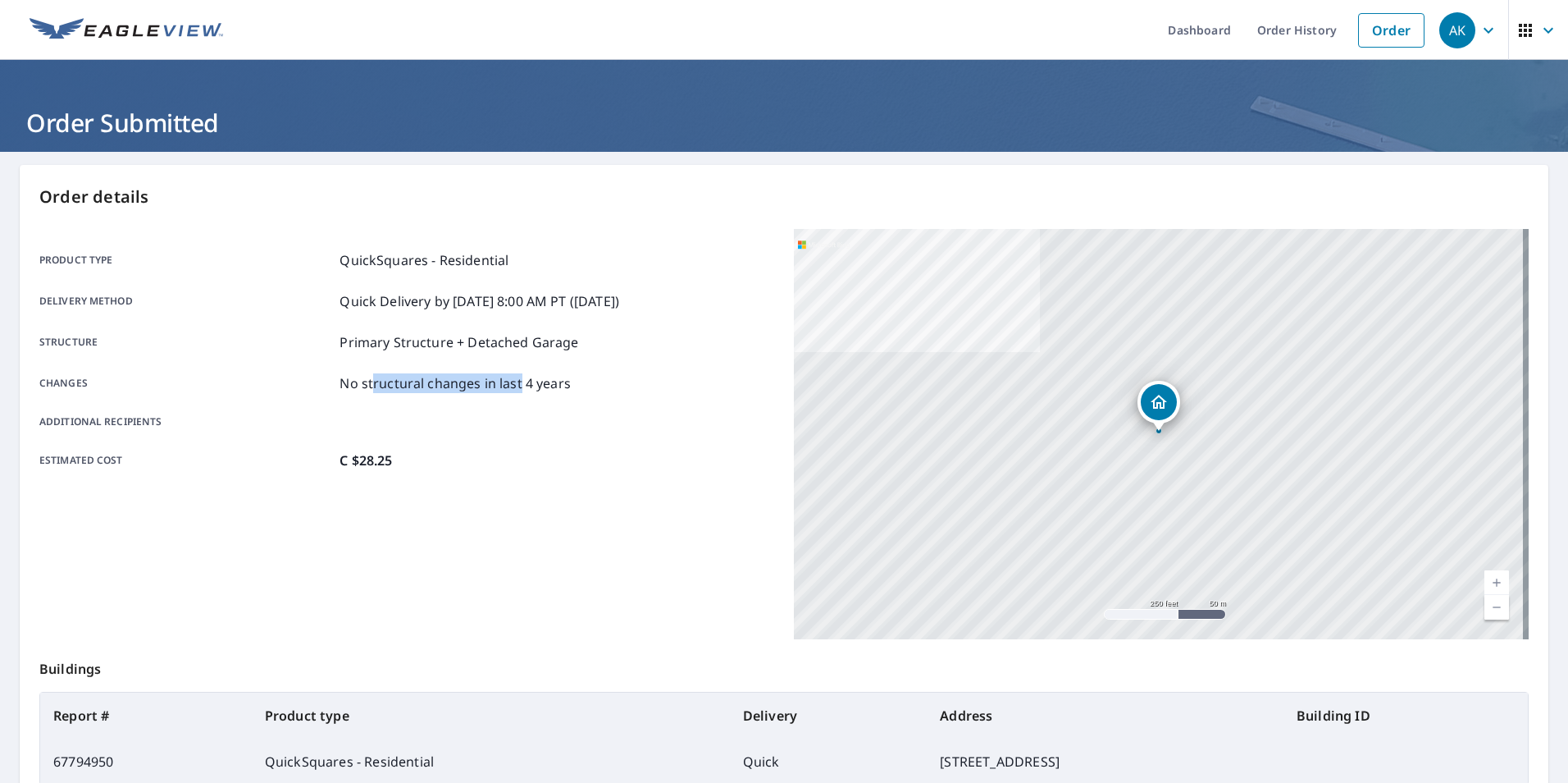
drag, startPoint x: 475, startPoint y: 383, endPoint x: 518, endPoint y: 383, distance: 43.0
click at [518, 383] on p "No structural changes in last 4 years" at bounding box center [454, 384] width 231 height 20
drag, startPoint x: 340, startPoint y: 380, endPoint x: 579, endPoint y: 382, distance: 239.0
click at [579, 382] on div "Changes No structural changes in last 4 years" at bounding box center [407, 384] width 735 height 20
drag, startPoint x: 579, startPoint y: 382, endPoint x: 449, endPoint y: 458, distance: 150.6
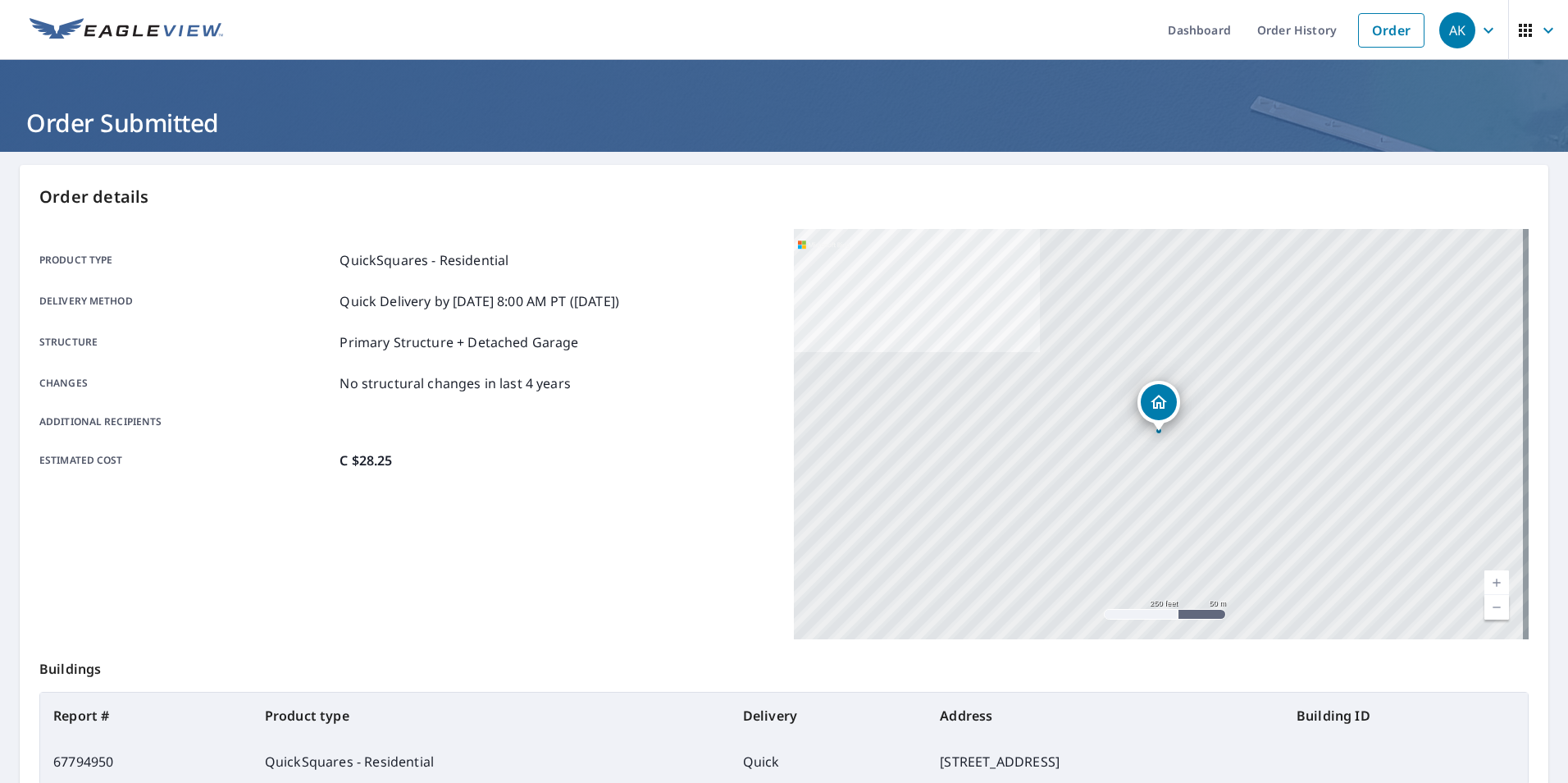
click at [549, 434] on div "Product type QuickSquares - Residential Delivery method Quick Delivery by [DATE…" at bounding box center [407, 360] width 735 height 220
drag, startPoint x: 423, startPoint y: 468, endPoint x: 284, endPoint y: 466, distance: 139.0
click at [284, 466] on div "Estimated cost C $28.25" at bounding box center [407, 460] width 735 height 20
drag, startPoint x: 284, startPoint y: 466, endPoint x: 174, endPoint y: 458, distance: 110.3
click at [174, 458] on p "Estimated cost" at bounding box center [186, 460] width 293 height 20
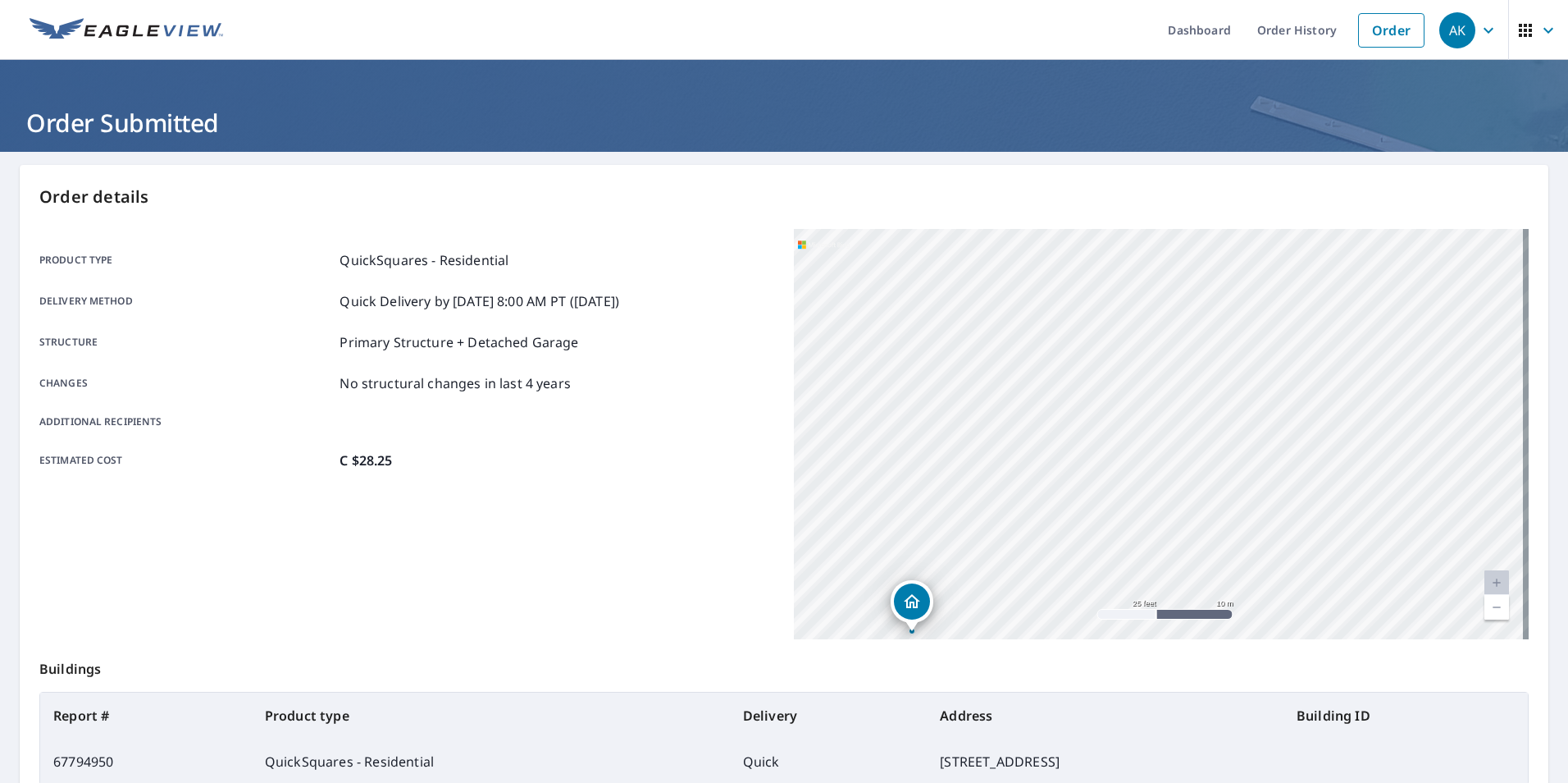
click at [1479, 23] on icon "button" at bounding box center [1489, 31] width 20 height 20
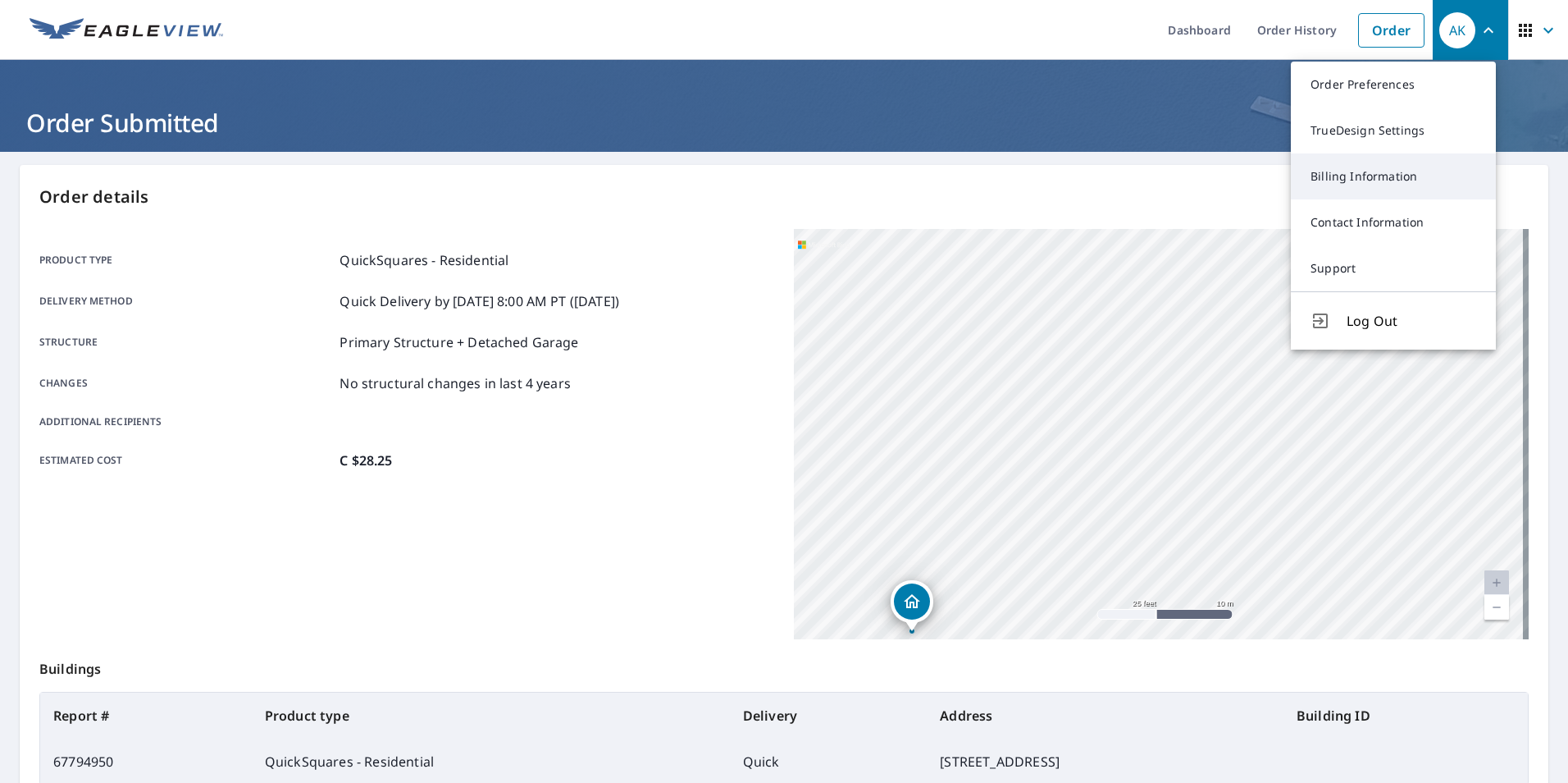
click at [1375, 181] on link "Billing Information" at bounding box center [1394, 176] width 205 height 46
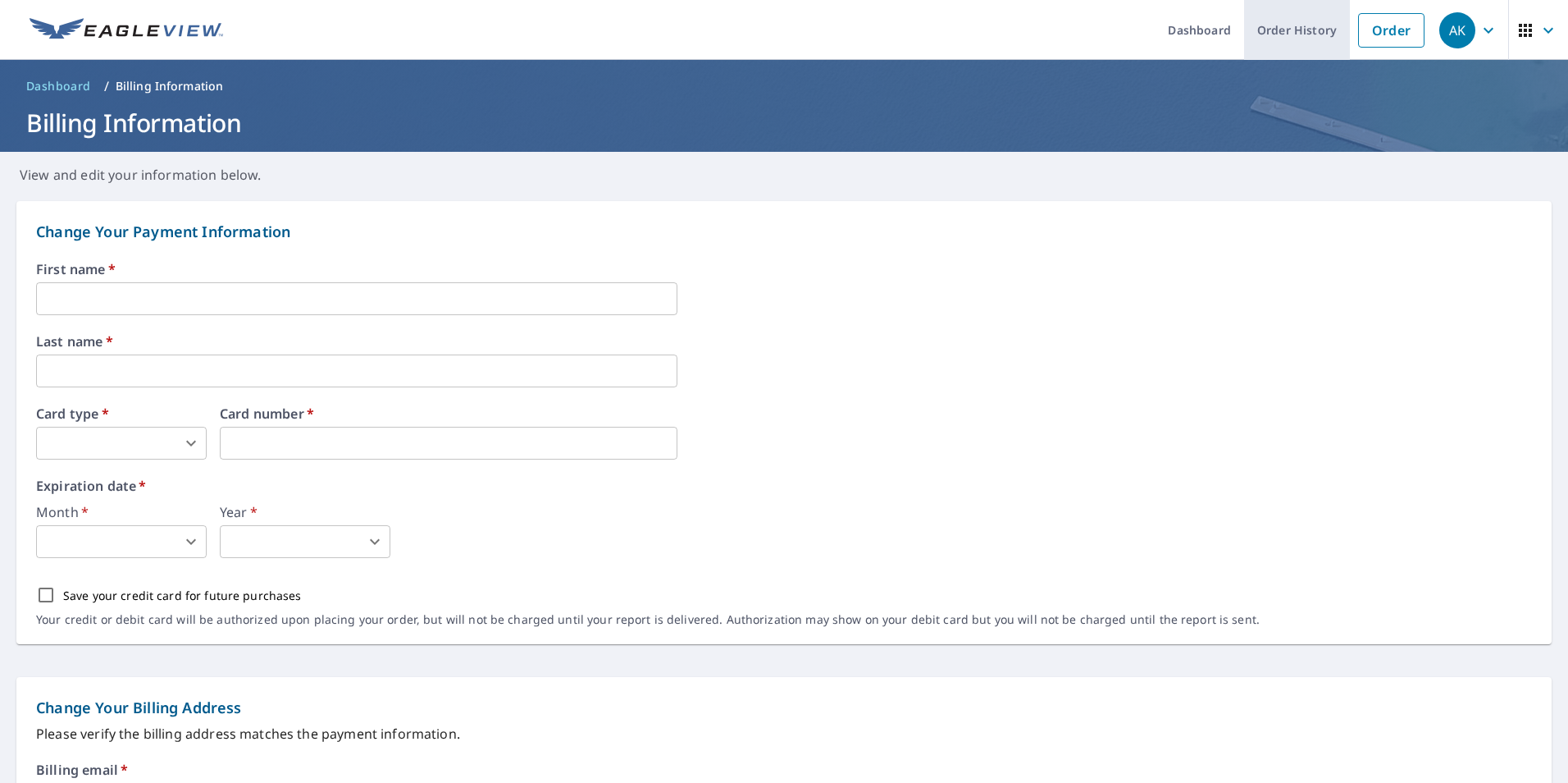
click at [1277, 30] on link "Order History" at bounding box center [1297, 30] width 106 height 60
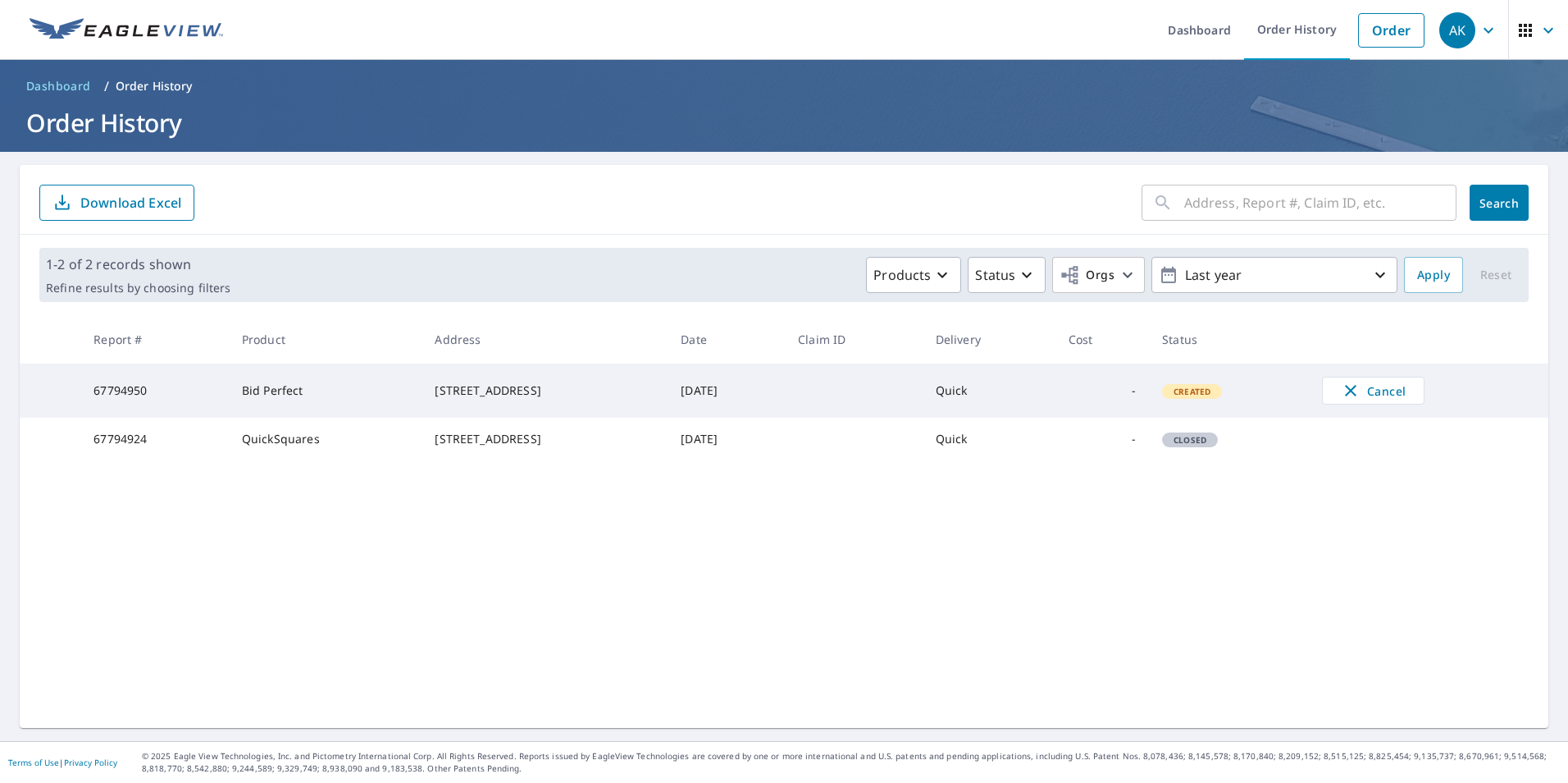
click at [502, 399] on div "[STREET_ADDRESS]" at bounding box center [544, 390] width 220 height 17
drag, startPoint x: 243, startPoint y: 392, endPoint x: 352, endPoint y: 391, distance: 109.0
click at [352, 391] on td "Bid Perfect" at bounding box center [326, 390] width 193 height 54
drag, startPoint x: 352, startPoint y: 391, endPoint x: 461, endPoint y: 439, distance: 119.1
click at [461, 439] on div "[STREET_ADDRESS]" at bounding box center [544, 439] width 220 height 17
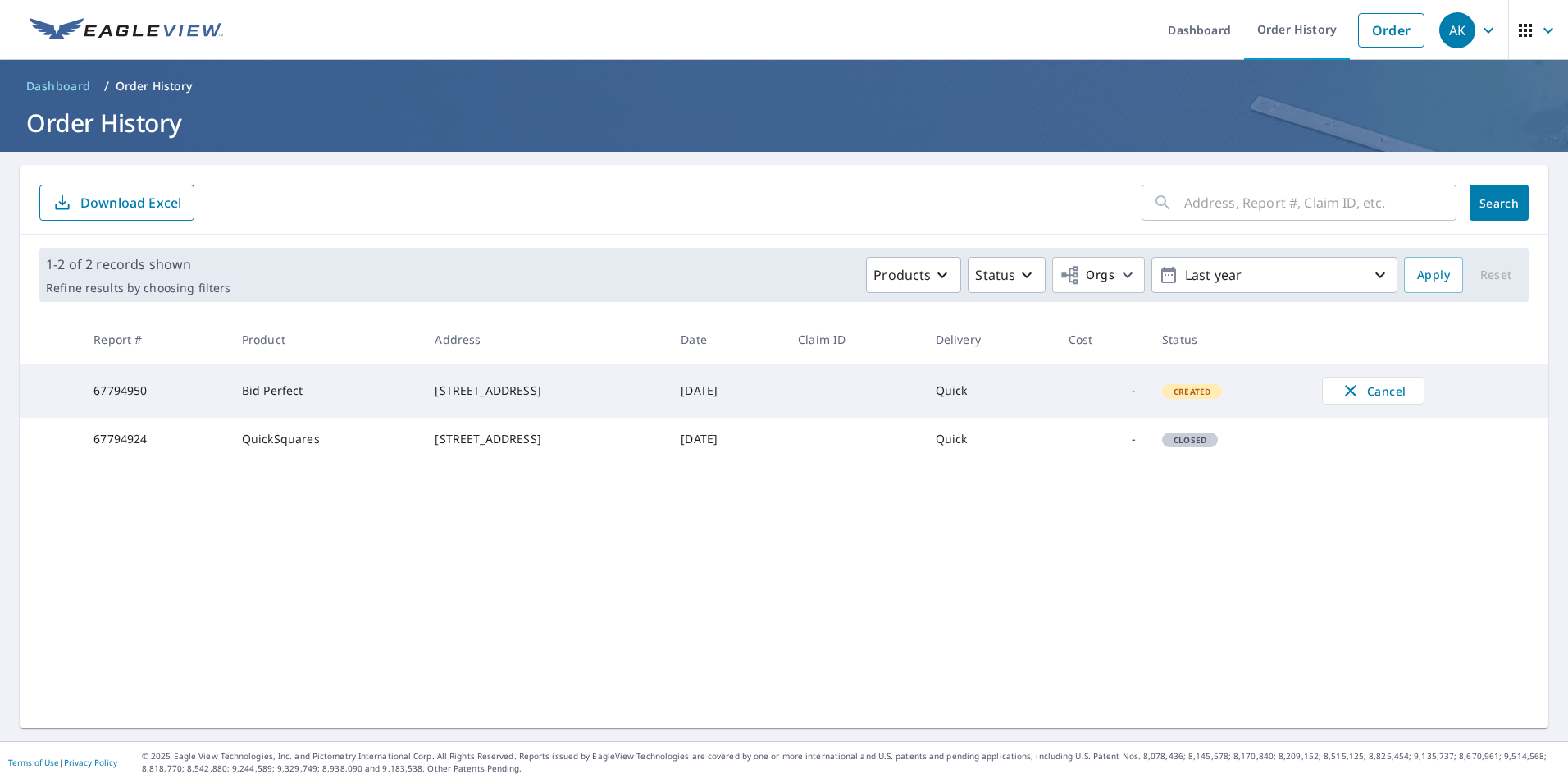
drag, startPoint x: 226, startPoint y: 460, endPoint x: 385, endPoint y: 460, distance: 159.0
click at [385, 460] on tr "67794924 QuickSquares [STREET_ADDRESS] [DATE] Quick - Closed" at bounding box center [784, 439] width 1529 height 43
click at [785, 418] on td "[DATE]" at bounding box center [726, 390] width 118 height 54
click at [1220, 399] on div "Created" at bounding box center [1192, 391] width 60 height 15
click at [67, 83] on span "Dashboard" at bounding box center [58, 86] width 65 height 17
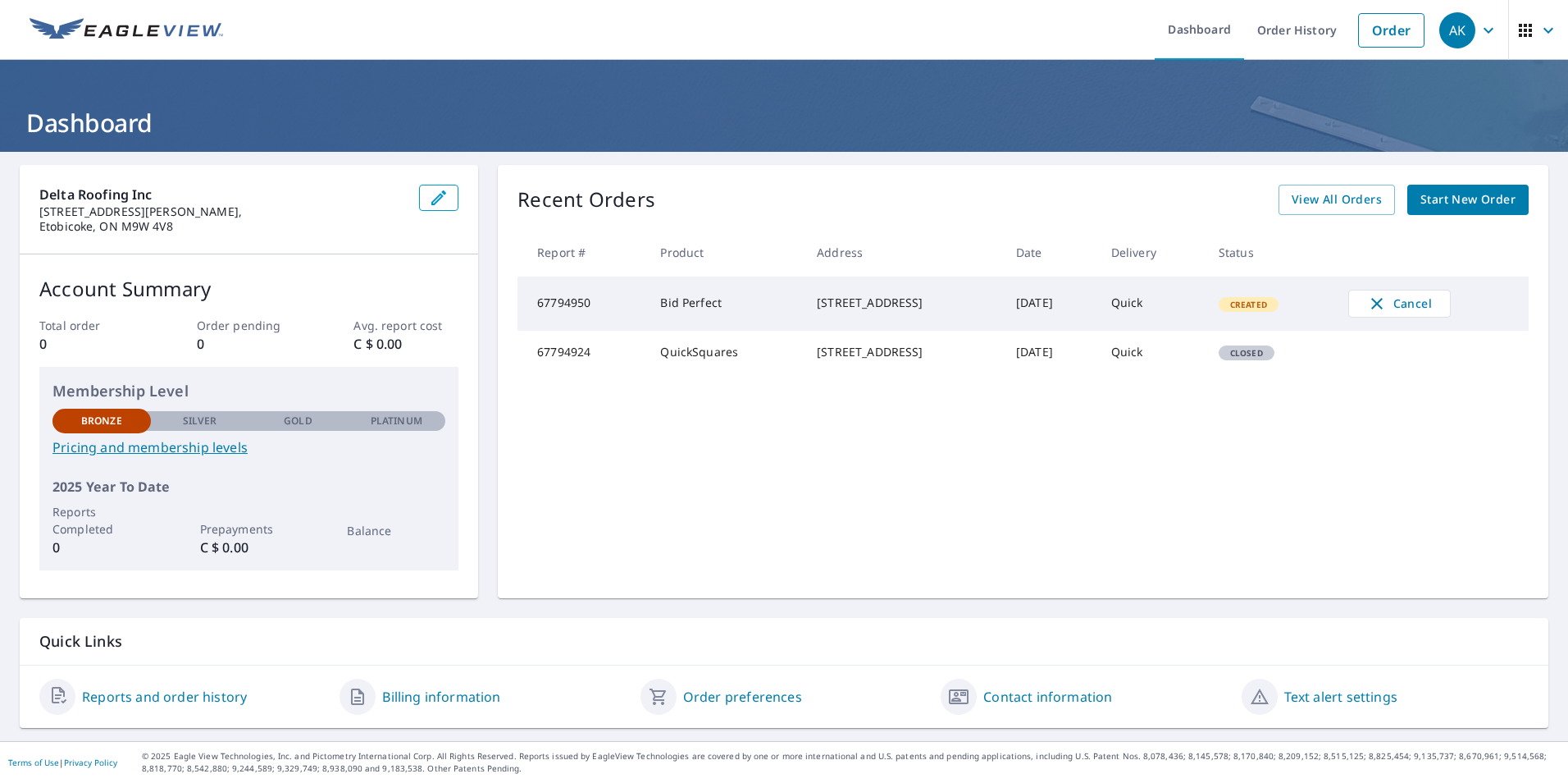
click at [1175, 319] on td "Quick" at bounding box center [1151, 304] width 108 height 54
click at [942, 311] on div "[STREET_ADDRESS]" at bounding box center [904, 303] width 173 height 17
click at [1322, 192] on span "View All Orders" at bounding box center [1337, 199] width 90 height 21
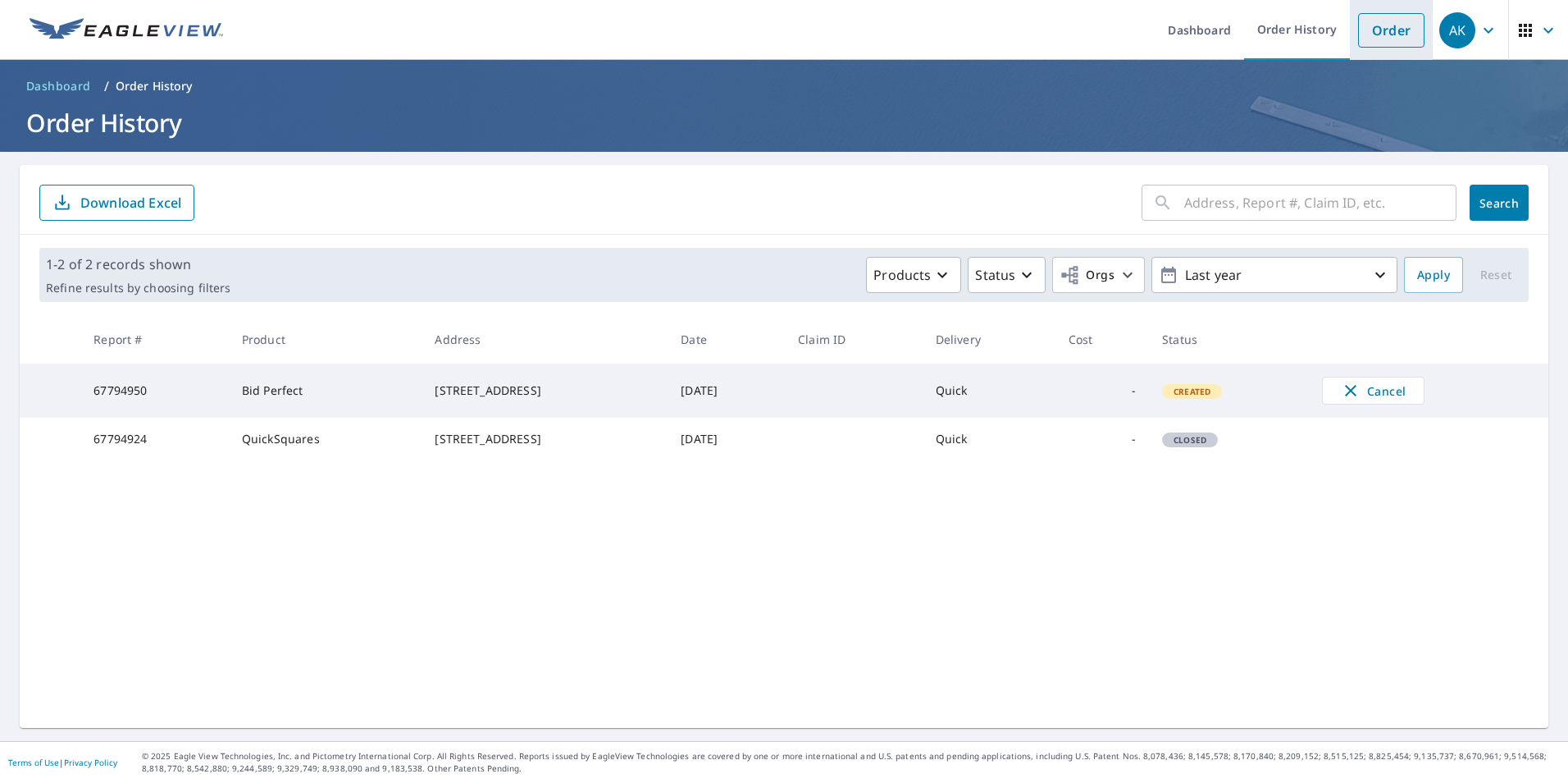
click at [1371, 26] on link "Order" at bounding box center [1391, 30] width 67 height 34
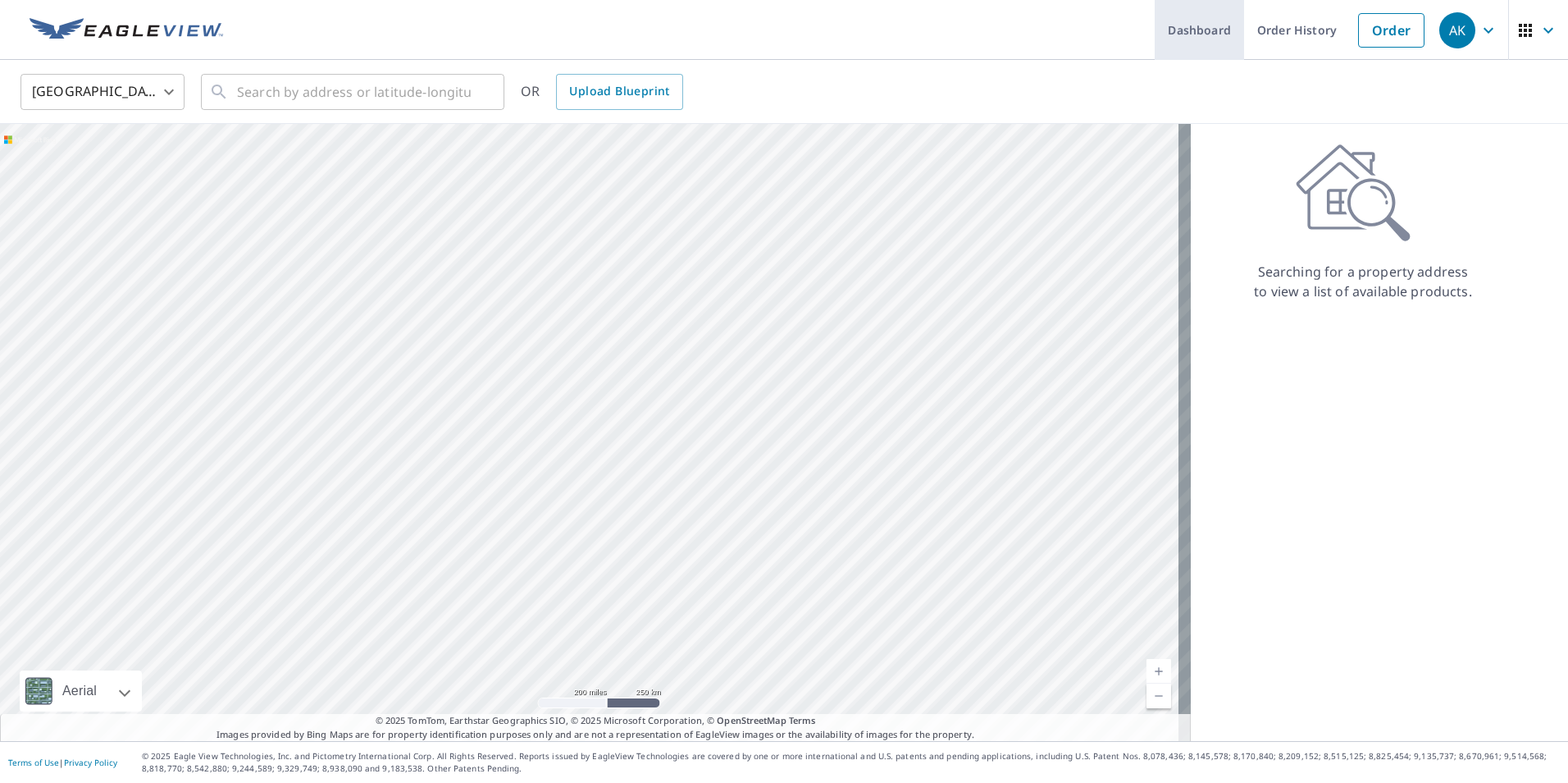
click at [1205, 23] on link "Dashboard" at bounding box center [1199, 30] width 89 height 60
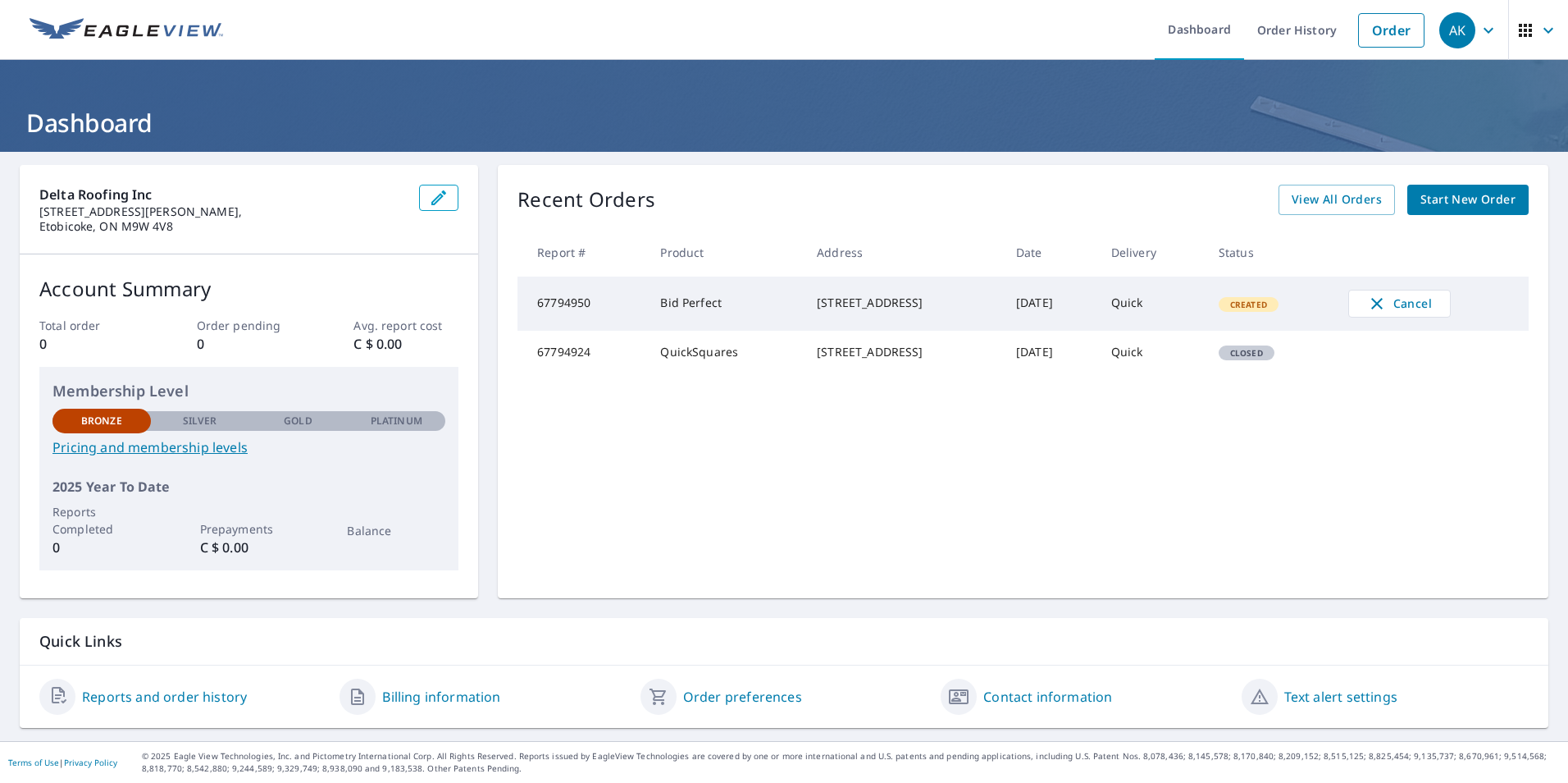
click at [1260, 359] on span "Closed" at bounding box center [1246, 353] width 53 height 12
click at [1419, 294] on span "Cancel" at bounding box center [1400, 304] width 68 height 20
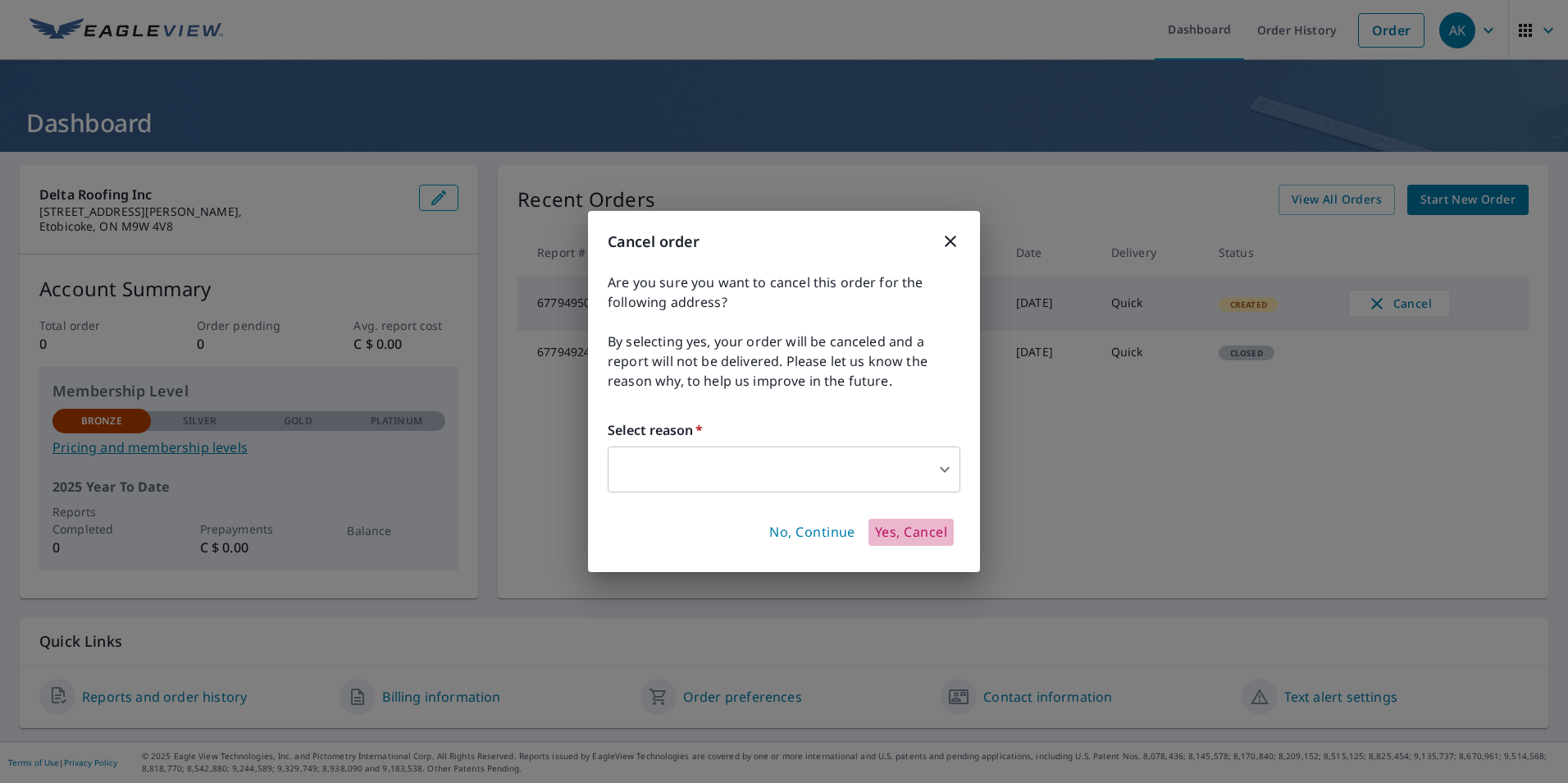
click at [910, 530] on span "Yes, Cancel" at bounding box center [911, 533] width 73 height 18
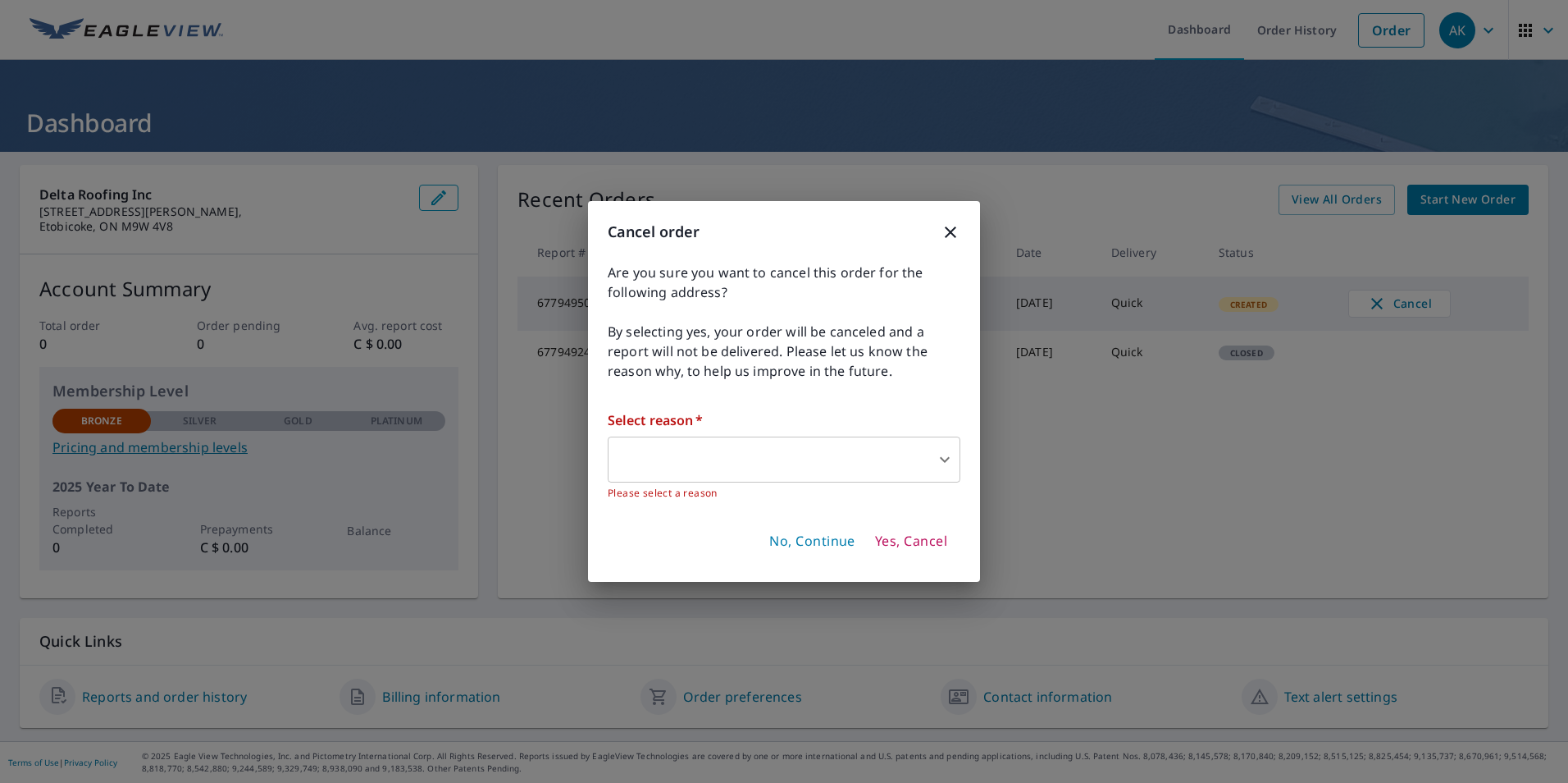
click at [788, 475] on body "AK AK Dashboard Order History Order AK Dashboard Delta Roofing Inc [STREET_ADDR…" at bounding box center [784, 391] width 1568 height 783
click at [954, 232] on icon "button" at bounding box center [951, 233] width 20 height 20
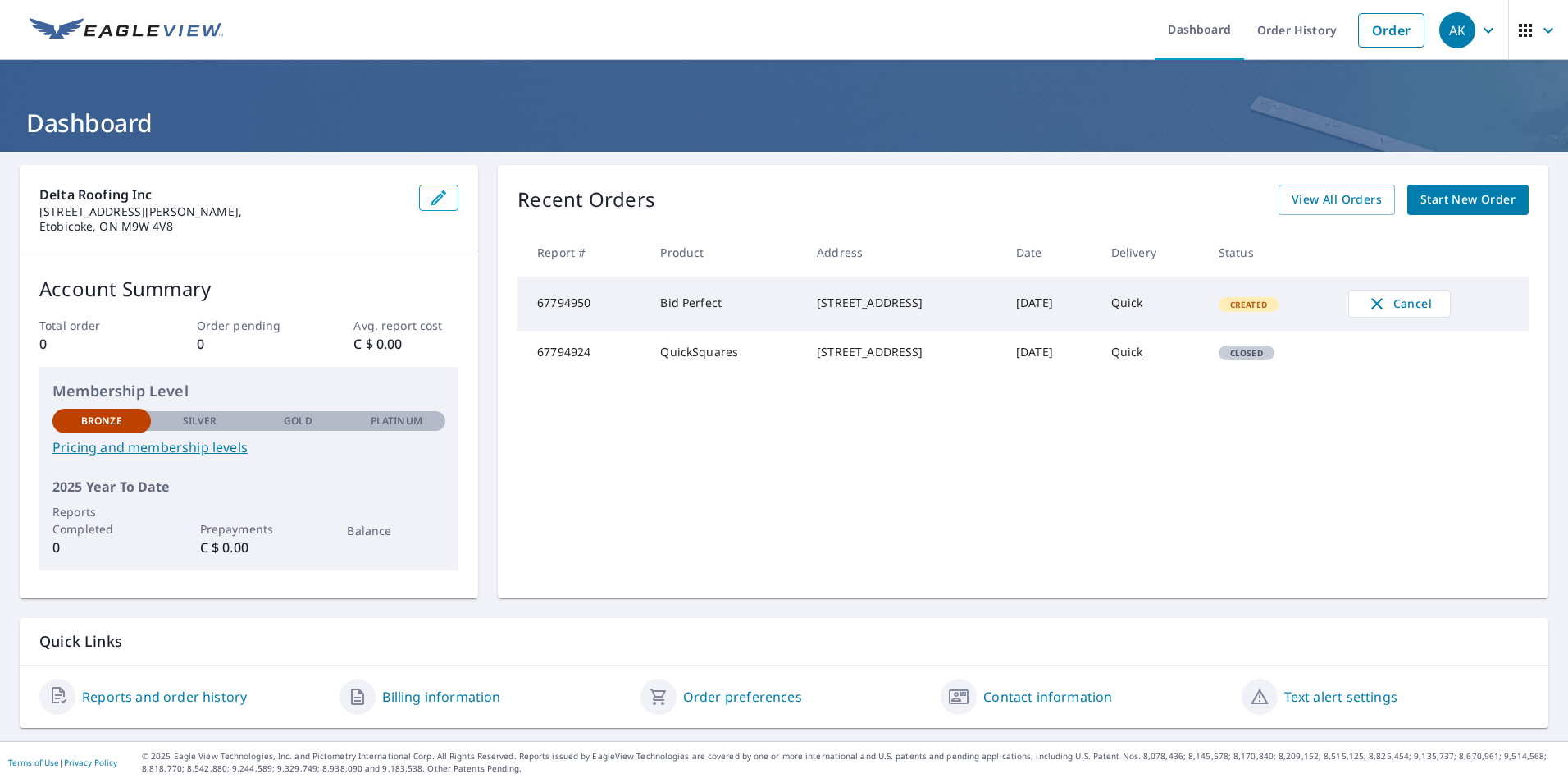
drag, startPoint x: 1287, startPoint y: 392, endPoint x: 1270, endPoint y: 365, distance: 31.9
click at [1290, 374] on td "Closed" at bounding box center [1270, 352] width 129 height 43
drag, startPoint x: 1165, startPoint y: 369, endPoint x: 1248, endPoint y: 374, distance: 83.2
click at [1248, 374] on tr "67794924 QuickSquares [STREET_ADDRESS] [DATE] Quick Closed" at bounding box center [1023, 352] width 1011 height 43
click at [73, 127] on h1 "Dashboard" at bounding box center [784, 123] width 1529 height 33
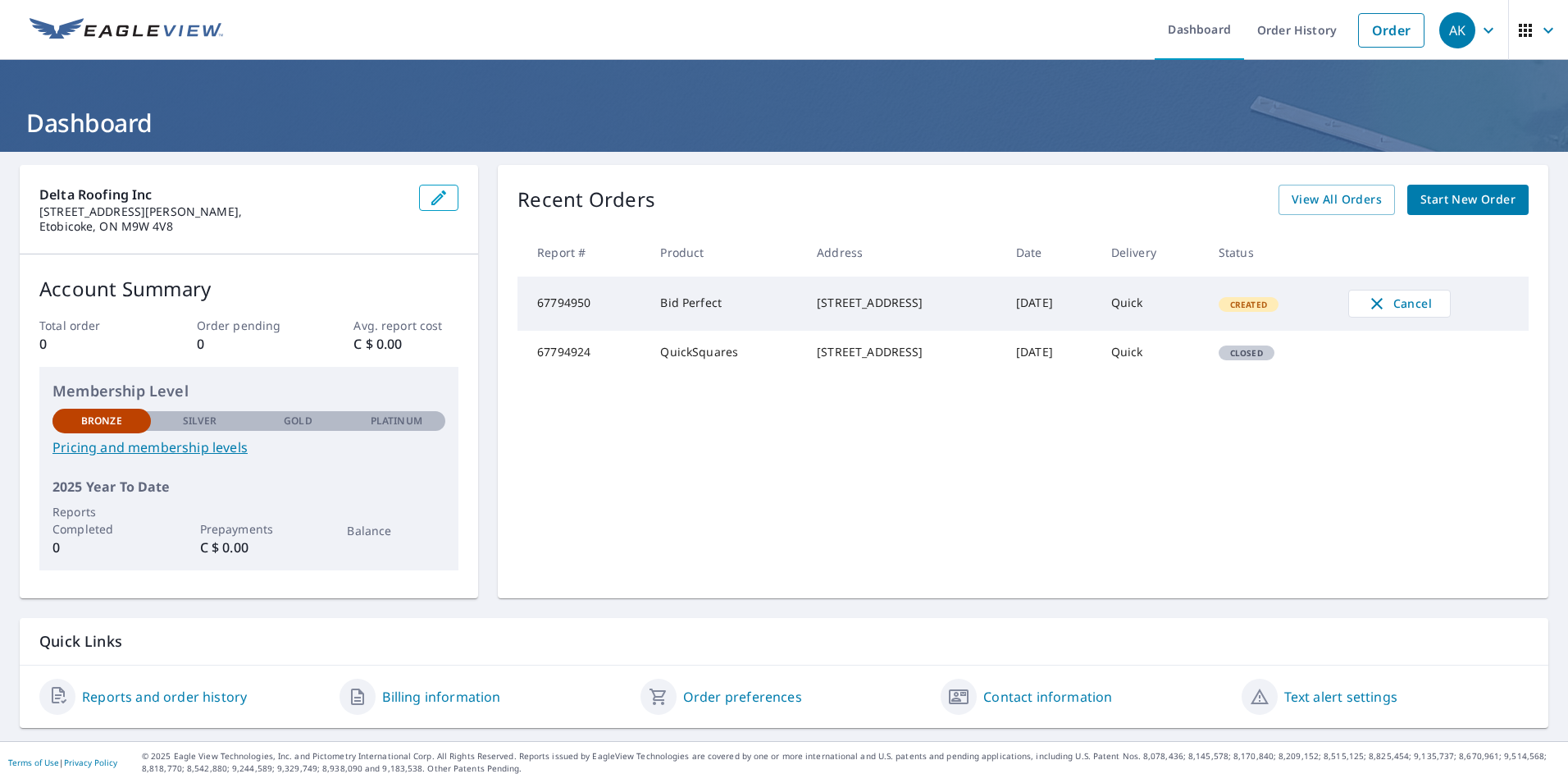
click at [99, 28] on img at bounding box center [126, 31] width 193 height 25
